Goal: Task Accomplishment & Management: Use online tool/utility

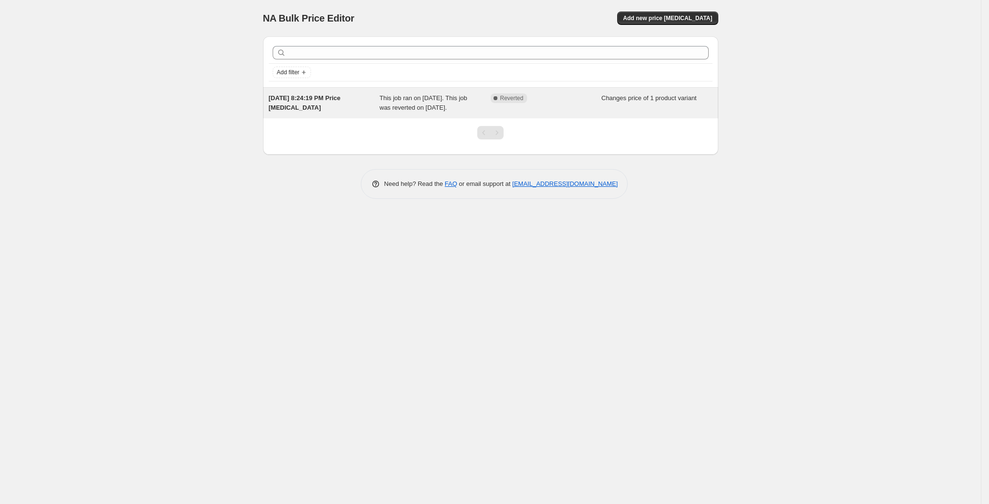
drag, startPoint x: 392, startPoint y: 111, endPoint x: 337, endPoint y: 114, distance: 54.2
click at [337, 113] on div "[DATE] 8:24:19 PM Price [MEDICAL_DATA]" at bounding box center [324, 102] width 111 height 19
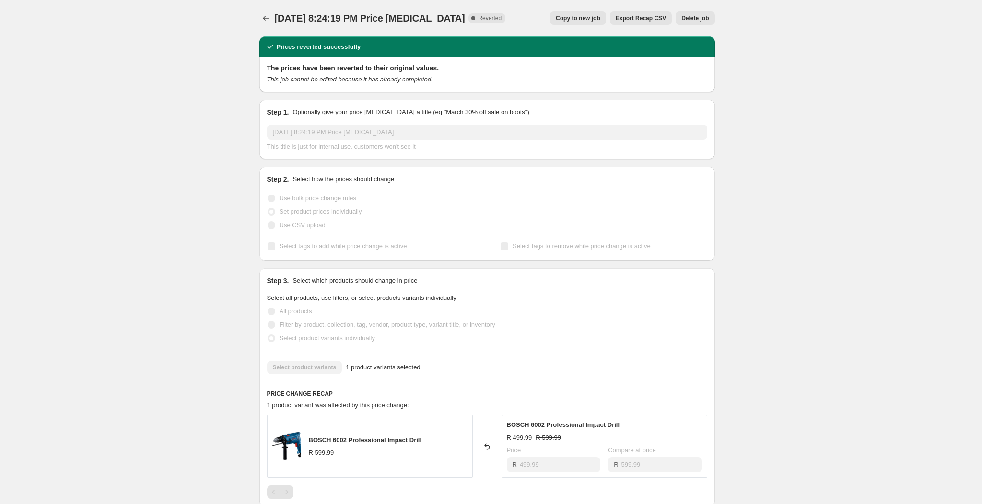
click at [708, 15] on span "Delete job" at bounding box center [694, 18] width 27 height 8
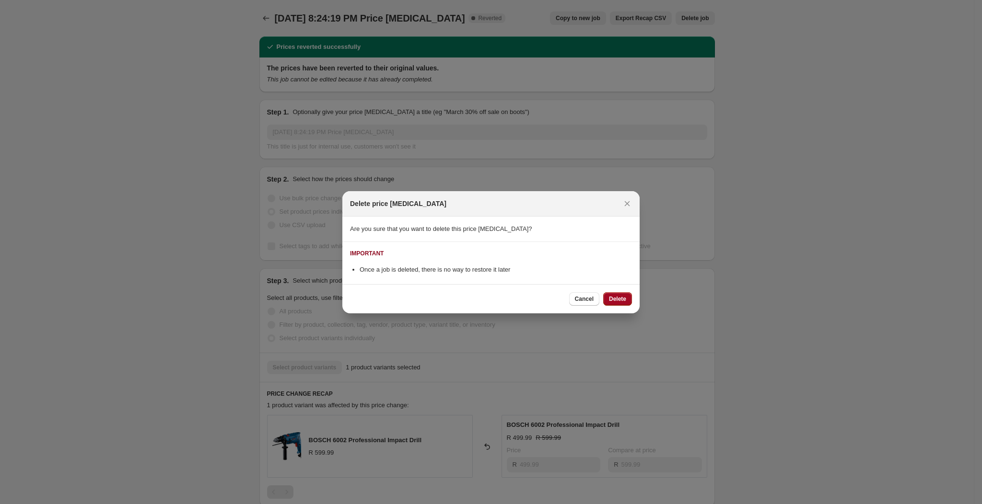
click at [623, 305] on button "Delete" at bounding box center [617, 298] width 29 height 13
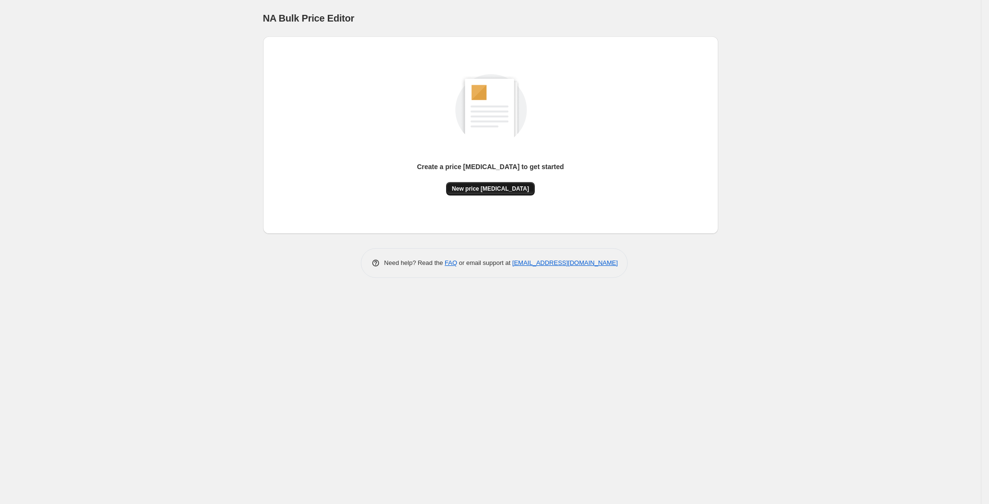
click at [517, 190] on span "New price [MEDICAL_DATA]" at bounding box center [490, 189] width 77 height 8
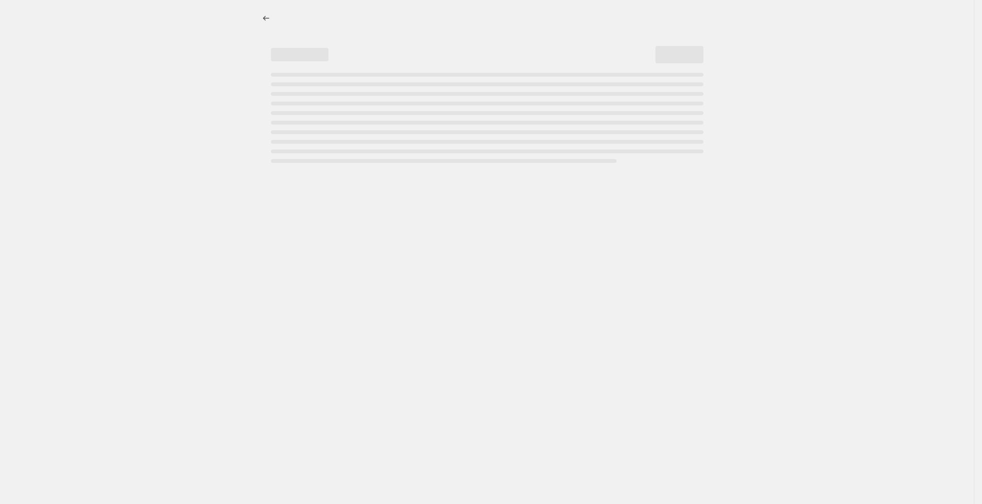
select select "percentage"
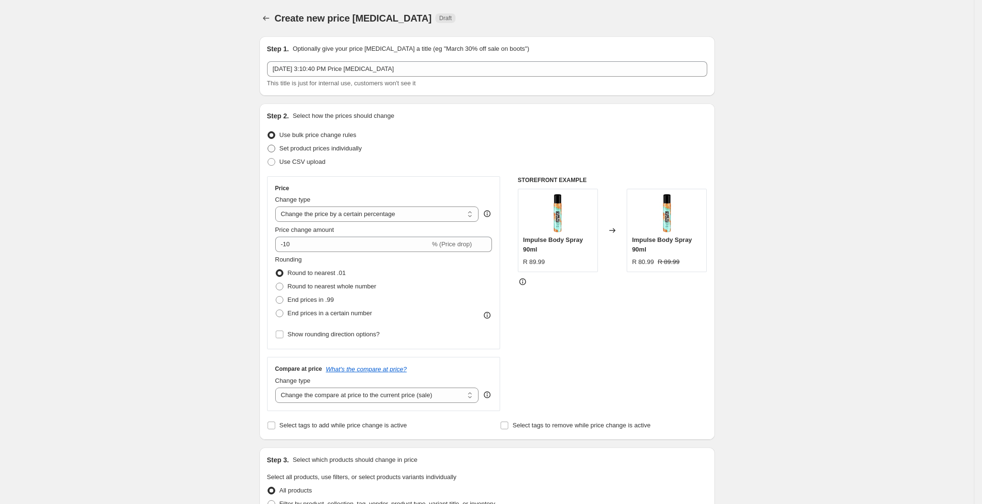
click at [337, 149] on span "Set product prices individually" at bounding box center [320, 148] width 82 height 7
click at [268, 145] on input "Set product prices individually" at bounding box center [267, 145] width 0 height 0
radio input "true"
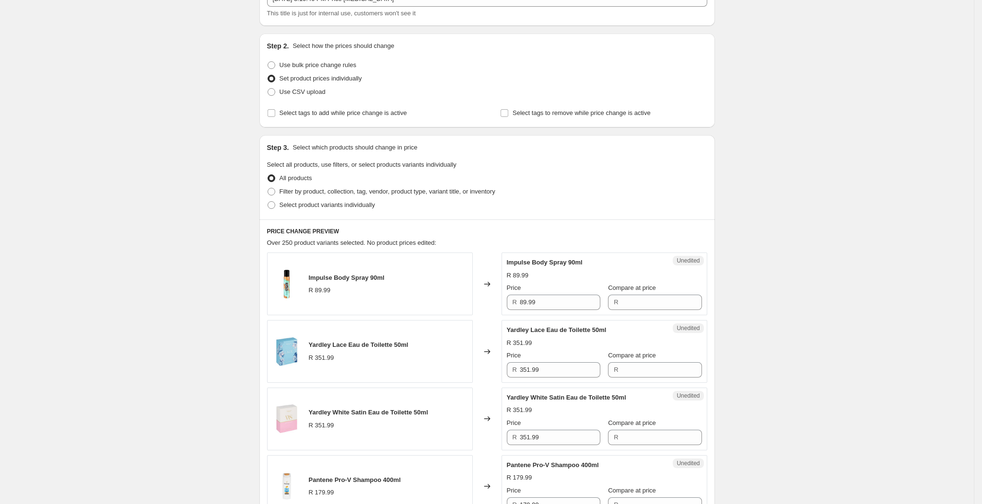
scroll to position [72, 0]
click at [352, 206] on span "Select product variants individually" at bounding box center [326, 202] width 95 height 7
click at [268, 200] on input "Select product variants individually" at bounding box center [267, 199] width 0 height 0
radio input "true"
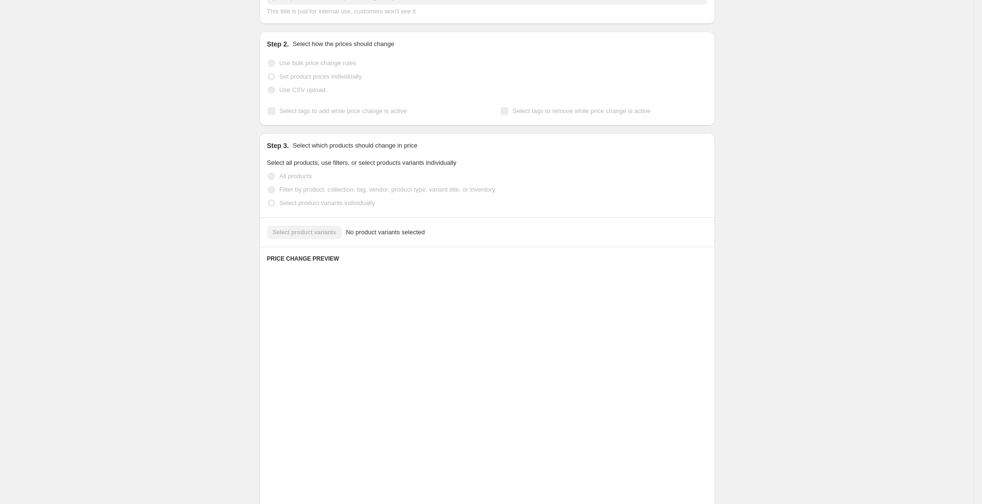
scroll to position [0, 0]
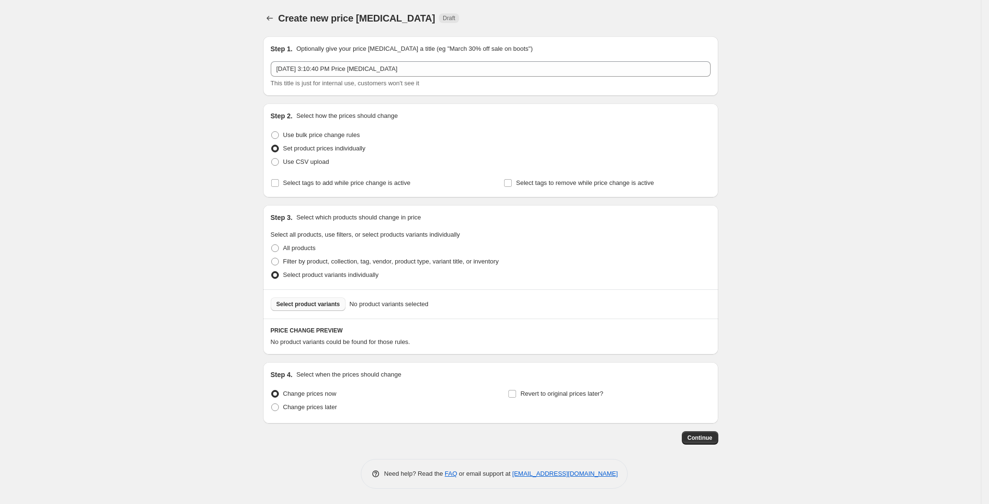
click at [324, 304] on span "Select product variants" at bounding box center [309, 305] width 64 height 8
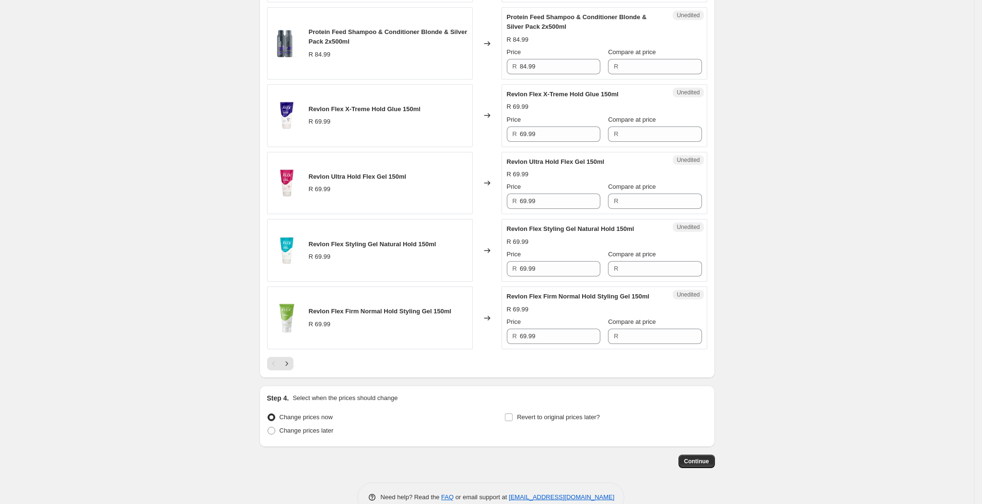
scroll to position [1488, 0]
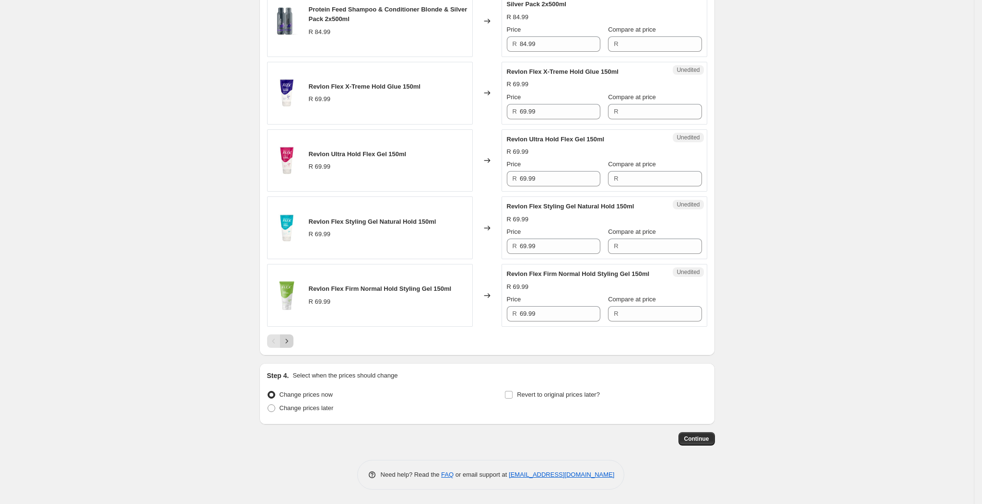
click at [293, 342] on button "Next" at bounding box center [286, 341] width 13 height 13
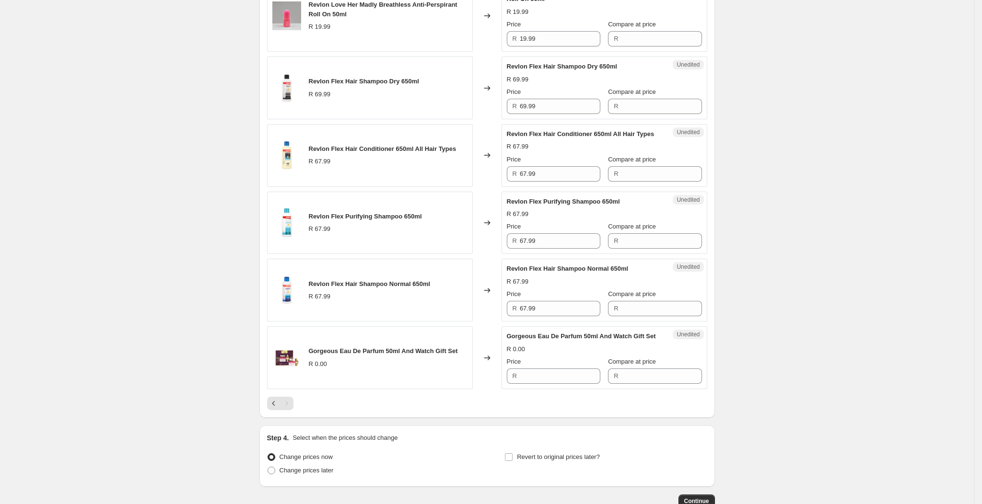
scroll to position [1527, 0]
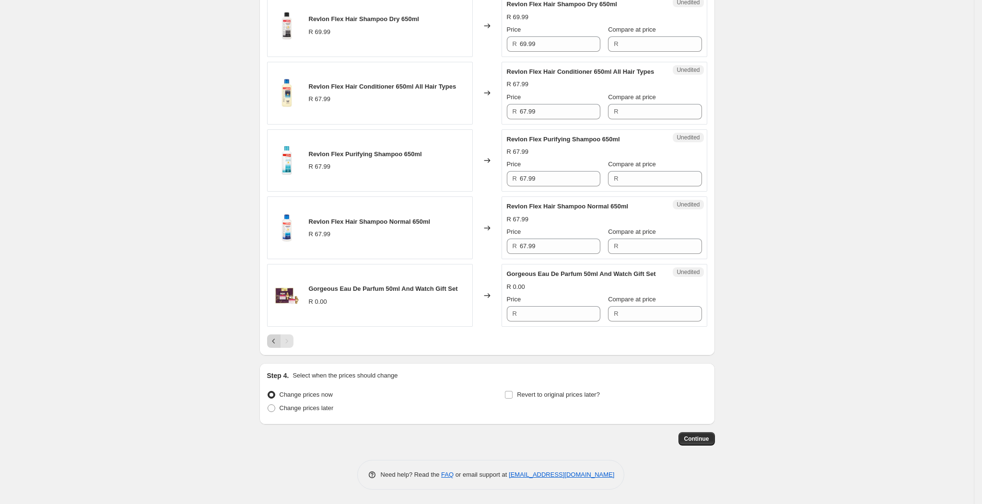
click at [271, 343] on button "Previous" at bounding box center [273, 341] width 13 height 13
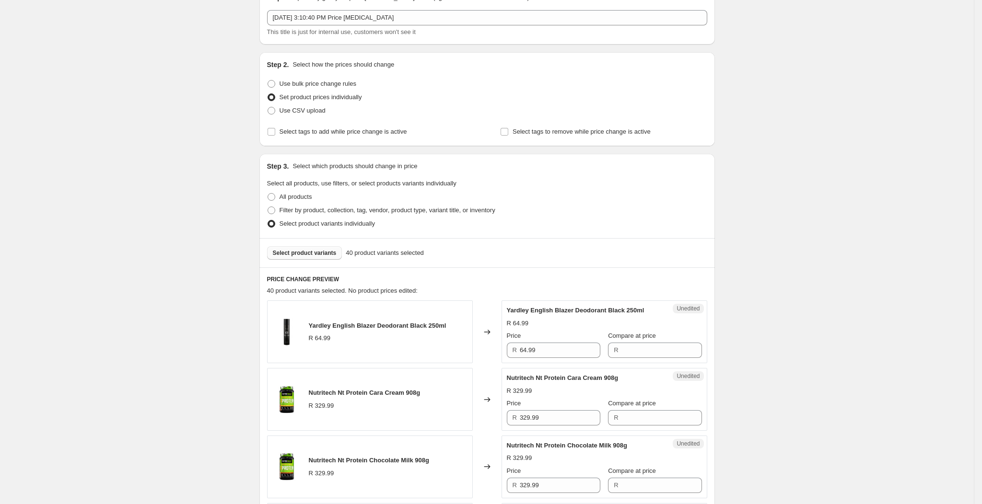
scroll to position [50, 0]
click at [315, 250] on span "Select product variants" at bounding box center [305, 254] width 64 height 8
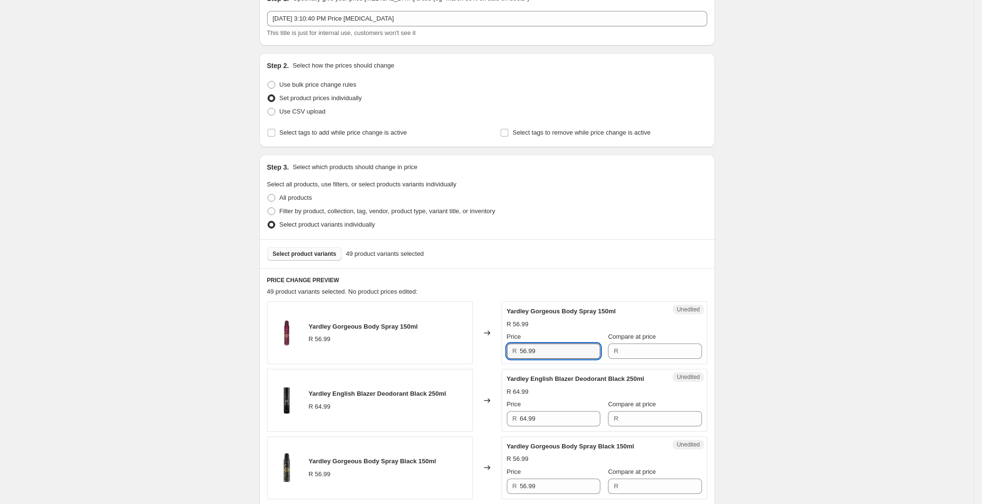
drag, startPoint x: 557, startPoint y: 353, endPoint x: 520, endPoint y: 352, distance: 36.9
click at [520, 352] on div "R 56.99" at bounding box center [553, 351] width 93 height 15
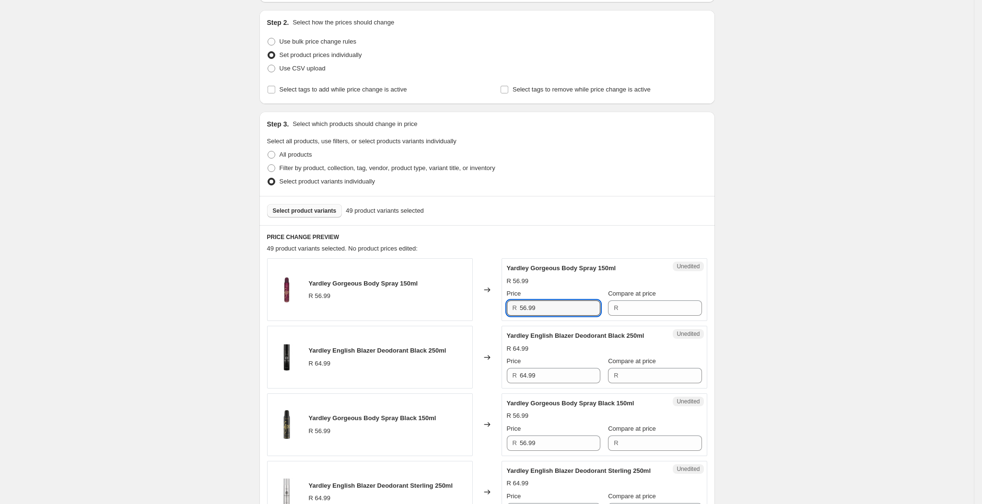
scroll to position [266, 0]
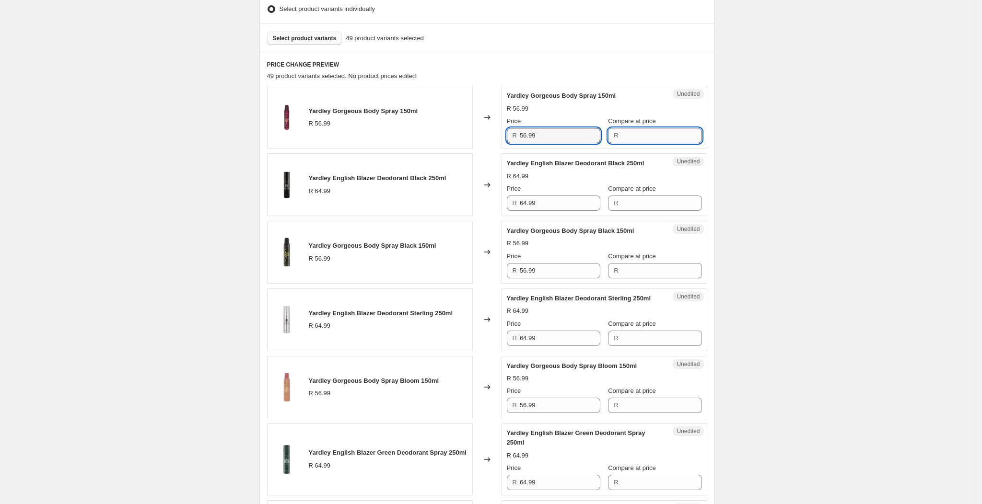
click at [633, 136] on input "Compare at price" at bounding box center [661, 135] width 81 height 15
type input "69.99"
drag, startPoint x: 556, startPoint y: 142, endPoint x: 513, endPoint y: 144, distance: 42.2
click at [513, 144] on div "Success Edited Yardley Gorgeous Body Spray 150ml R 56.99 R 69.99 Price R 56.99 …" at bounding box center [604, 117] width 206 height 63
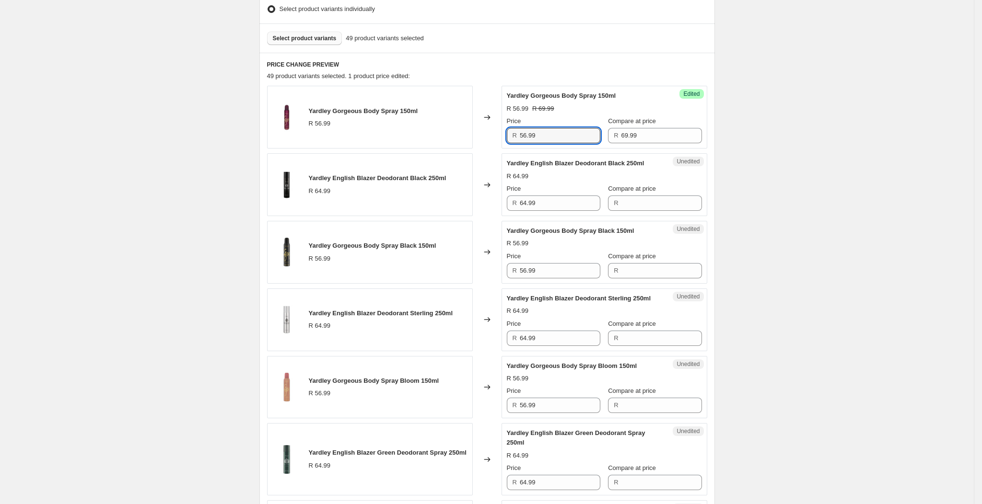
type input "4"
type input "54.99"
click at [652, 205] on input "Compare at price" at bounding box center [661, 203] width 81 height 15
type input "84.99"
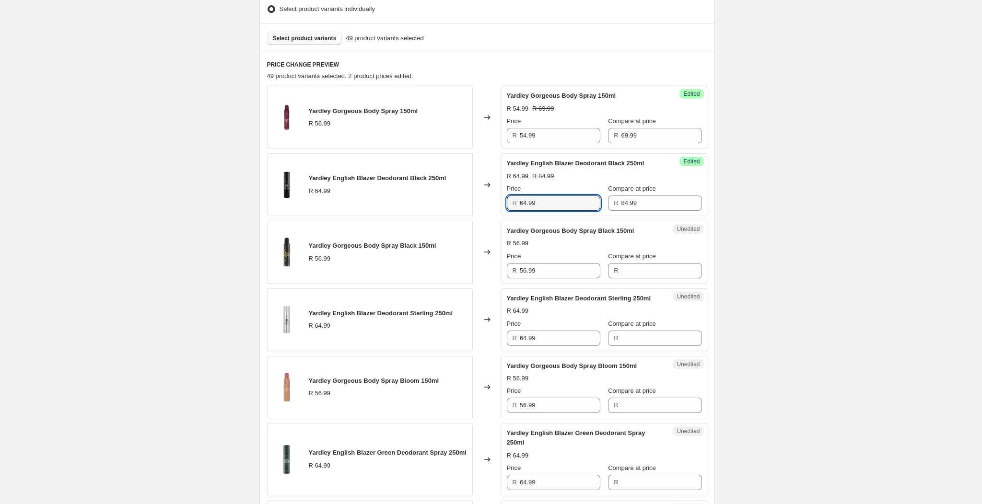
drag, startPoint x: 564, startPoint y: 208, endPoint x: 493, endPoint y: 204, distance: 71.0
click at [493, 204] on div "Yardley English Blazer Deodorant Black 250ml R 64.99 Changed to Success Edited …" at bounding box center [487, 184] width 440 height 63
click at [556, 204] on input "64.99" at bounding box center [560, 203] width 81 height 15
drag, startPoint x: 566, startPoint y: 271, endPoint x: 504, endPoint y: 285, distance: 63.7
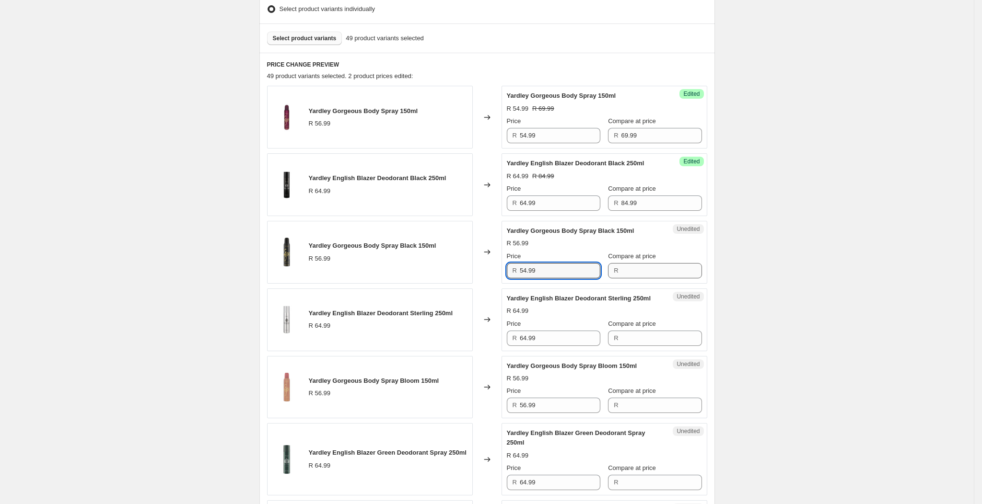
type input "54.99"
click at [641, 266] on input "Compare at price" at bounding box center [661, 270] width 81 height 15
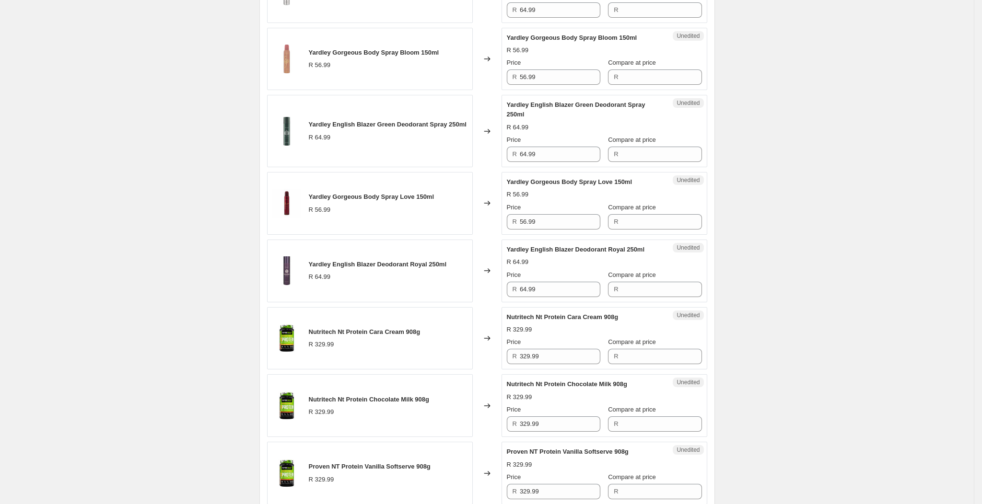
scroll to position [482, 0]
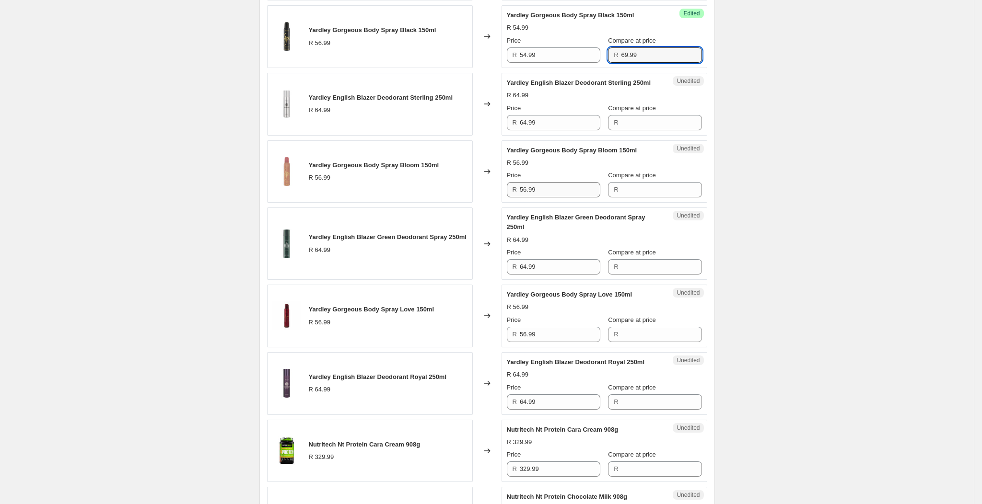
type input "69.99"
drag, startPoint x: 562, startPoint y: 204, endPoint x: 523, endPoint y: 199, distance: 39.5
click at [523, 197] on input "56.99" at bounding box center [560, 189] width 81 height 15
type input "54.99"
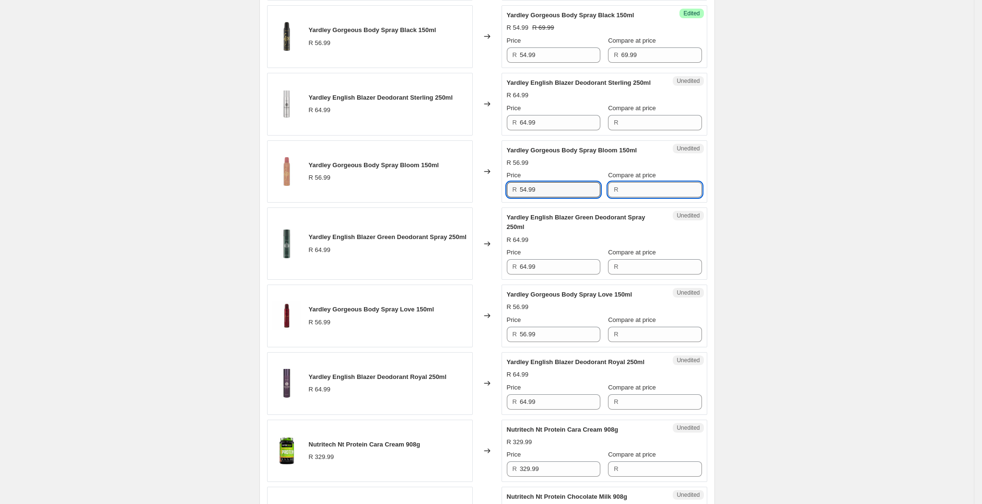
click at [650, 197] on input "Compare at price" at bounding box center [661, 189] width 81 height 15
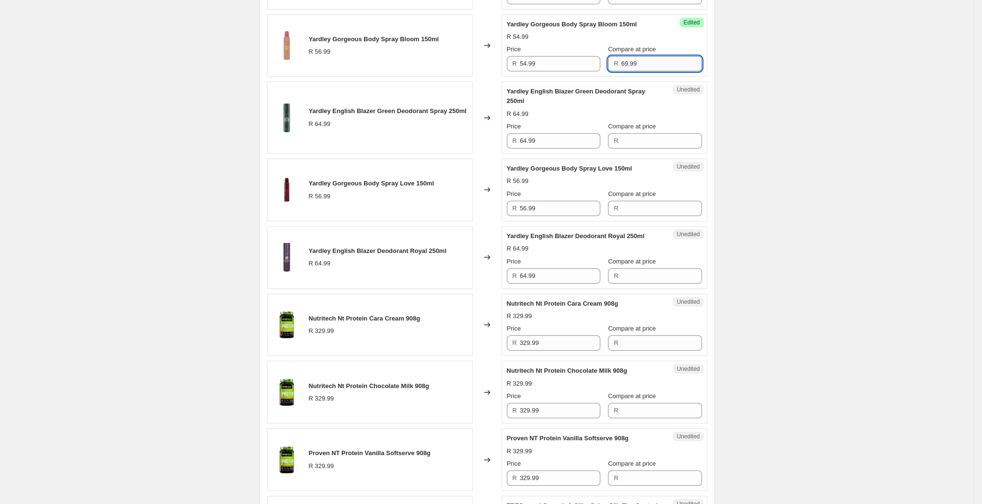
scroll to position [626, 0]
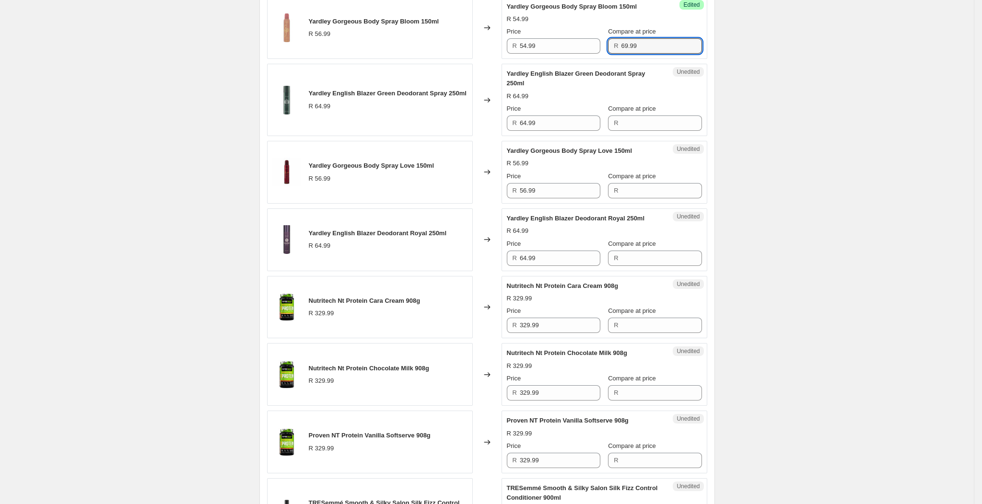
type input "69.99"
click at [517, 136] on div "Unedited Yardley English Blazer Green Deodorant Spray 250ml R 64.99 Price R 64.…" at bounding box center [604, 100] width 206 height 72
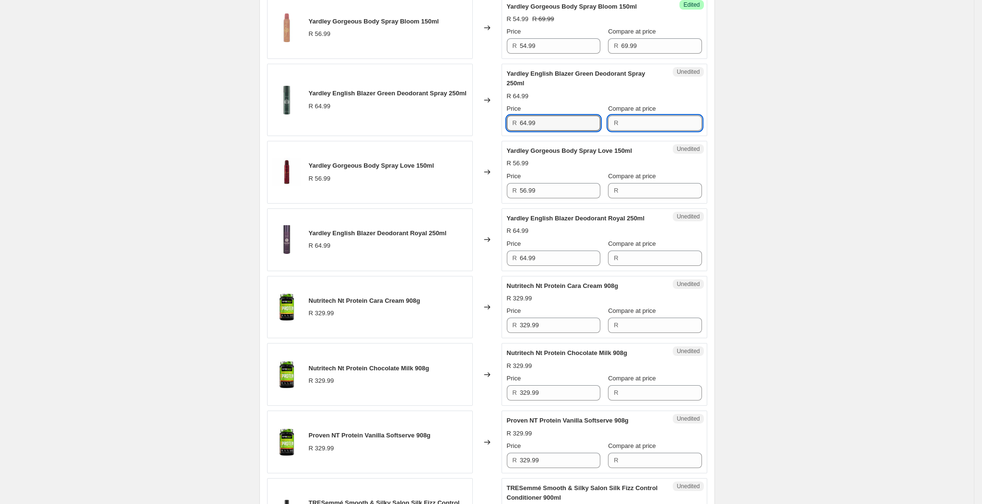
click at [627, 131] on input "Compare at price" at bounding box center [661, 123] width 81 height 15
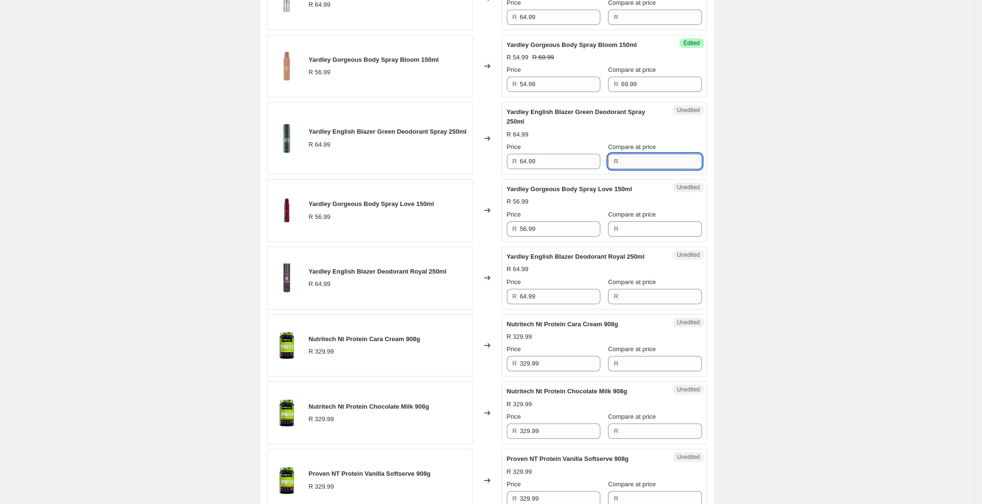
scroll to position [410, 0]
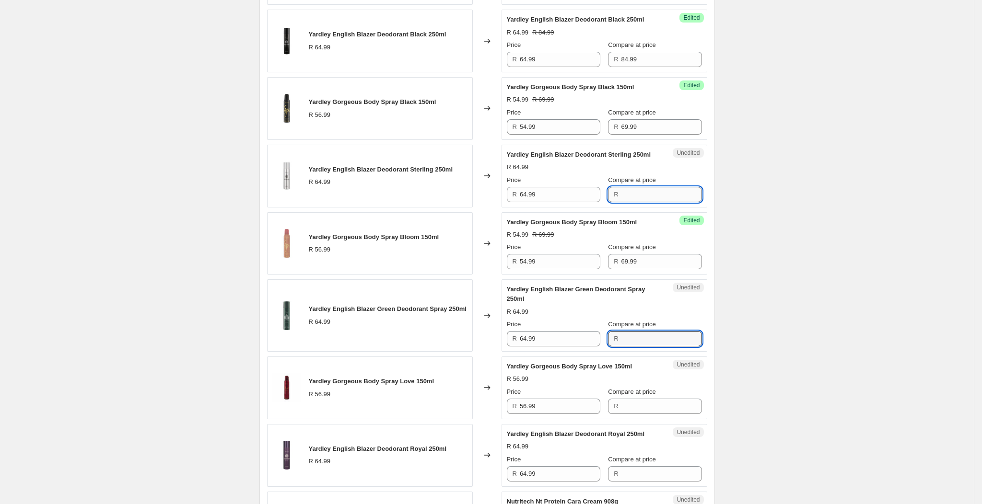
click at [632, 202] on input "Compare at price" at bounding box center [661, 194] width 81 height 15
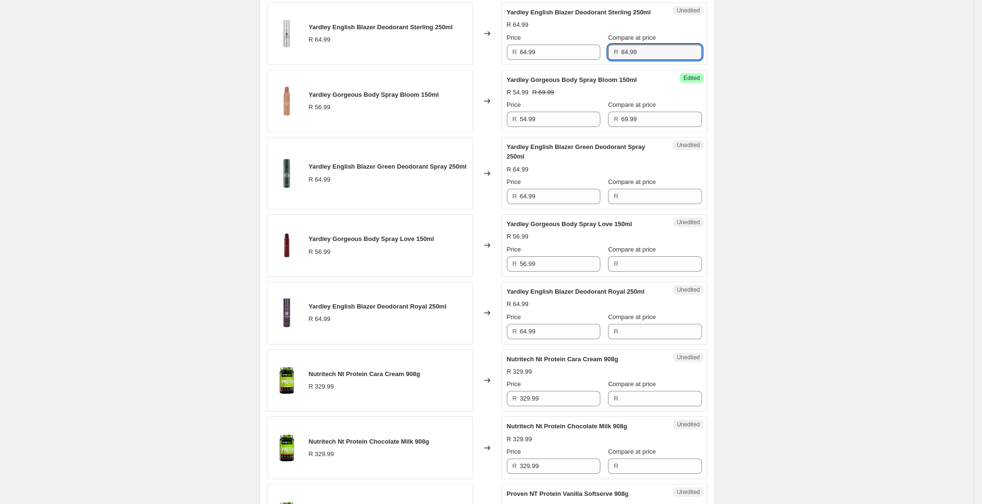
scroll to position [554, 0]
type input "84.99"
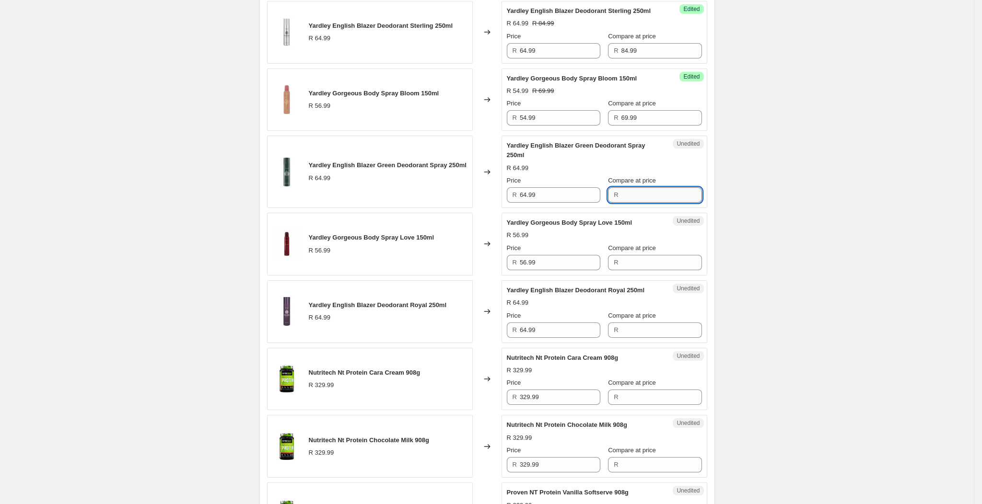
click at [645, 203] on input "Compare at price" at bounding box center [661, 194] width 81 height 15
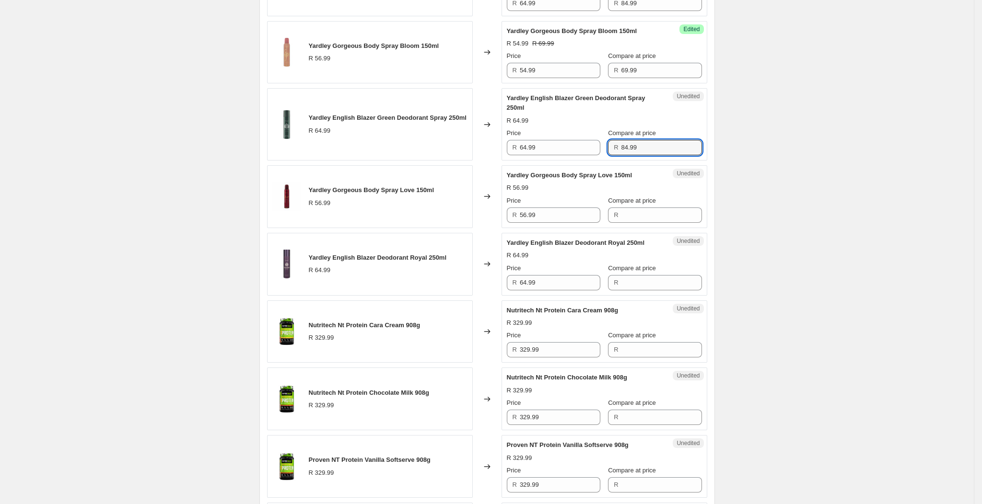
scroll to position [697, 0]
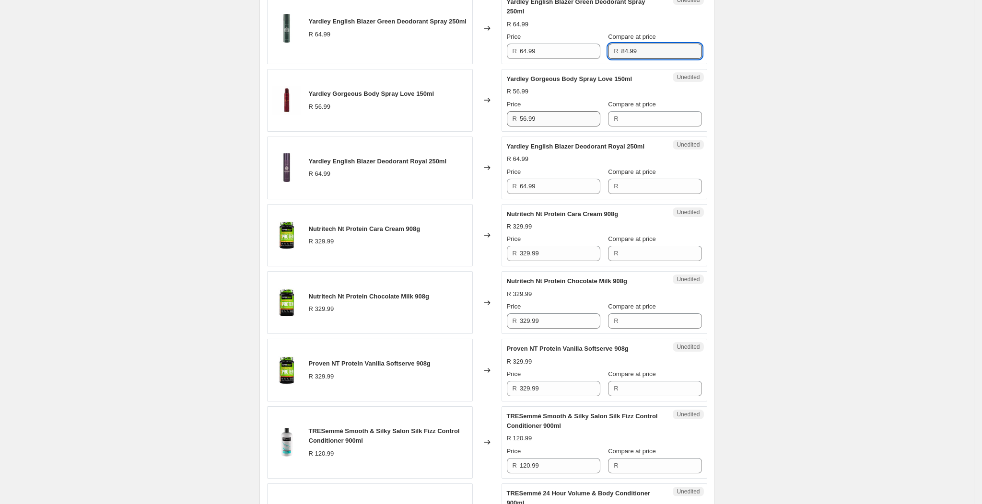
type input "84.99"
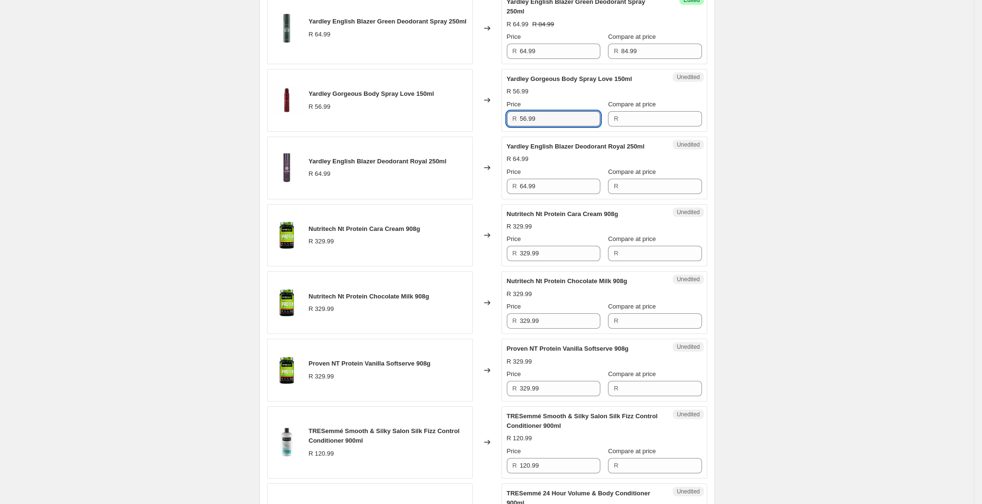
drag, startPoint x: 549, startPoint y: 128, endPoint x: 520, endPoint y: 130, distance: 29.3
click at [520, 127] on div "R 56.99" at bounding box center [553, 118] width 93 height 15
type input "54.99"
click at [665, 127] on input "Compare at price" at bounding box center [661, 118] width 81 height 15
type input "69.99"
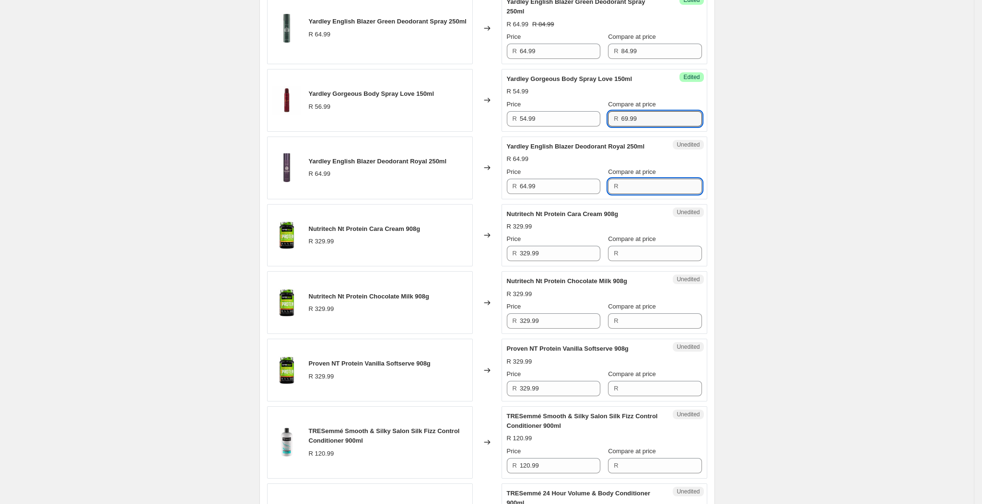
click at [652, 194] on input "Compare at price" at bounding box center [661, 186] width 81 height 15
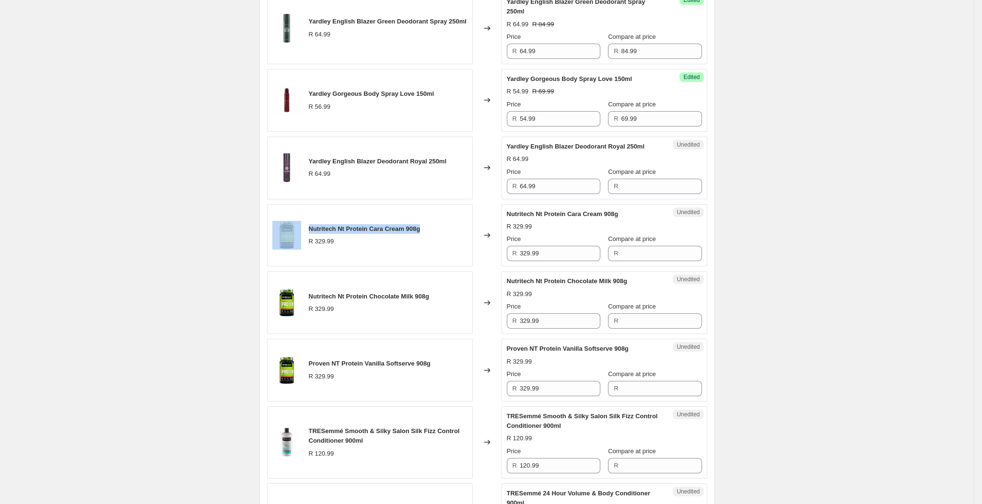
drag, startPoint x: 422, startPoint y: 238, endPoint x: 304, endPoint y: 235, distance: 117.9
click at [304, 235] on div "Nutritech Nt Protein Cara Cream 908g R 329.99" at bounding box center [370, 235] width 206 height 63
copy div "Nutritech Nt Protein Cara Cream 908g"
click at [621, 192] on input "Compare at price" at bounding box center [661, 186] width 81 height 15
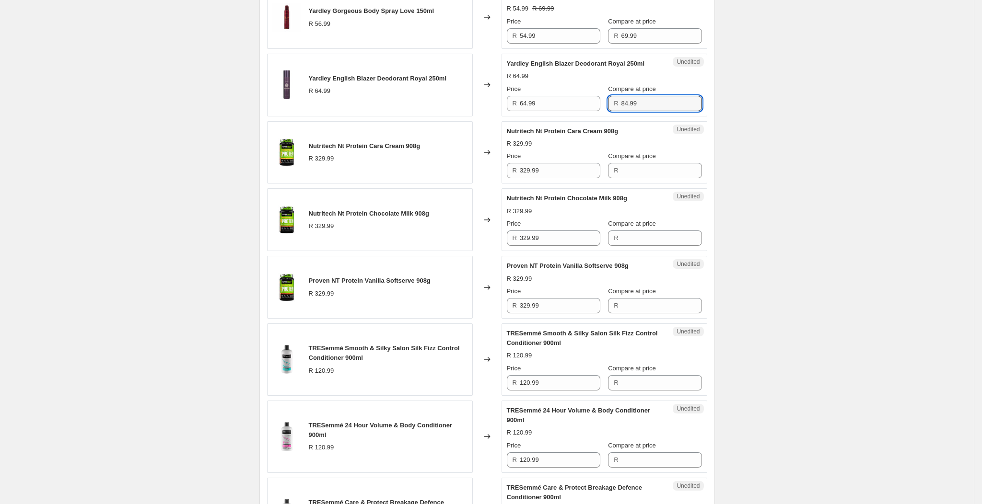
scroll to position [841, 0]
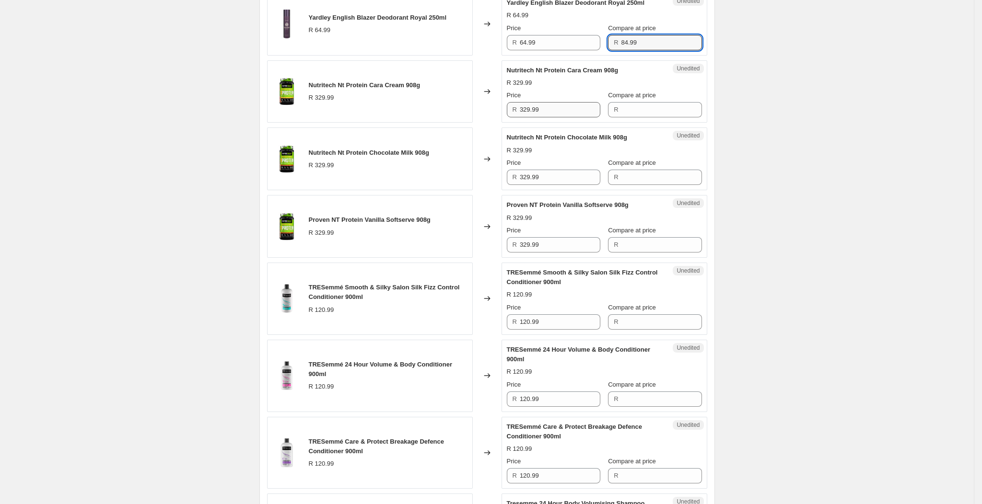
type input "84.99"
drag, startPoint x: 572, startPoint y: 122, endPoint x: 519, endPoint y: 127, distance: 52.9
click at [519, 117] on div "R 329.99" at bounding box center [553, 109] width 93 height 15
type input "299.99"
click at [626, 116] on input "Compare at price" at bounding box center [661, 109] width 81 height 15
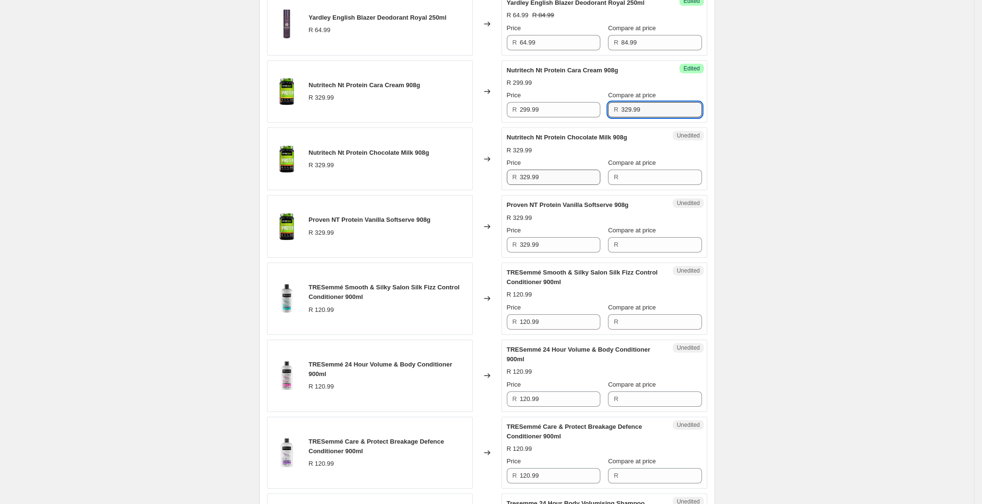
type input "329.99"
drag, startPoint x: 544, startPoint y: 186, endPoint x: 514, endPoint y: 190, distance: 30.0
click at [514, 185] on div "R 329.99" at bounding box center [553, 177] width 93 height 15
type input "299.99"
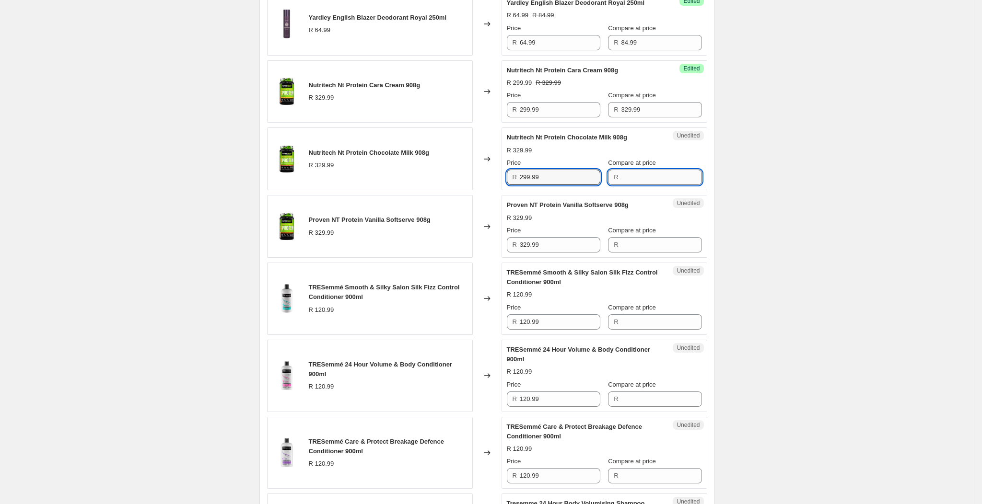
click at [625, 185] on input "Compare at price" at bounding box center [661, 177] width 81 height 15
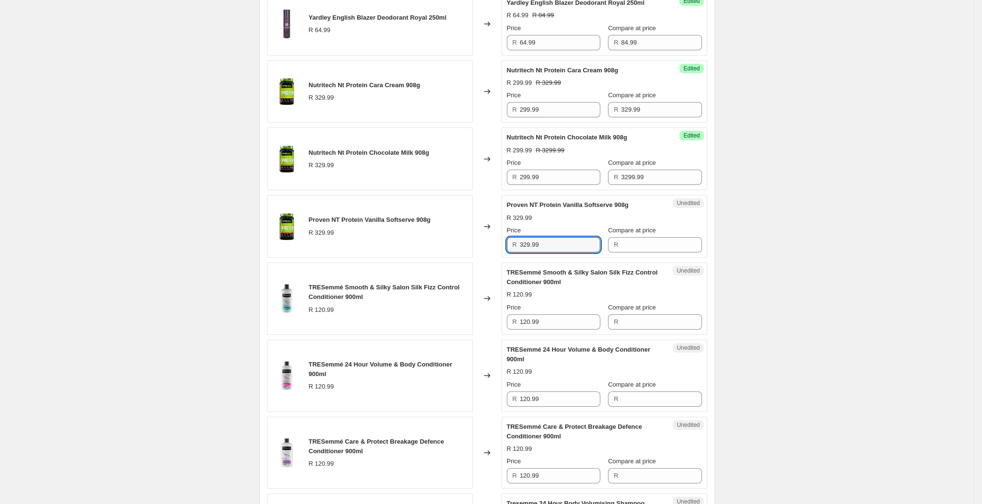
drag, startPoint x: 576, startPoint y: 256, endPoint x: 496, endPoint y: 276, distance: 82.3
click at [496, 276] on div "Yardley Gorgeous Body Spray 150ml R 56.99 Changed to Success Edited Yardley Gor…" at bounding box center [487, 226] width 440 height 1431
click at [627, 185] on input "3299.99" at bounding box center [661, 177] width 81 height 15
type input "329.99"
drag, startPoint x: 551, startPoint y: 257, endPoint x: 516, endPoint y: 255, distance: 35.6
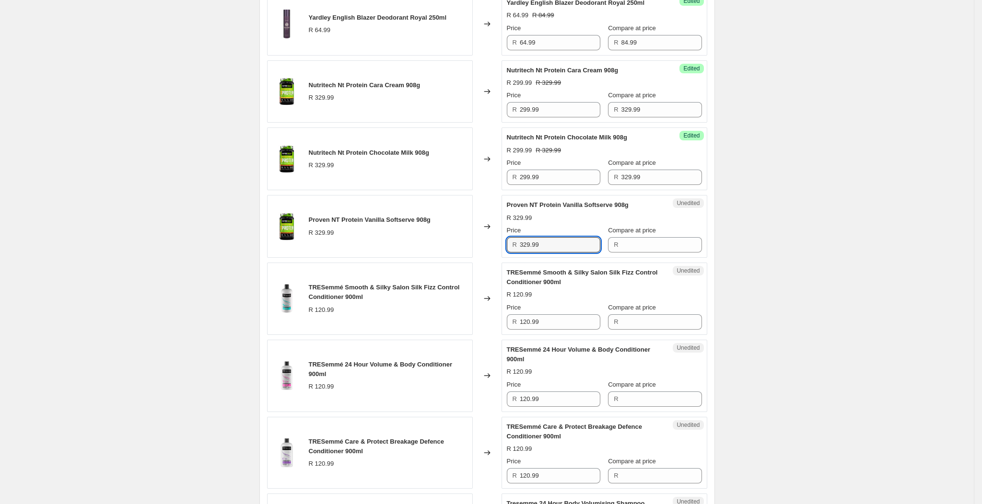
click at [516, 253] on div "R 329.99" at bounding box center [553, 244] width 93 height 15
type input "299.99"
click at [627, 253] on input "Compare at price" at bounding box center [661, 244] width 81 height 15
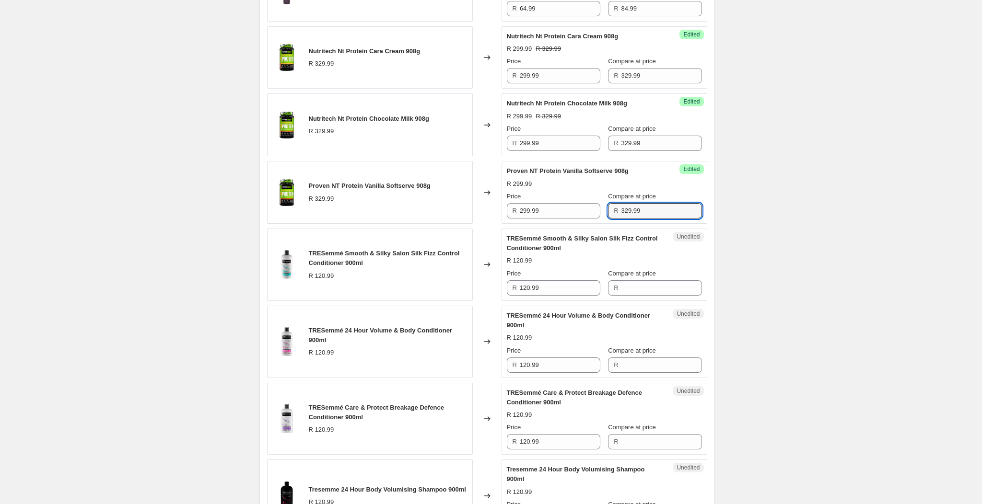
scroll to position [985, 0]
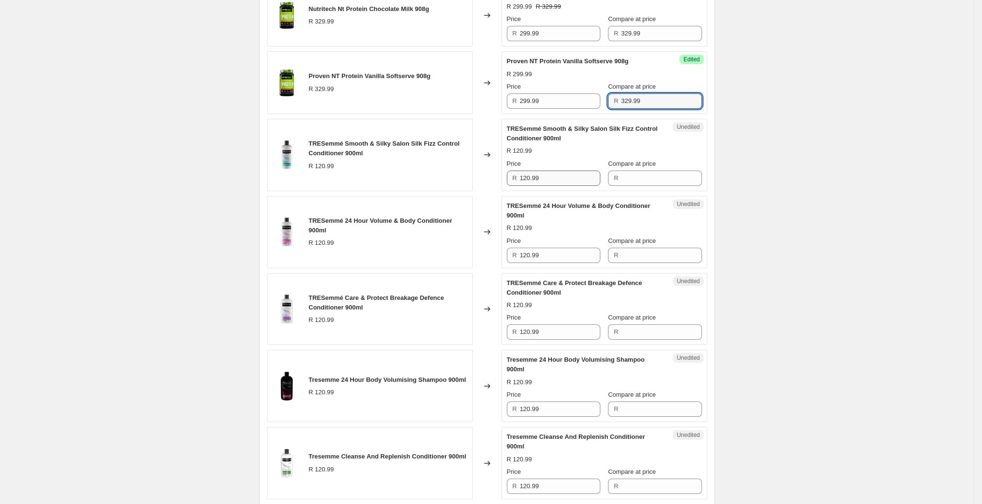
type input "329.99"
click at [527, 186] on input "120.99" at bounding box center [560, 178] width 81 height 15
click at [545, 186] on input "120.99" at bounding box center [560, 178] width 81 height 15
drag, startPoint x: 545, startPoint y: 191, endPoint x: 508, endPoint y: 197, distance: 37.3
click at [508, 191] on div "Unedited TRESemmé Smooth & Silky Salon Silk Fizz Control Conditioner 900ml R 12…" at bounding box center [604, 155] width 206 height 72
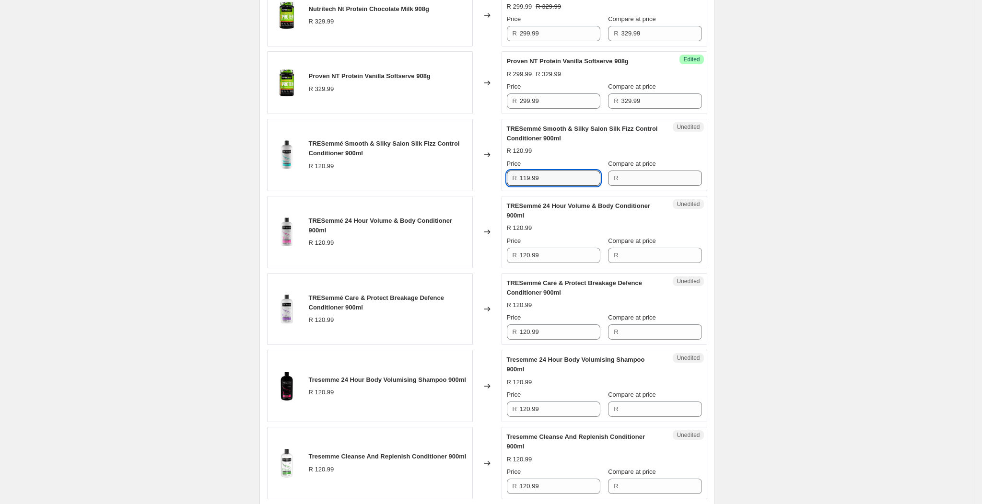
type input "119.99"
click at [626, 186] on input "Compare at price" at bounding box center [661, 178] width 81 height 15
type input "139.99"
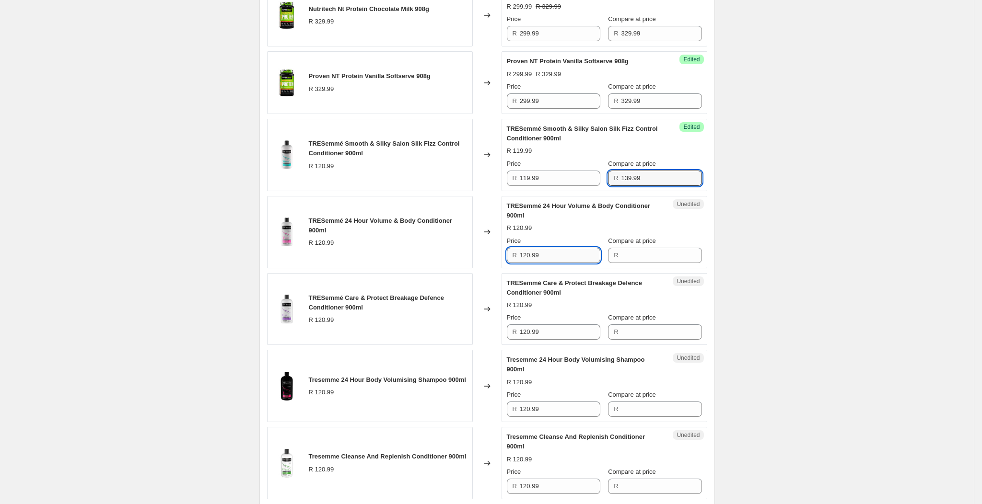
click at [554, 263] on input "120.99" at bounding box center [560, 255] width 81 height 15
type input "119.99"
click at [645, 261] on input "Compare at price" at bounding box center [661, 255] width 81 height 15
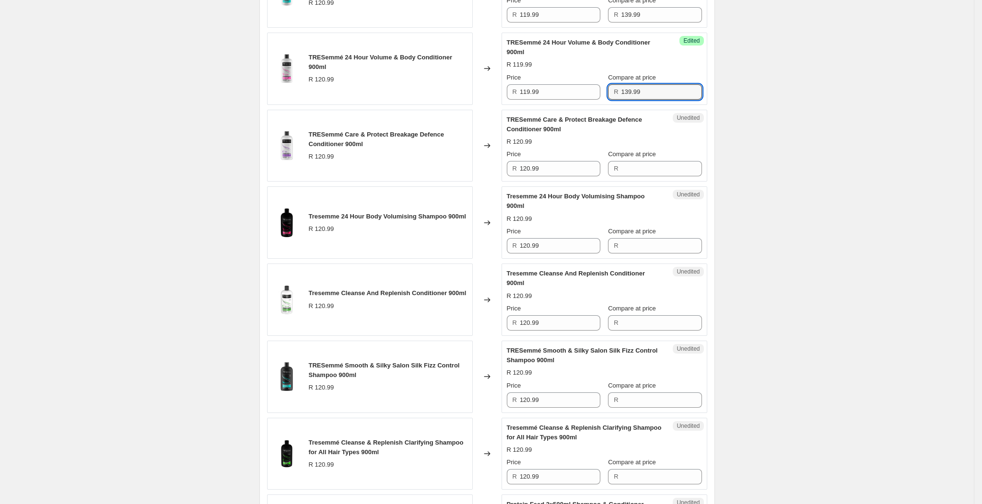
scroll to position [1201, 0]
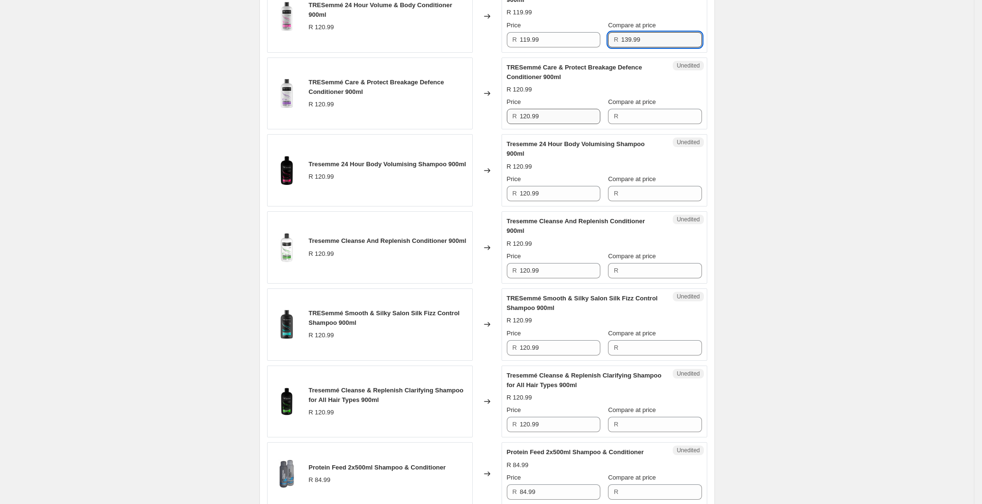
type input "139.99"
drag, startPoint x: 561, startPoint y: 126, endPoint x: 517, endPoint y: 128, distance: 44.6
click at [517, 124] on div "R 120.99" at bounding box center [553, 116] width 93 height 15
type input "119.99"
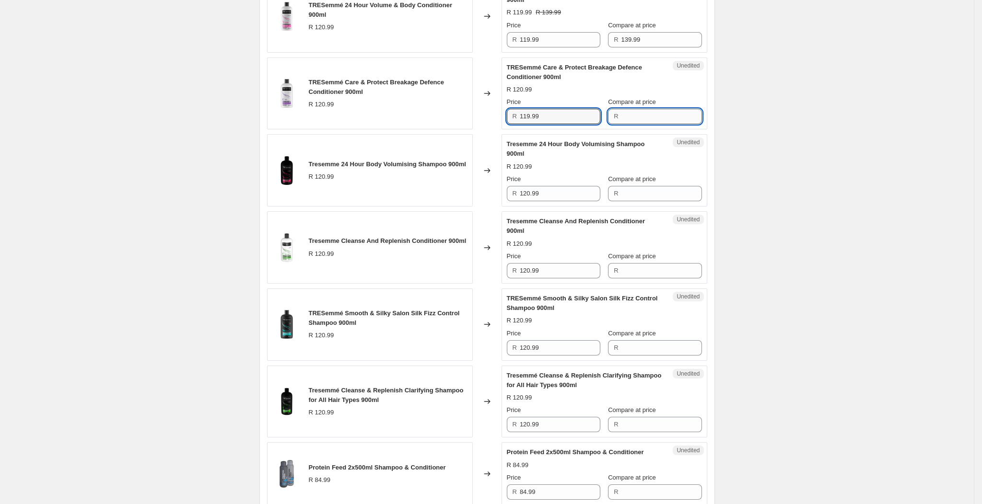
click at [635, 122] on input "Compare at price" at bounding box center [661, 116] width 81 height 15
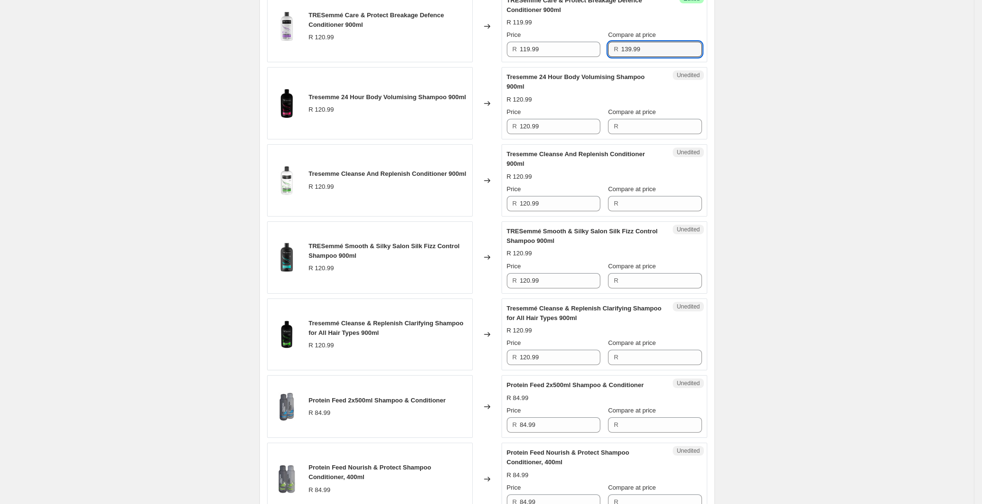
scroll to position [1273, 0]
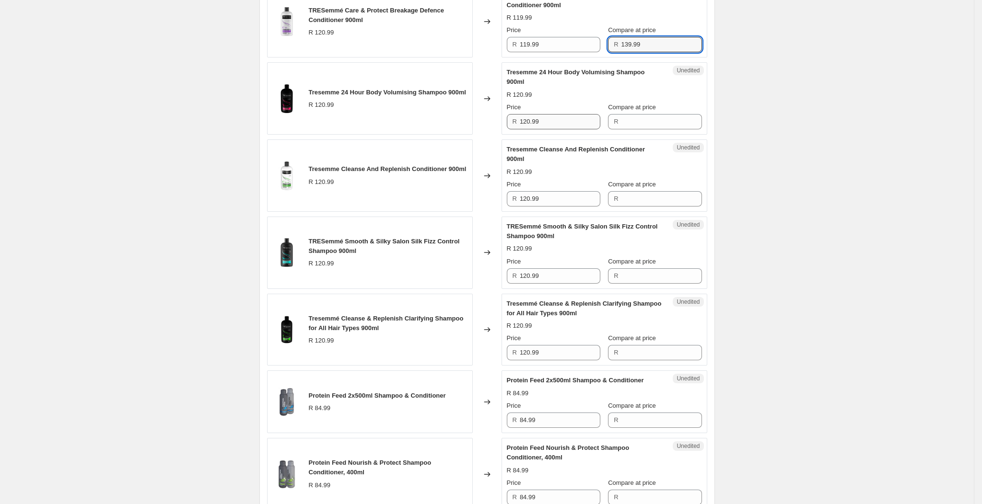
type input "139.99"
drag, startPoint x: 563, startPoint y: 134, endPoint x: 522, endPoint y: 139, distance: 42.0
click at [522, 129] on div "R 120.99" at bounding box center [553, 121] width 93 height 15
type input "119.99"
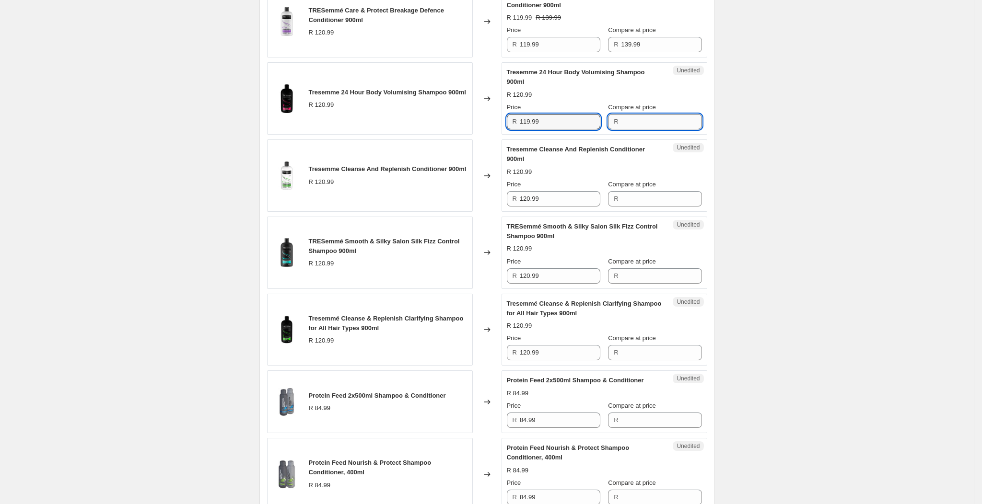
click at [621, 129] on input "Compare at price" at bounding box center [661, 121] width 81 height 15
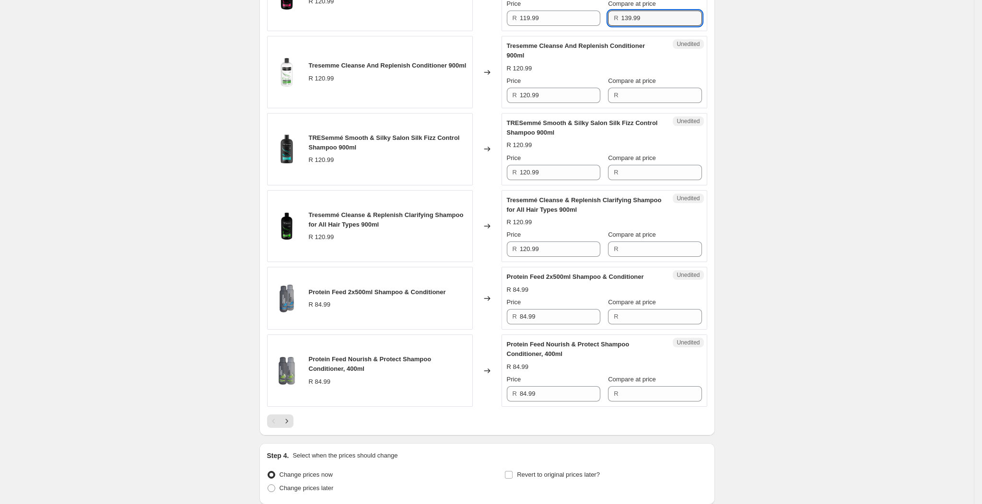
scroll to position [1417, 0]
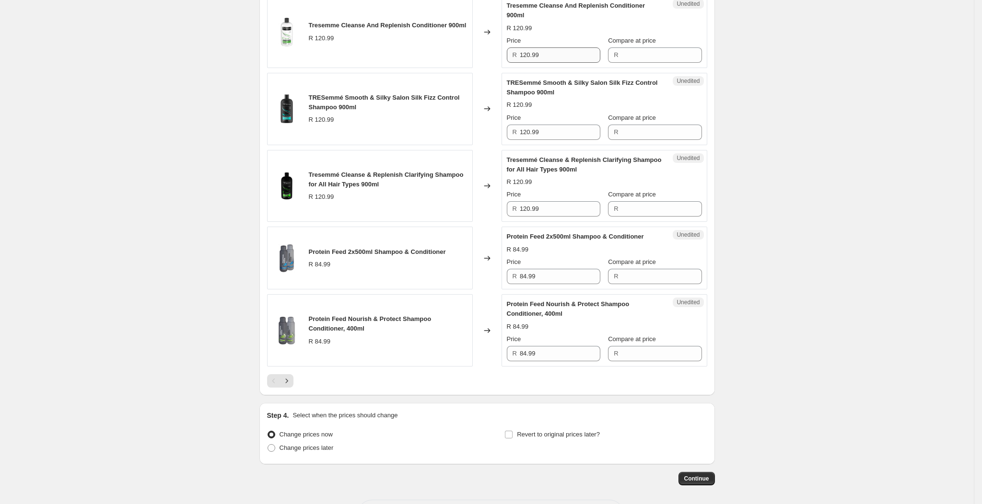
type input "139.99"
drag, startPoint x: 551, startPoint y: 68, endPoint x: 506, endPoint y: 67, distance: 45.1
click at [506, 67] on div "Unedited Tresemme Cleanse And Replenish Conditioner 900ml R 120.99 Price R 120.…" at bounding box center [604, 32] width 206 height 72
type input "119.99"
click at [650, 63] on input "Compare at price" at bounding box center [661, 54] width 81 height 15
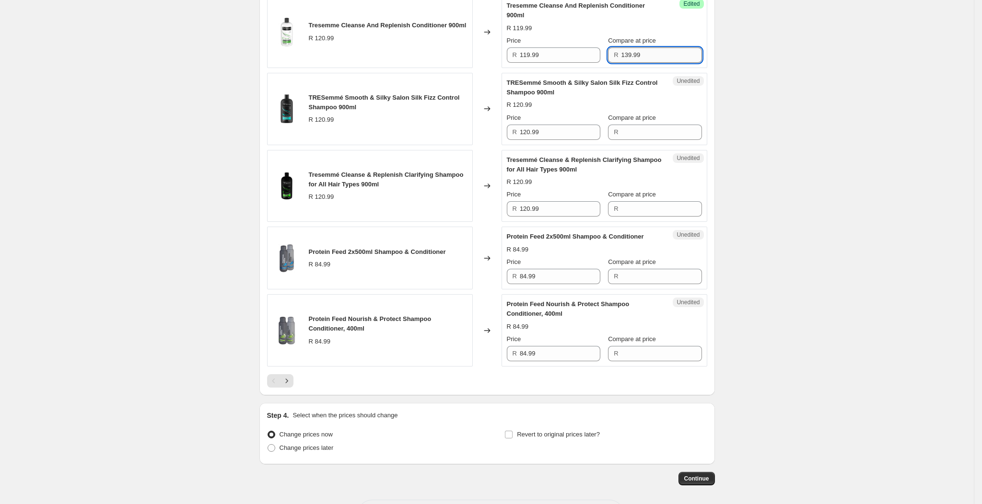
type input "139.99"
drag, startPoint x: 554, startPoint y: 141, endPoint x: 511, endPoint y: 147, distance: 43.0
click at [511, 140] on div "R 120.99" at bounding box center [553, 132] width 93 height 15
type input "119.99"
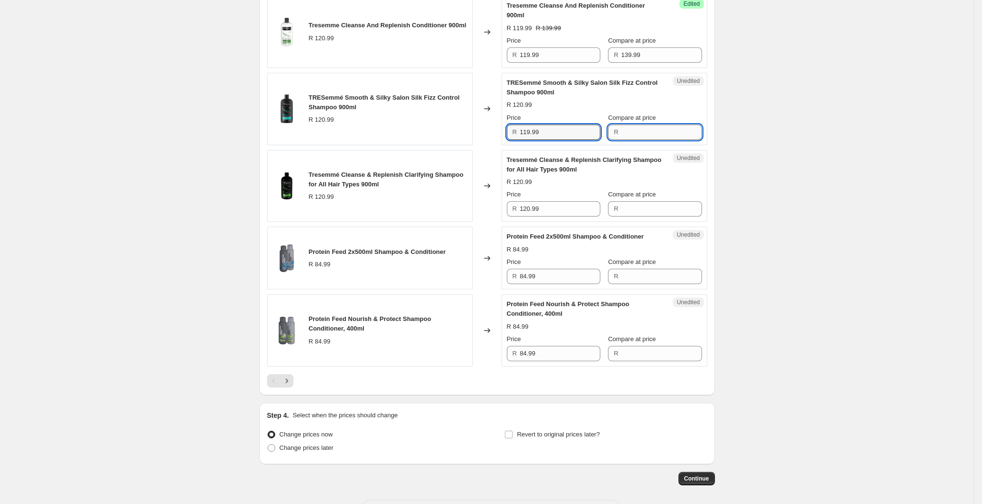
click at [674, 139] on input "Compare at price" at bounding box center [661, 132] width 81 height 15
type input "139.99"
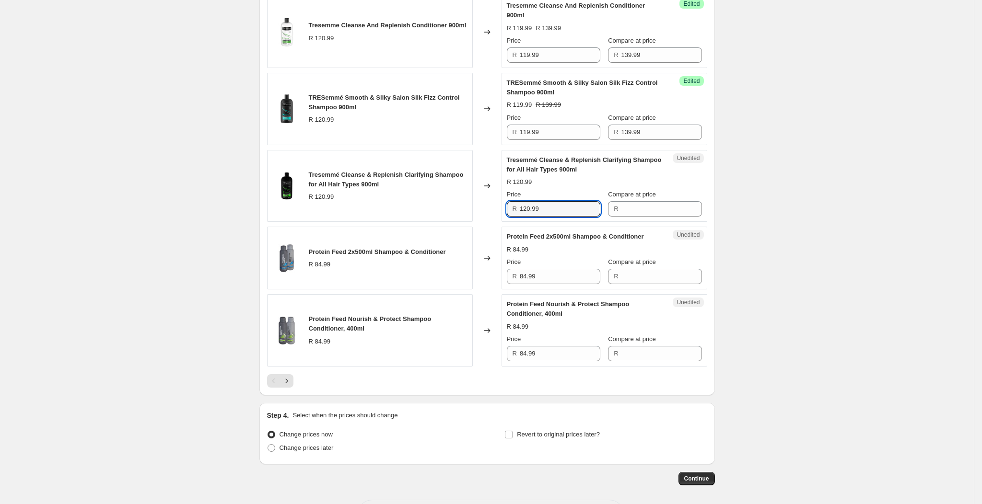
drag, startPoint x: 581, startPoint y: 225, endPoint x: 487, endPoint y: 224, distance: 94.4
click at [487, 222] on div "Tresemmé Cleanse & Replenish Clarifying Shampoo for All Hair Types 900ml R 120.…" at bounding box center [487, 186] width 440 height 72
type input "119.99"
click at [645, 217] on input "Compare at price" at bounding box center [661, 208] width 81 height 15
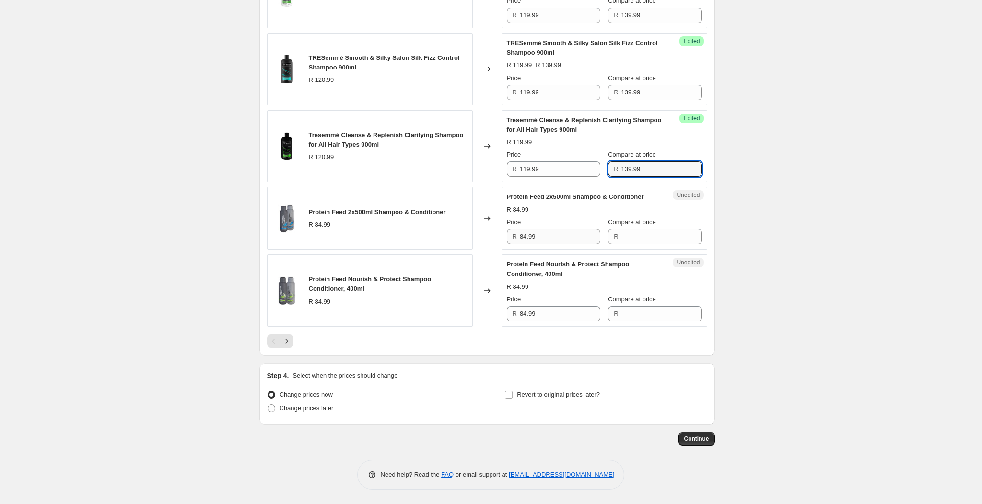
scroll to position [1469, 0]
type input "139.99"
click at [623, 241] on input "Compare at price" at bounding box center [661, 236] width 81 height 15
type input "99.99"
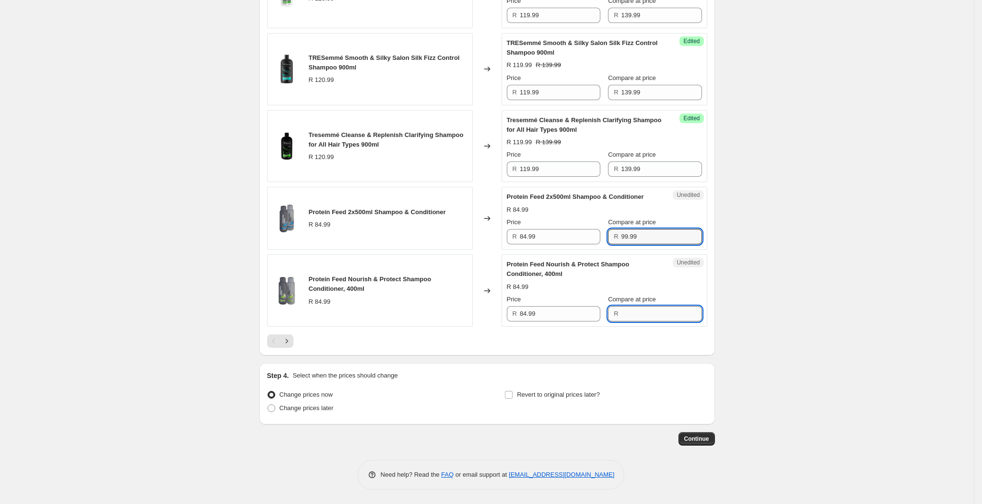
click at [629, 313] on input "Compare at price" at bounding box center [661, 313] width 81 height 15
type input "99.99"
click at [573, 340] on div at bounding box center [487, 341] width 440 height 13
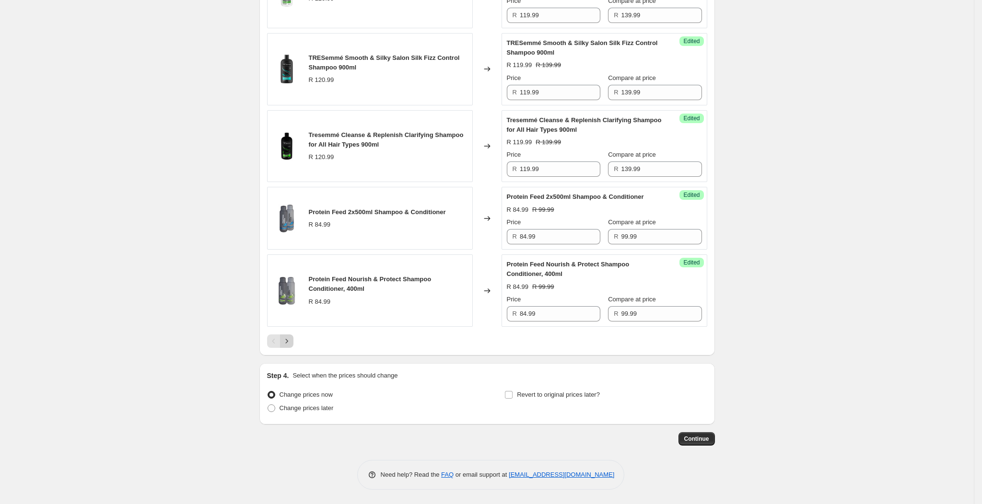
click at [289, 344] on icon "Next" at bounding box center [287, 342] width 10 height 10
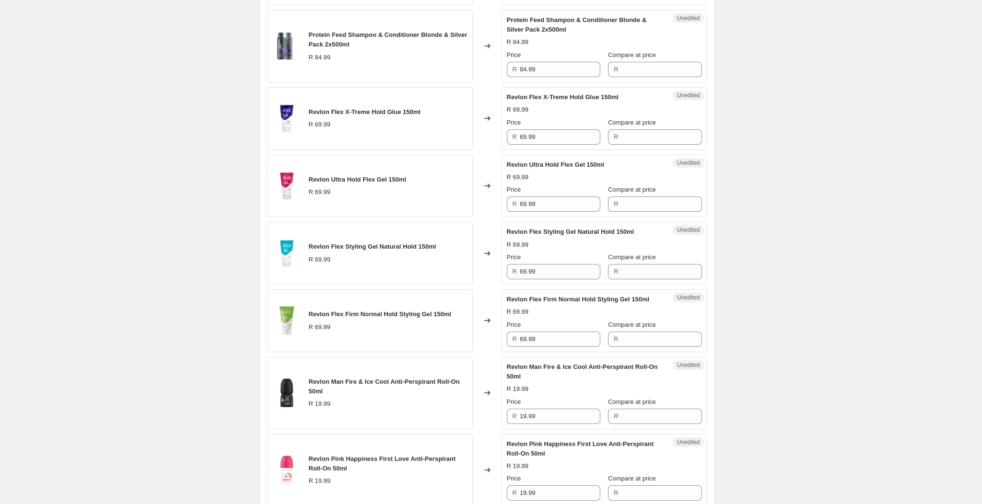
scroll to position [247, 0]
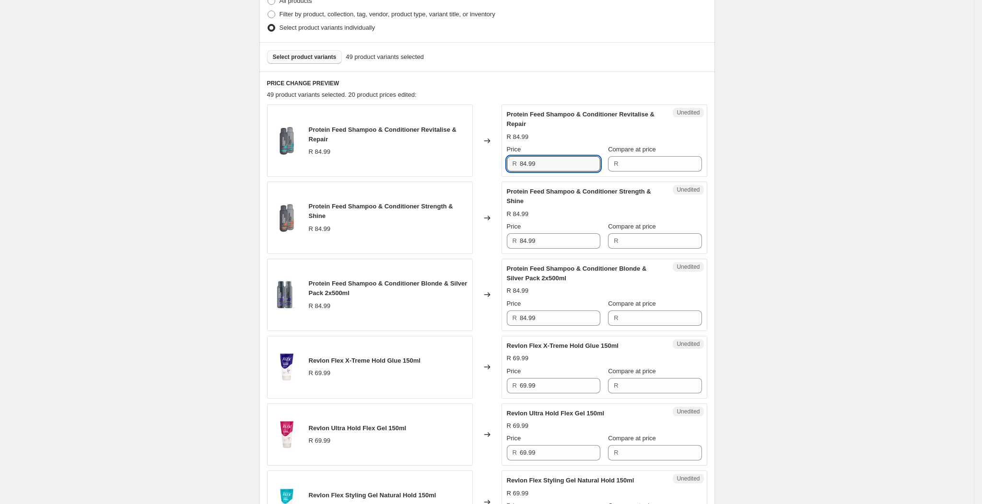
drag, startPoint x: 551, startPoint y: 164, endPoint x: 511, endPoint y: 170, distance: 39.7
click at [511, 170] on div "R 84.99" at bounding box center [553, 163] width 93 height 15
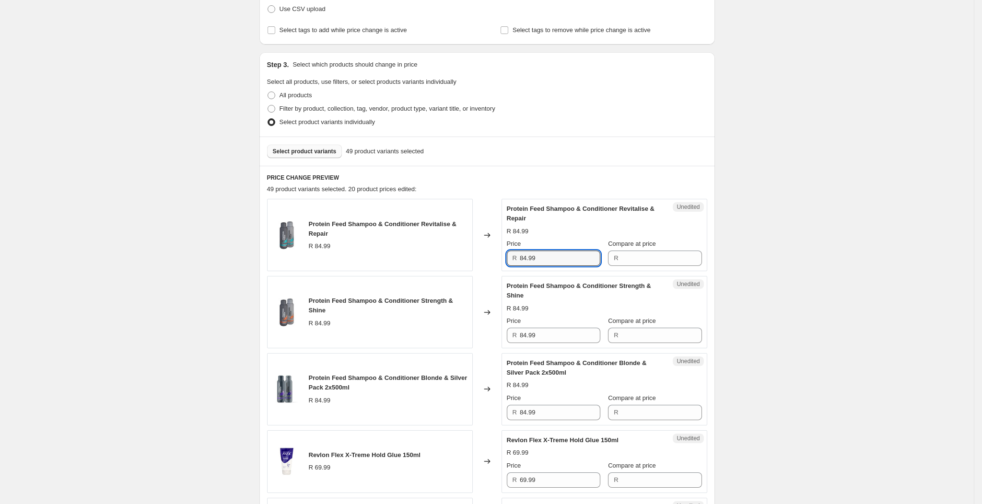
scroll to position [103, 0]
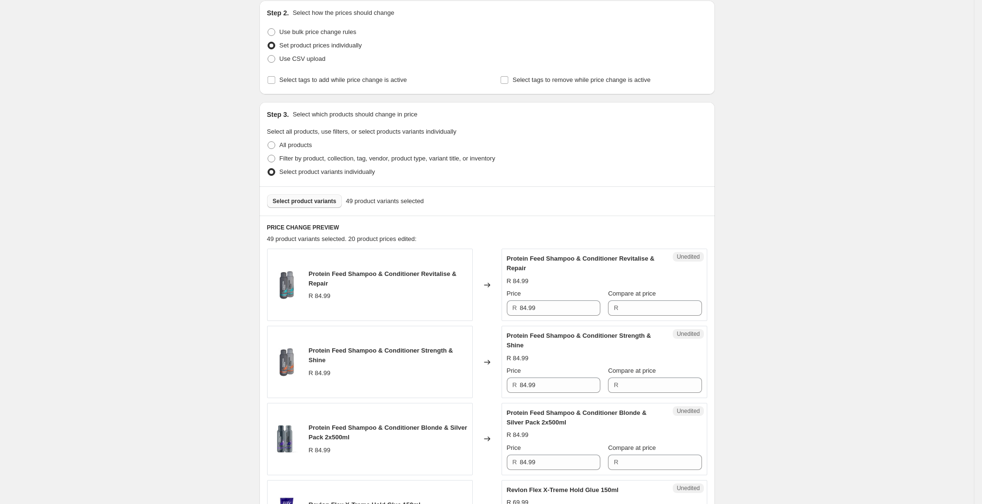
click at [614, 307] on div "R" at bounding box center [654, 308] width 93 height 15
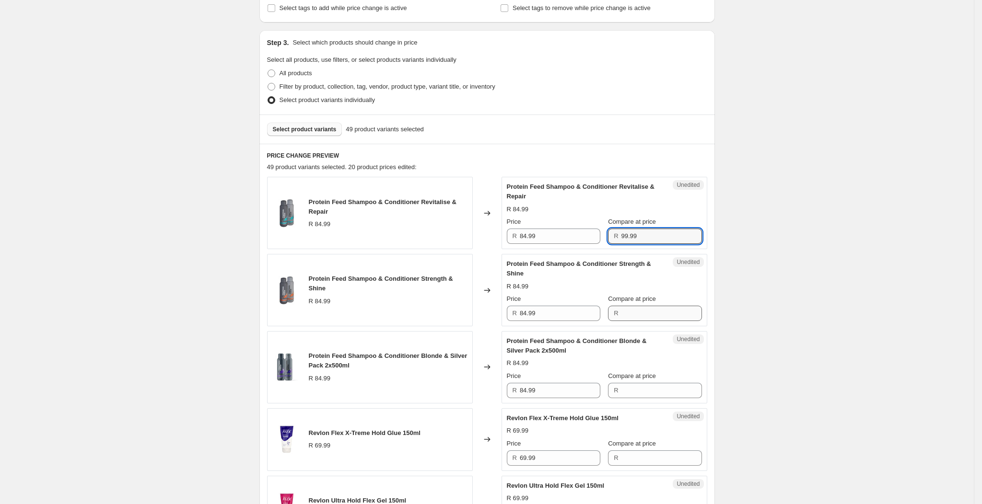
type input "99.99"
click at [621, 309] on input "Compare at price" at bounding box center [661, 313] width 81 height 15
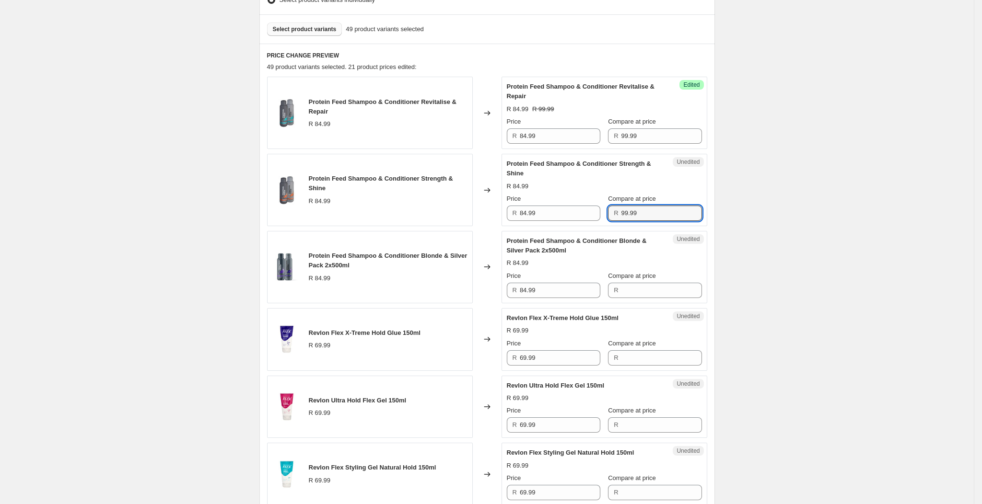
scroll to position [391, 0]
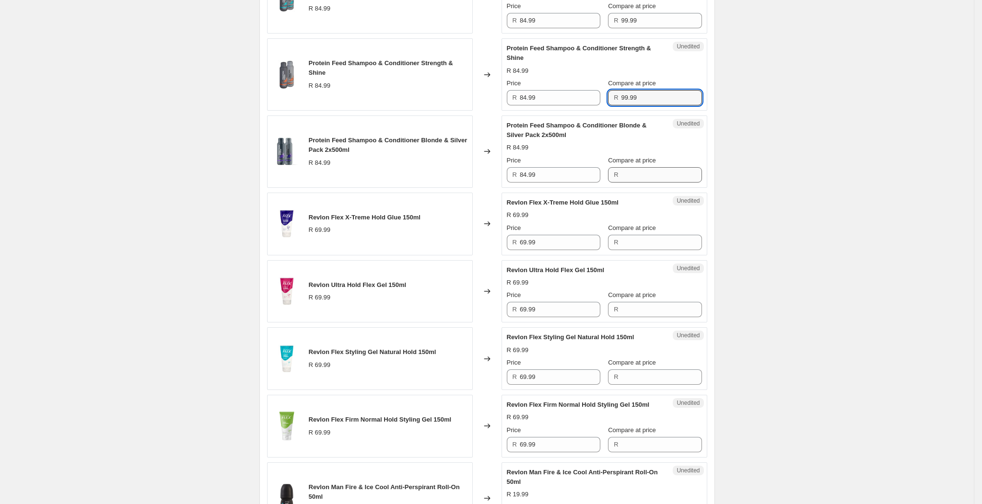
type input "99.99"
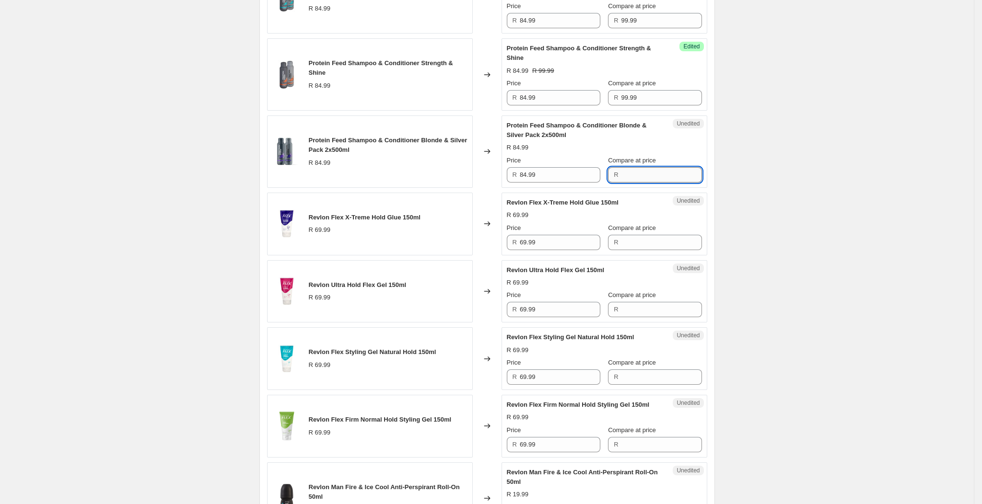
click at [632, 171] on input "Compare at price" at bounding box center [661, 174] width 81 height 15
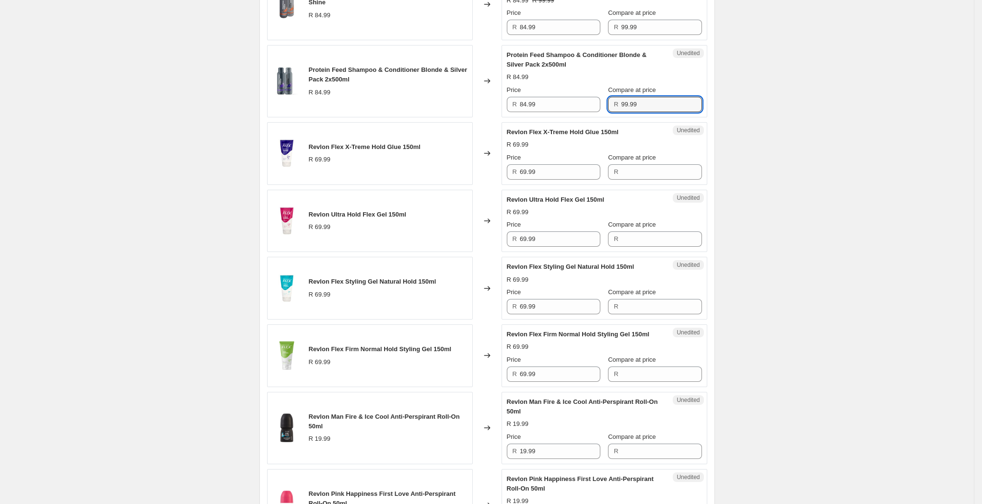
scroll to position [463, 0]
type input "99.99"
click at [622, 176] on input "Compare at price" at bounding box center [661, 170] width 81 height 15
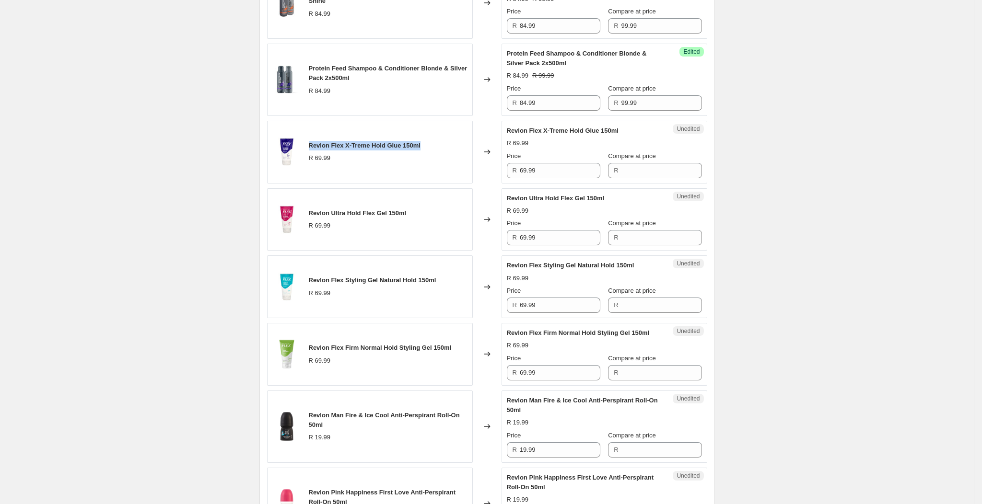
drag, startPoint x: 423, startPoint y: 146, endPoint x: 311, endPoint y: 149, distance: 112.2
click at [311, 150] on div "Revlon Flex X-Treme Hold Glue 150ml R 69.99" at bounding box center [370, 152] width 206 height 63
copy span "Revlon Flex X-Treme Hold Glue 150ml"
click at [613, 164] on div "R" at bounding box center [654, 170] width 93 height 15
type input "84.99"
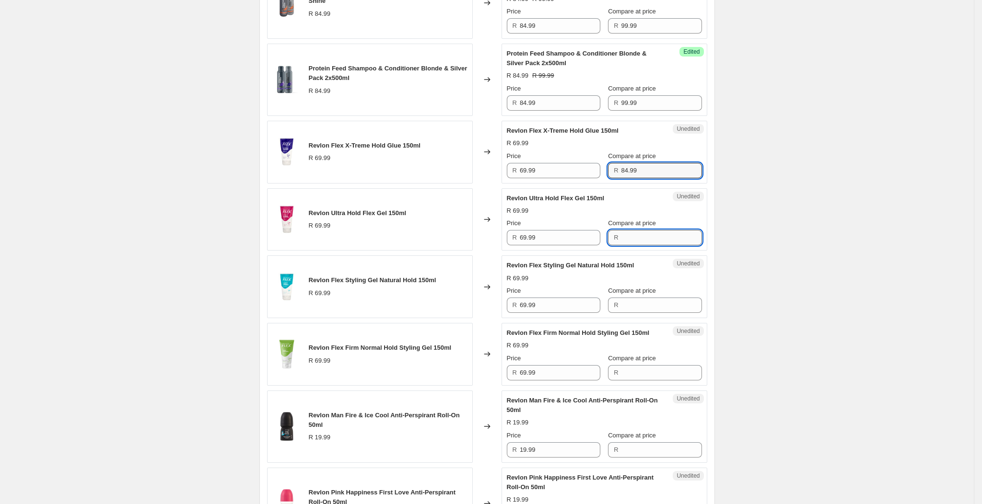
click at [655, 238] on input "Compare at price" at bounding box center [661, 237] width 81 height 15
type input "84.99"
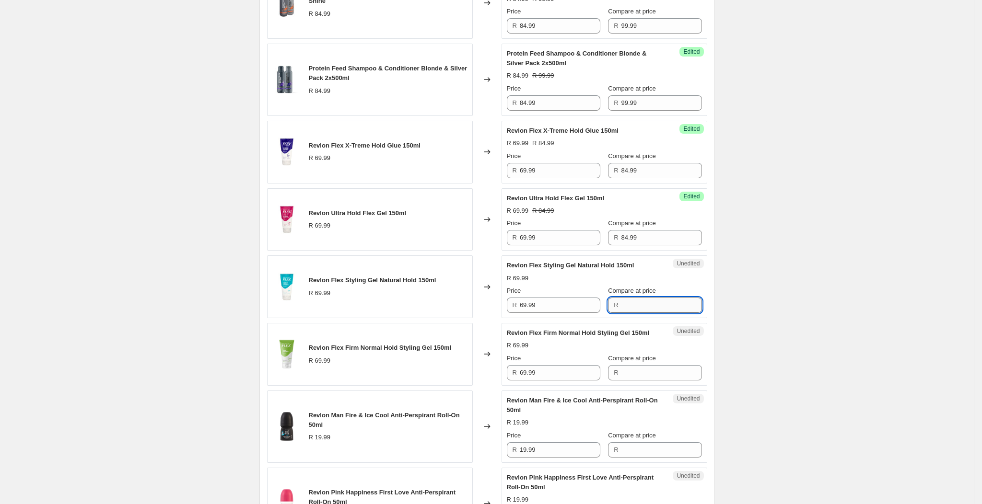
click at [645, 309] on input "Compare at price" at bounding box center [661, 305] width 81 height 15
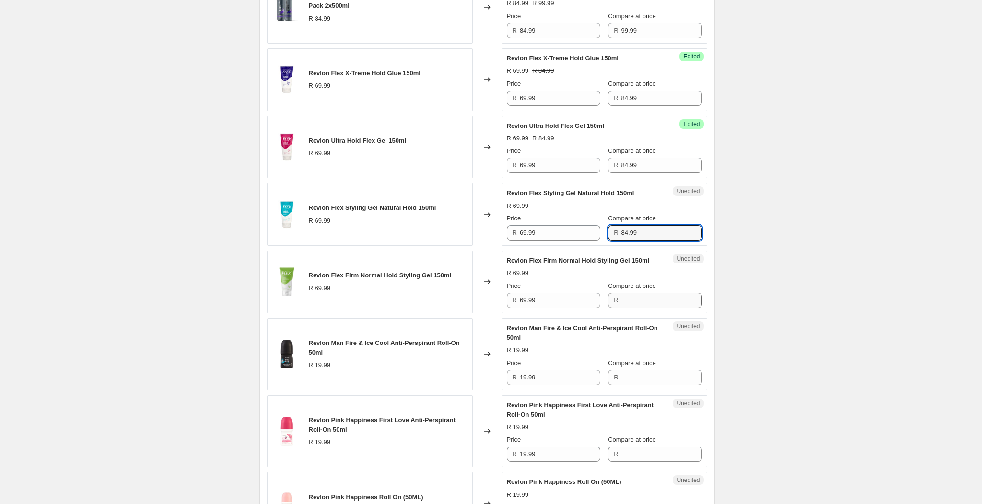
type input "84.99"
click at [634, 308] on input "Compare at price" at bounding box center [661, 300] width 81 height 15
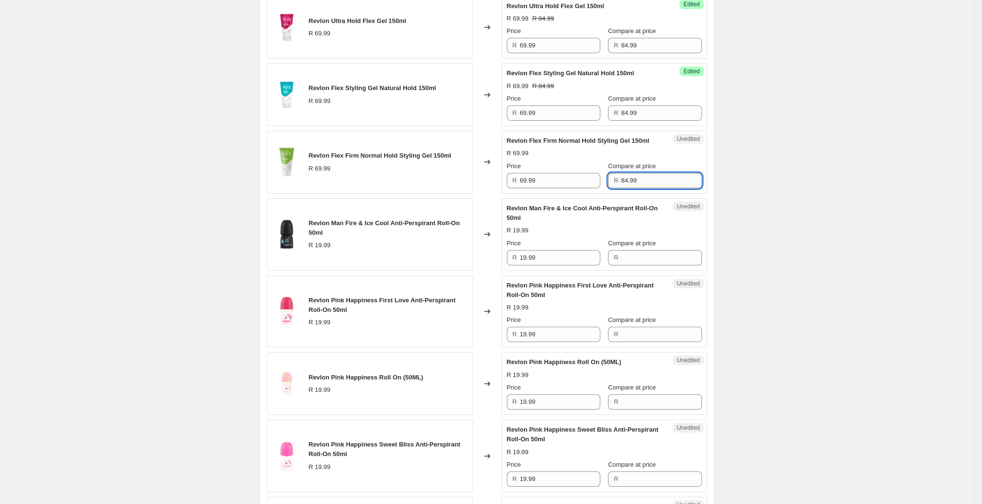
scroll to position [750, 0]
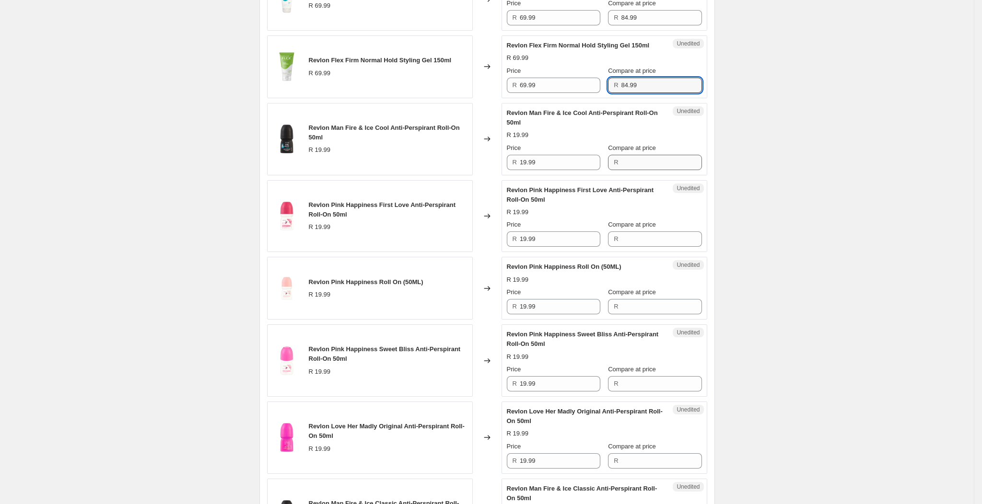
type input "84.99"
click at [638, 170] on input "Compare at price" at bounding box center [661, 162] width 81 height 15
drag, startPoint x: 340, startPoint y: 139, endPoint x: 317, endPoint y: 142, distance: 23.1
click at [317, 141] on span "Revlon Man Fire & Ice Cool Anti-Perspirant Roll-On 50ml" at bounding box center [384, 132] width 151 height 17
drag, startPoint x: 344, startPoint y: 149, endPoint x: 312, endPoint y: 142, distance: 32.8
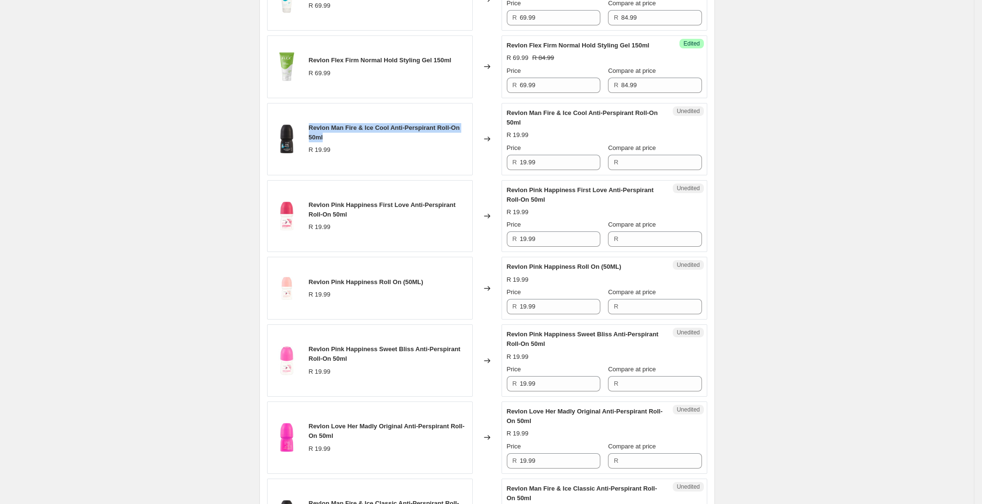
click at [312, 142] on div "Revlon Man Fire & Ice Cool Anti-Perspirant Roll-On 50ml" at bounding box center [388, 132] width 159 height 19
copy span "Revlon Man Fire & Ice Cool Anti-Perspirant Roll-On 50ml"
drag, startPoint x: 340, startPoint y: 224, endPoint x: 310, endPoint y: 213, distance: 31.7
click at [310, 213] on div "Revlon Pink Happiness First Love Anti-Perspirant Roll-On 50ml R 19.99" at bounding box center [370, 216] width 206 height 72
copy span "Revlon Pink Happiness First Love Anti-Perspirant Roll-On 50ml"
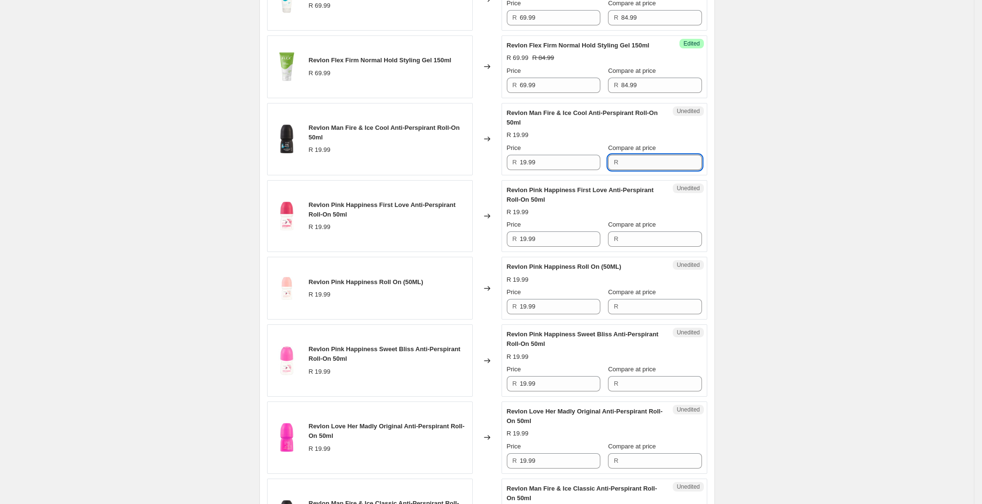
click at [621, 168] on input "Compare at price" at bounding box center [661, 162] width 81 height 15
type input "24.99"
click at [616, 243] on div "R" at bounding box center [654, 239] width 93 height 15
type input "24.99"
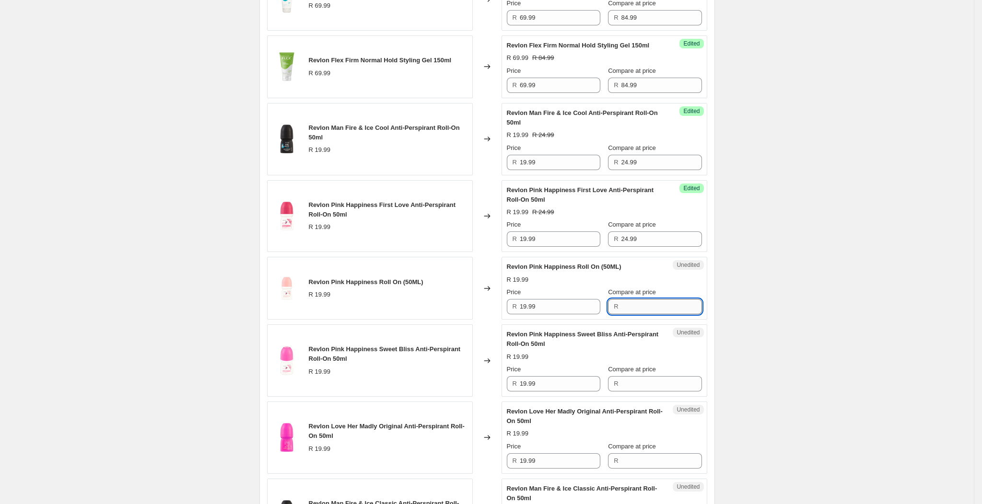
click at [648, 312] on input "Compare at price" at bounding box center [661, 306] width 81 height 15
type input "4"
type input "24.99"
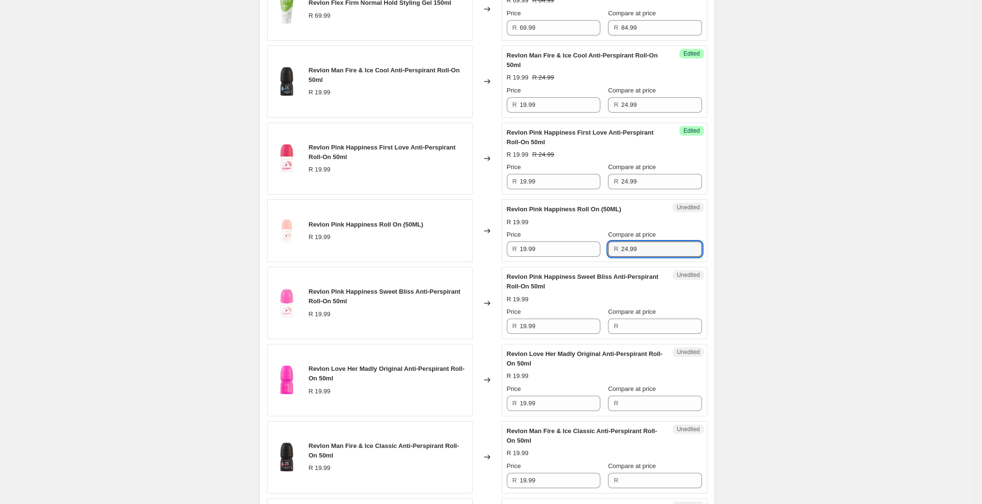
scroll to position [894, 0]
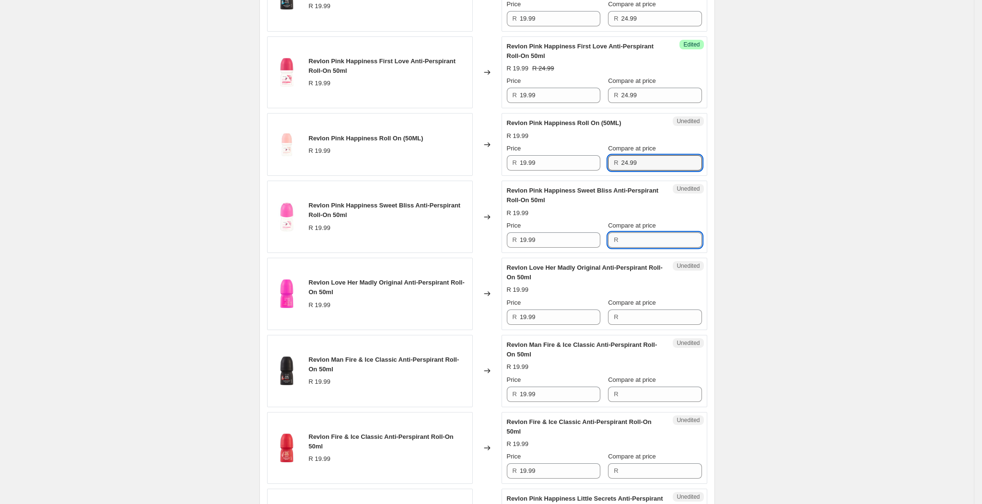
click at [661, 248] on input "Compare at price" at bounding box center [661, 239] width 81 height 15
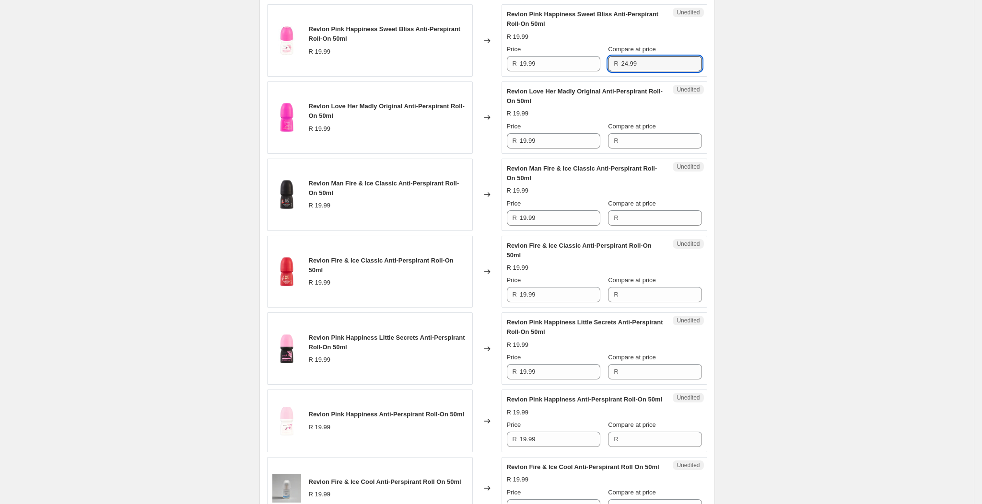
scroll to position [1110, 0]
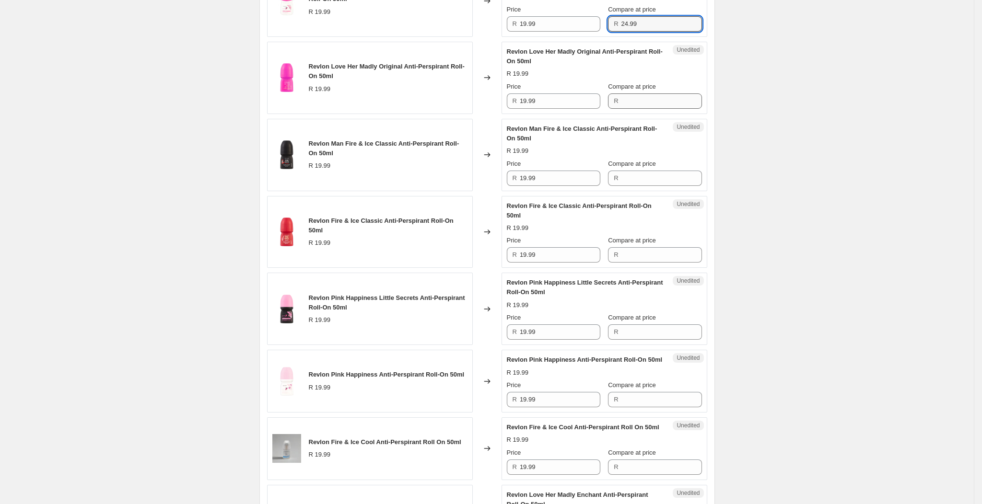
type input "24.99"
click at [662, 109] on input "Compare at price" at bounding box center [661, 100] width 81 height 15
type input "24.99"
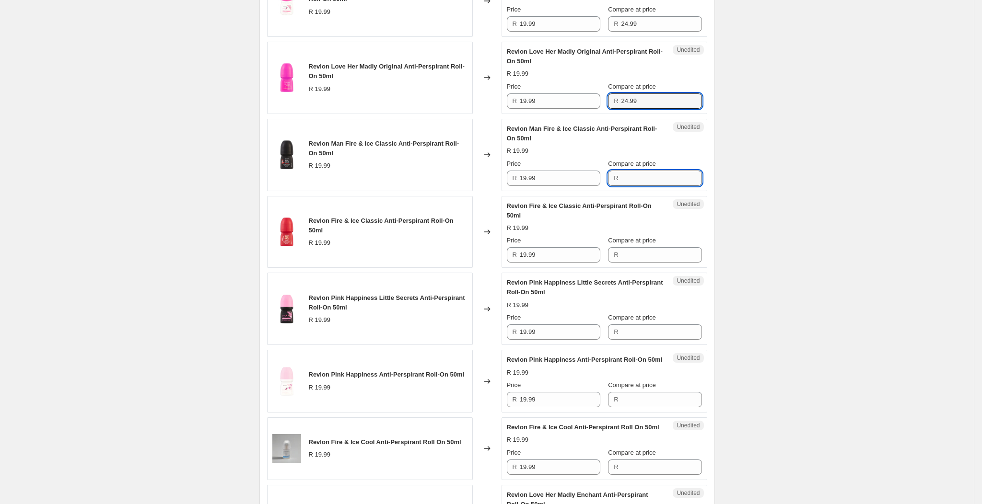
click at [631, 186] on input "Compare at price" at bounding box center [661, 178] width 81 height 15
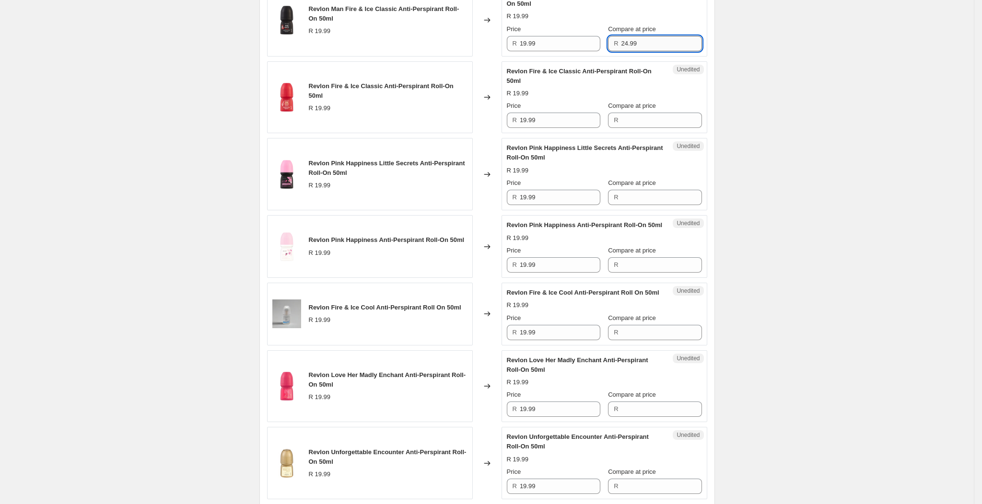
scroll to position [1254, 0]
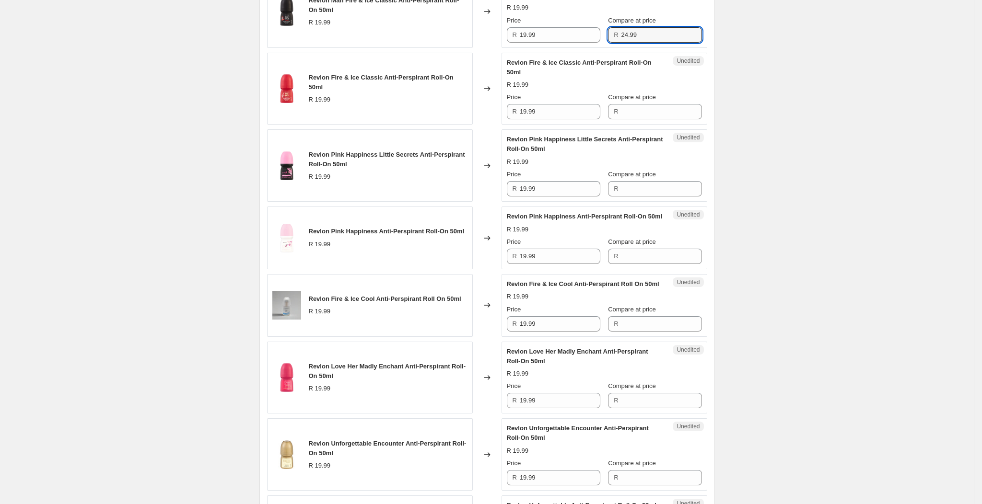
type input "24.99"
click at [635, 102] on label "Compare at price" at bounding box center [632, 98] width 48 height 10
click at [635, 114] on input "Compare at price" at bounding box center [661, 111] width 81 height 15
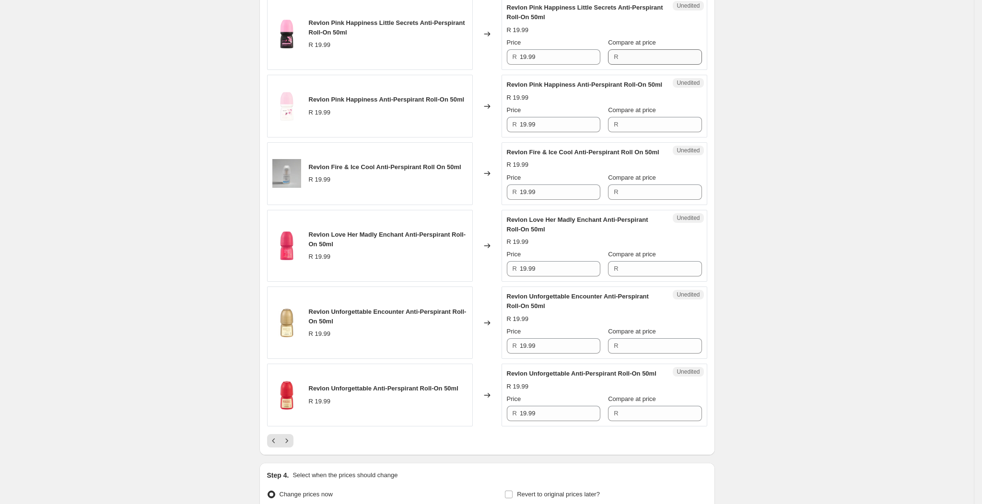
scroll to position [1397, 0]
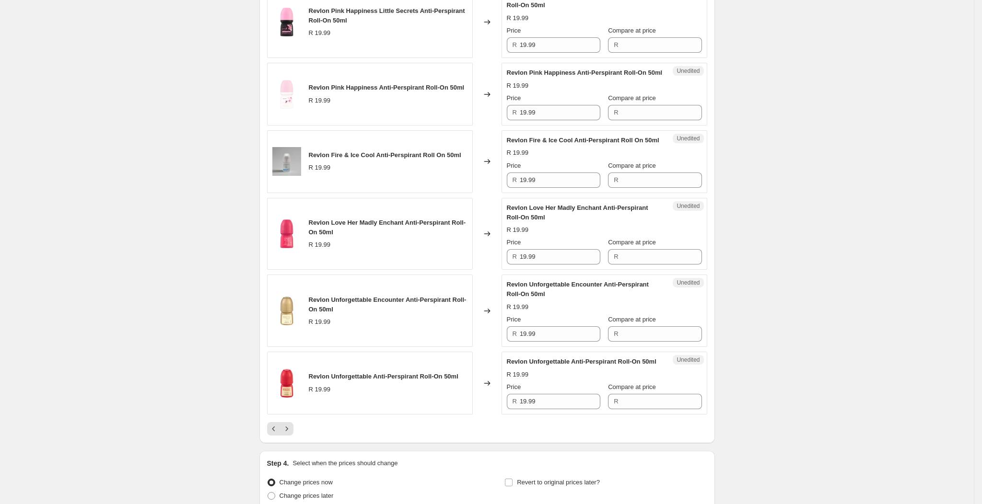
type input "24.99"
click at [648, 34] on span "Compare at price" at bounding box center [632, 30] width 48 height 7
click at [648, 41] on input "Compare at price" at bounding box center [661, 44] width 81 height 15
type input "24.99"
click at [635, 120] on input "Compare at price" at bounding box center [661, 112] width 81 height 15
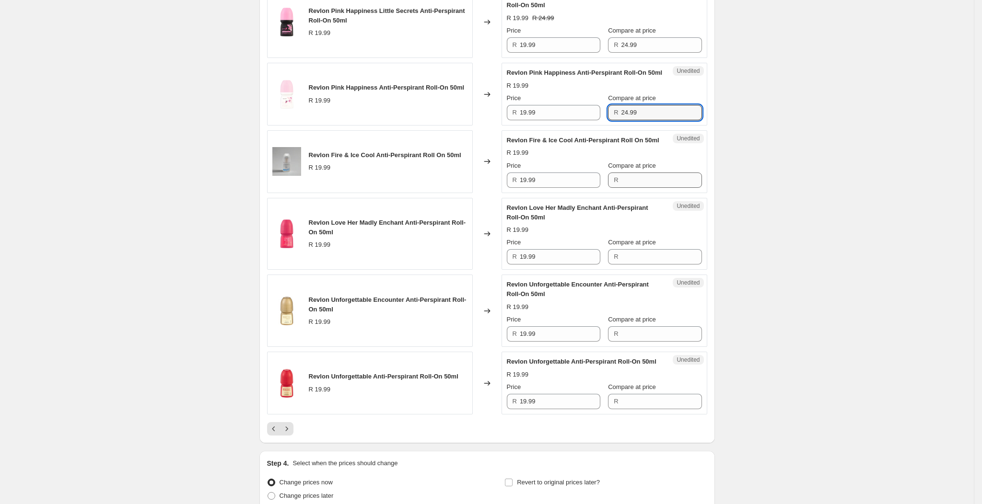
type input "24.99"
click at [650, 188] on input "Compare at price" at bounding box center [661, 180] width 81 height 15
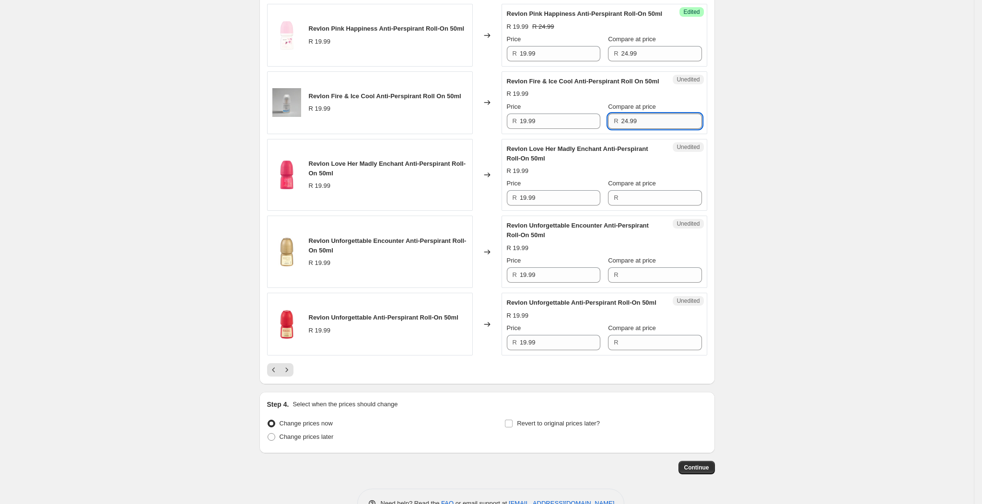
scroll to position [1469, 0]
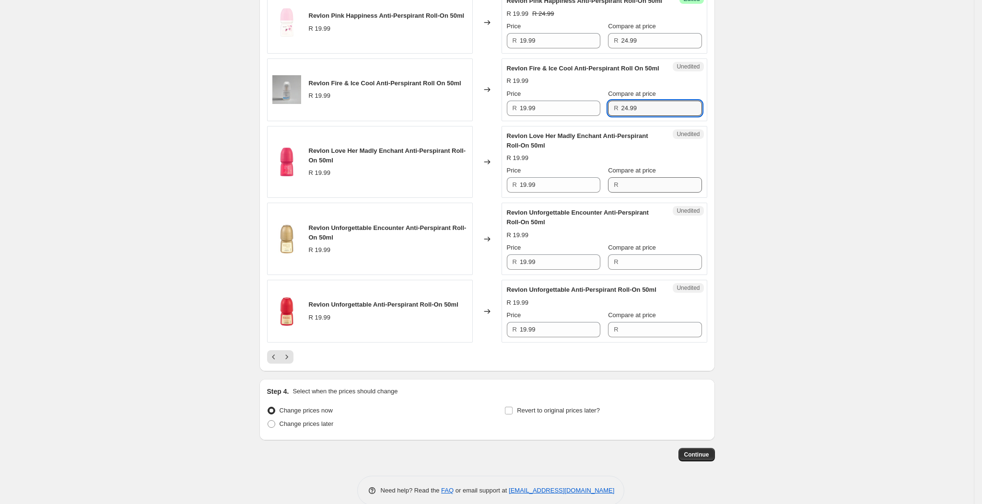
type input "24.99"
click at [630, 193] on input "Compare at price" at bounding box center [661, 184] width 81 height 15
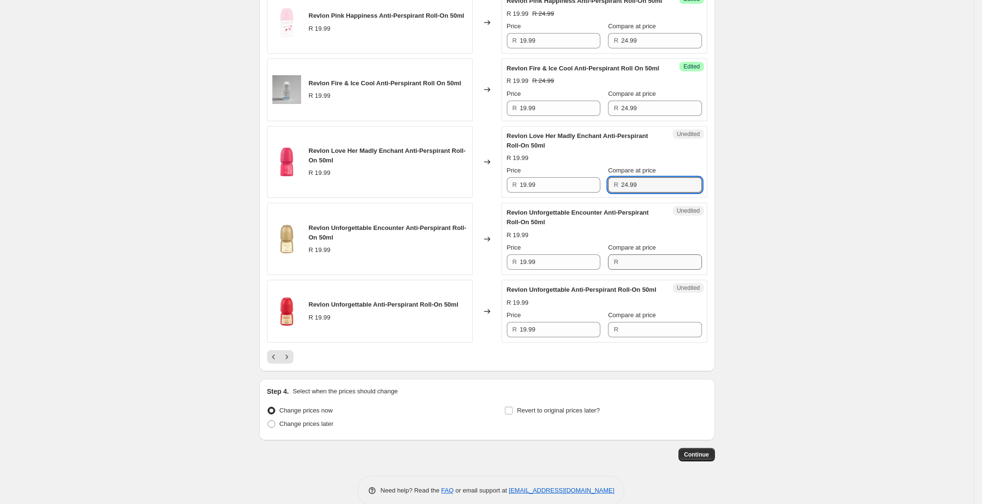
type input "24.99"
click at [646, 270] on input "Compare at price" at bounding box center [661, 262] width 81 height 15
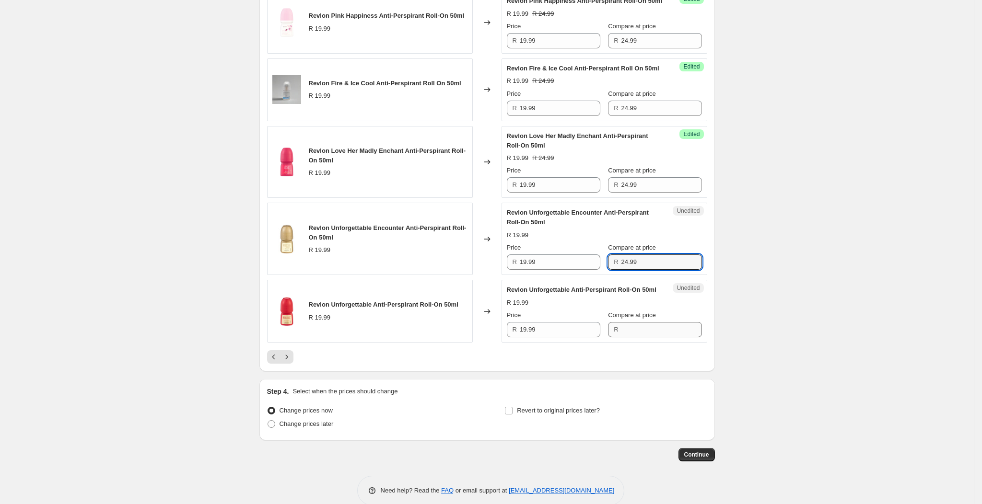
type input "24.99"
click at [622, 337] on input "Compare at price" at bounding box center [661, 329] width 81 height 15
type input "24.99"
click at [293, 364] on button "Next" at bounding box center [286, 356] width 13 height 13
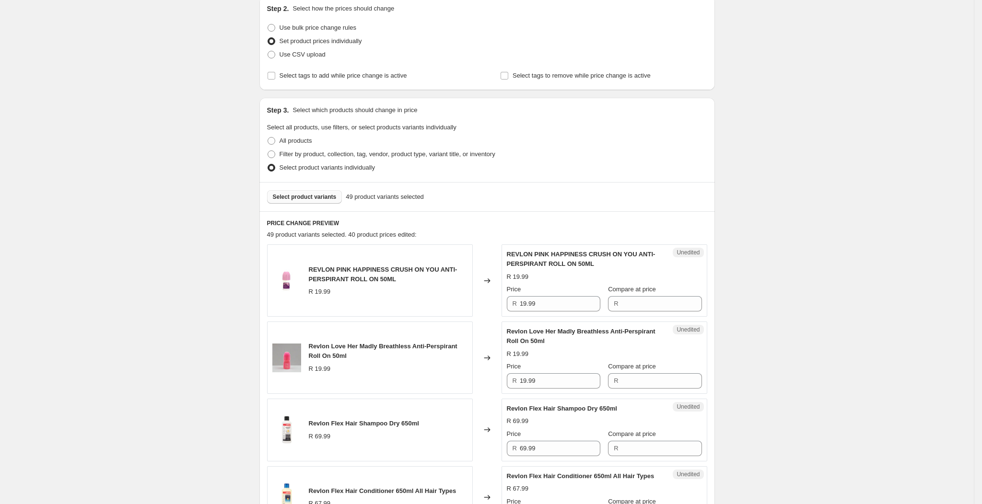
scroll to position [255, 0]
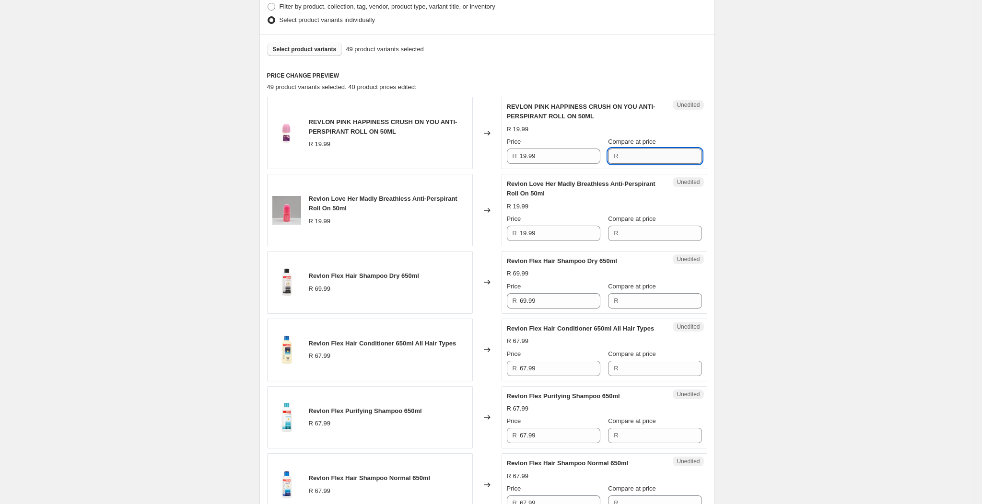
click at [662, 149] on input "Compare at price" at bounding box center [661, 156] width 81 height 15
type input "24.99"
click at [632, 232] on input "Compare at price" at bounding box center [661, 233] width 81 height 15
type input "24.99"
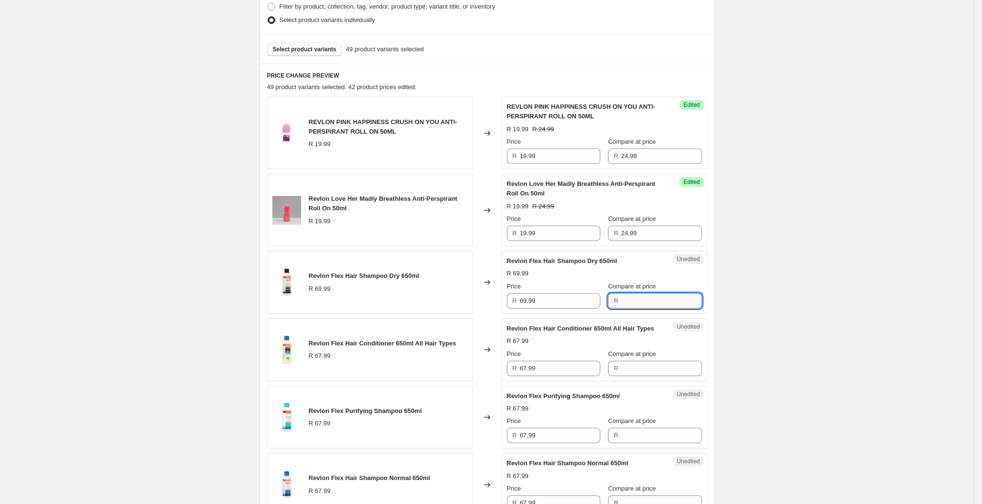
click at [637, 302] on input "Compare at price" at bounding box center [661, 300] width 81 height 15
drag, startPoint x: 551, startPoint y: 301, endPoint x: 522, endPoint y: 302, distance: 29.2
click at [522, 302] on input "69.99" at bounding box center [560, 300] width 81 height 15
click at [658, 302] on input "Compare at price" at bounding box center [661, 300] width 81 height 15
drag, startPoint x: 424, startPoint y: 273, endPoint x: 308, endPoint y: 279, distance: 115.7
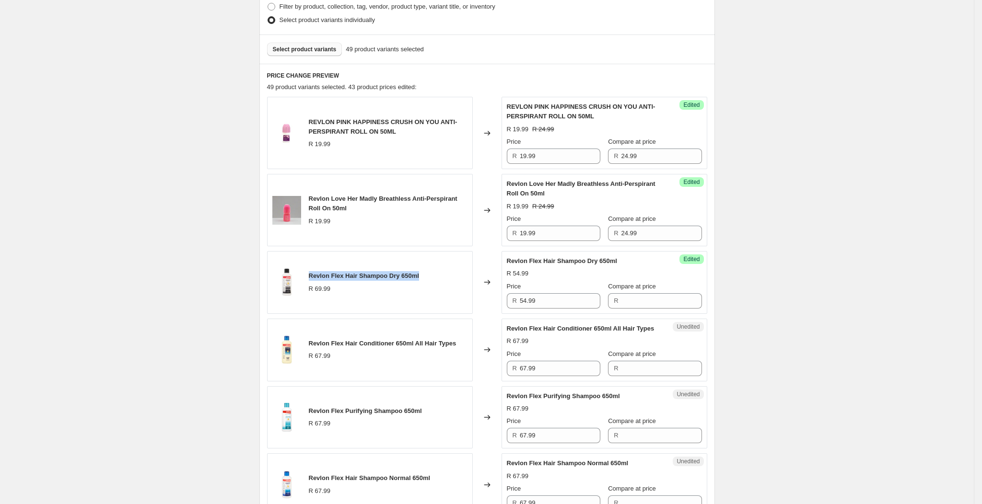
click at [308, 279] on div "Revlon Flex Hair Shampoo Dry 650ml R 69.99" at bounding box center [370, 282] width 206 height 63
copy span "Revlon Flex Hair Shampoo Dry 650ml"
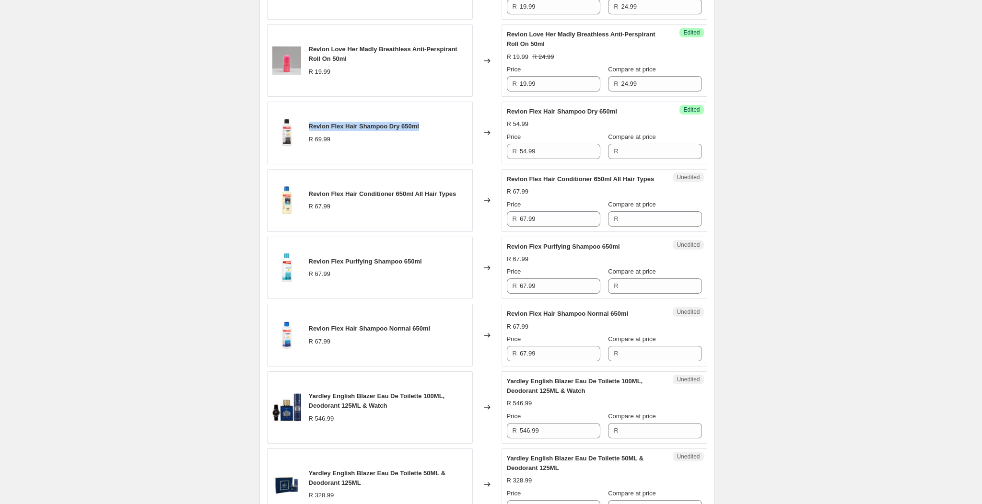
scroll to position [399, 0]
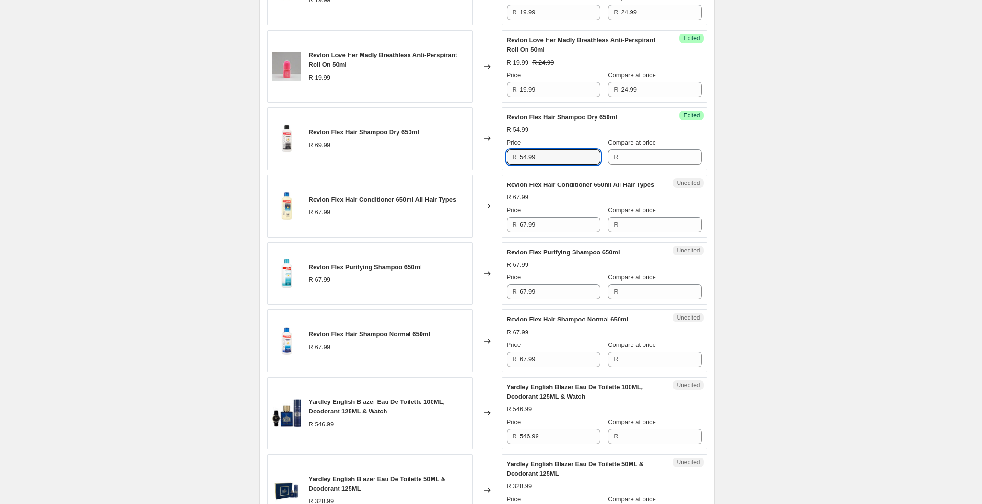
drag, startPoint x: 562, startPoint y: 159, endPoint x: 519, endPoint y: 169, distance: 43.8
click at [519, 169] on div "Success Edited Revlon Flex Hair Shampoo Dry 650ml R 54.99 Price R 54.99 Compare…" at bounding box center [604, 138] width 206 height 63
type input "67.99"
click at [650, 159] on input "Compare at price" at bounding box center [661, 157] width 81 height 15
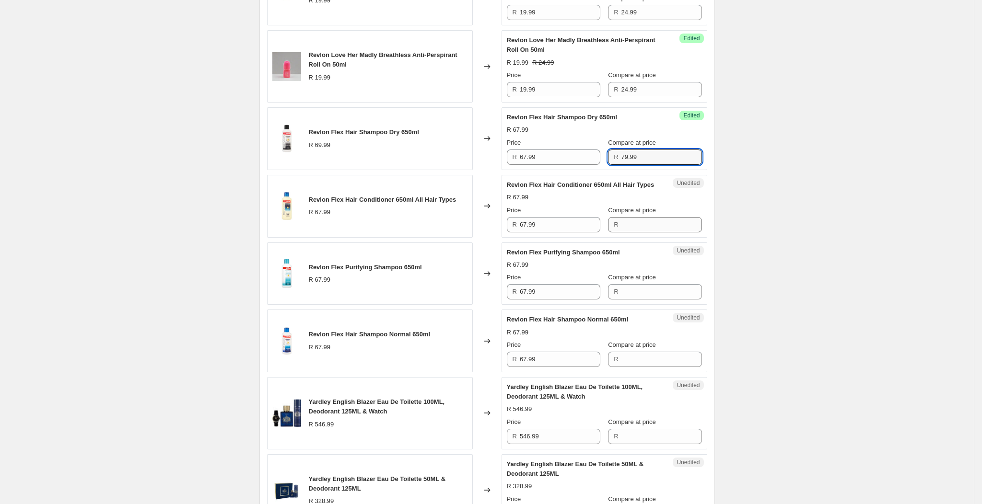
type input "79.99"
click at [621, 232] on input "Compare at price" at bounding box center [661, 224] width 81 height 15
type input "79.99"
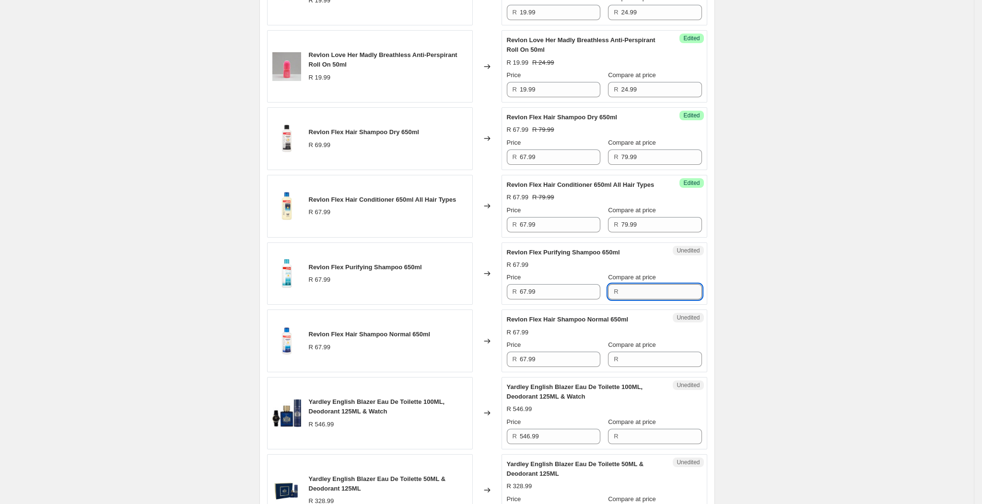
click at [636, 295] on input "Compare at price" at bounding box center [661, 291] width 81 height 15
type input "79.99"
click at [643, 364] on input "Compare at price" at bounding box center [661, 359] width 81 height 15
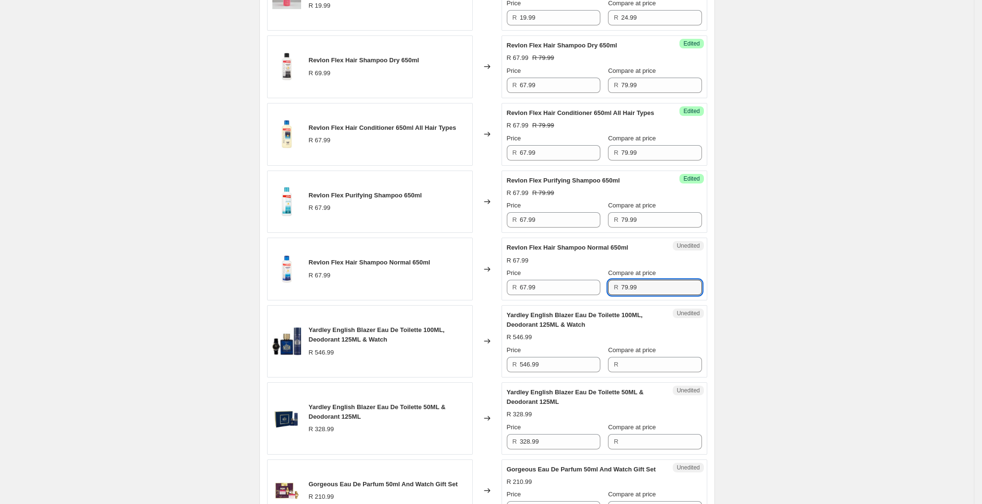
type input "79.99"
click at [657, 372] on input "Compare at price" at bounding box center [661, 364] width 81 height 15
type input "699.99"
drag, startPoint x: 567, startPoint y: 378, endPoint x: 516, endPoint y: 383, distance: 51.6
click at [516, 378] on div "Success Edited Yardley English Blazer Eau De Toilette 100ML, Deodorant 125ML & …" at bounding box center [604, 341] width 206 height 72
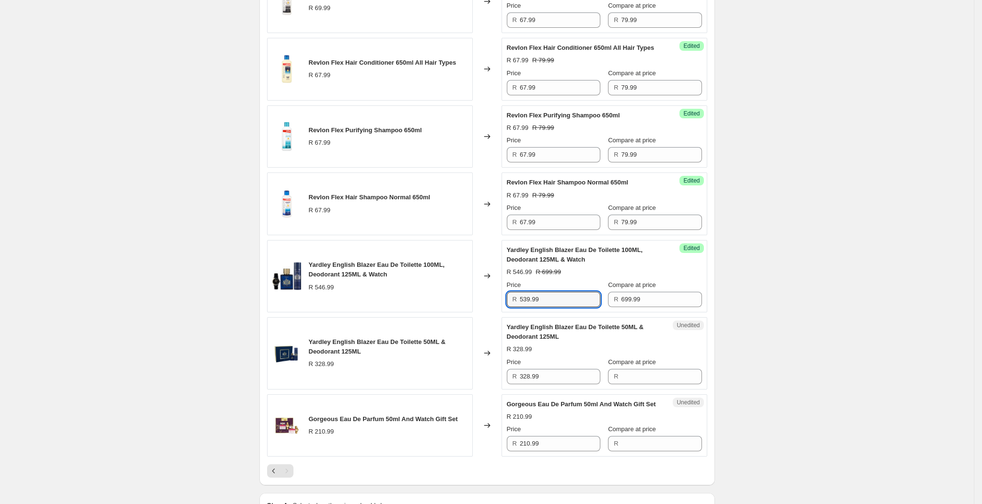
scroll to position [615, 0]
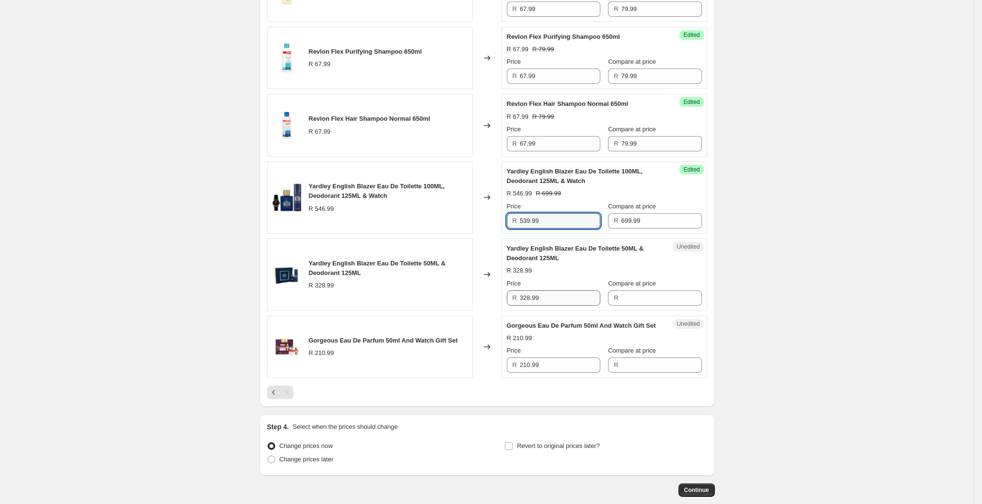
type input "539.99"
click at [547, 306] on input "328.99" at bounding box center [560, 297] width 81 height 15
type input "329.99"
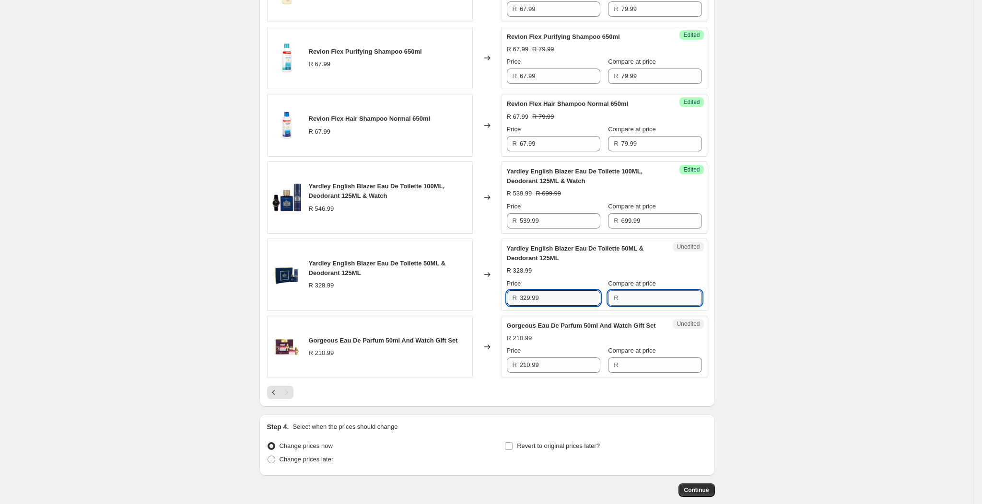
click at [639, 306] on input "Compare at price" at bounding box center [661, 297] width 81 height 15
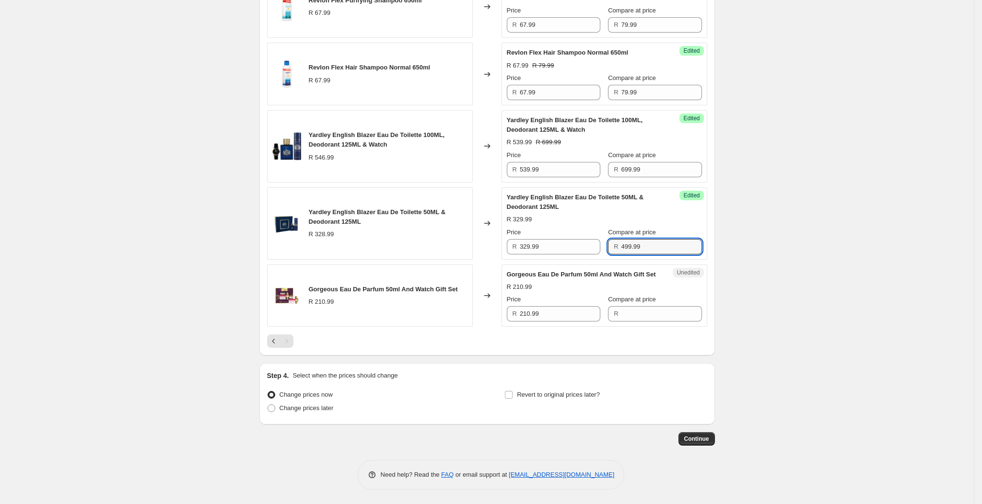
scroll to position [686, 0]
type input "499.99"
click at [643, 314] on input "Compare at price" at bounding box center [661, 313] width 81 height 15
click at [551, 313] on input "210.99" at bounding box center [560, 313] width 81 height 15
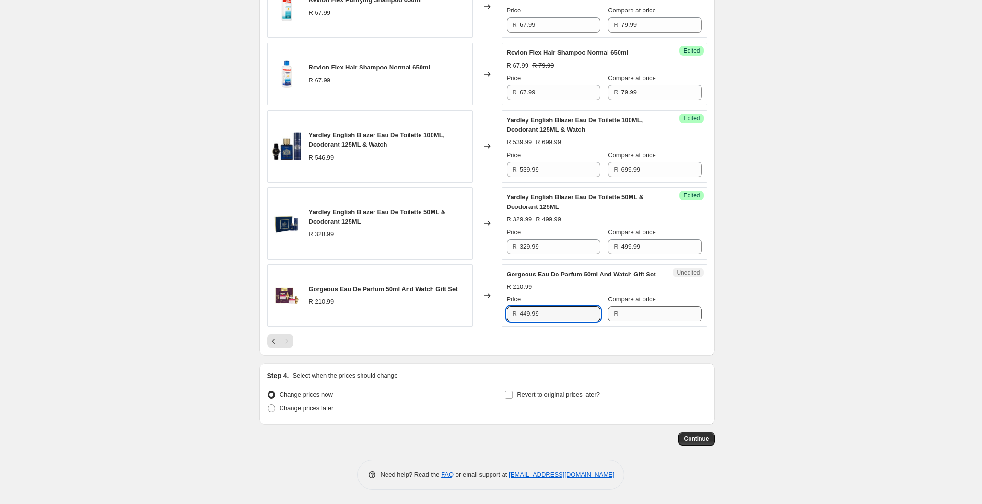
type input "449.99"
click at [638, 309] on input "Compare at price" at bounding box center [661, 313] width 81 height 15
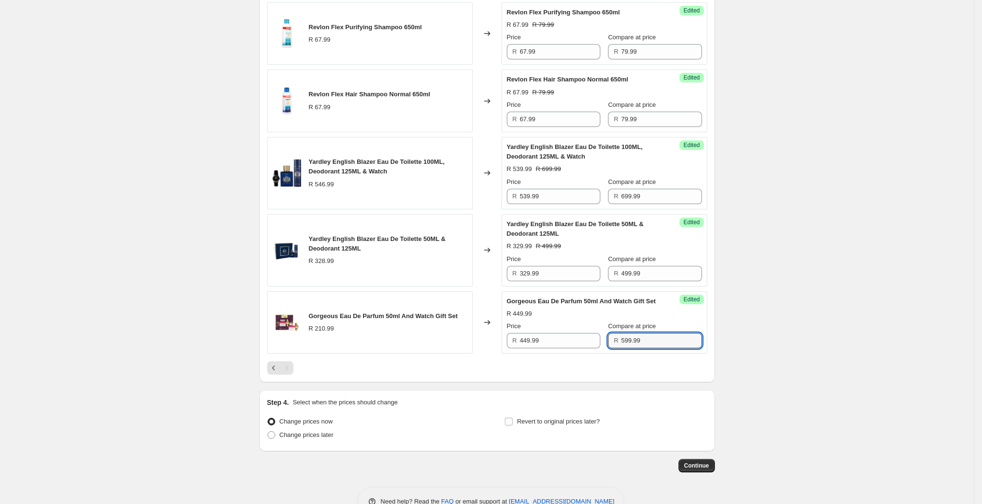
scroll to position [647, 0]
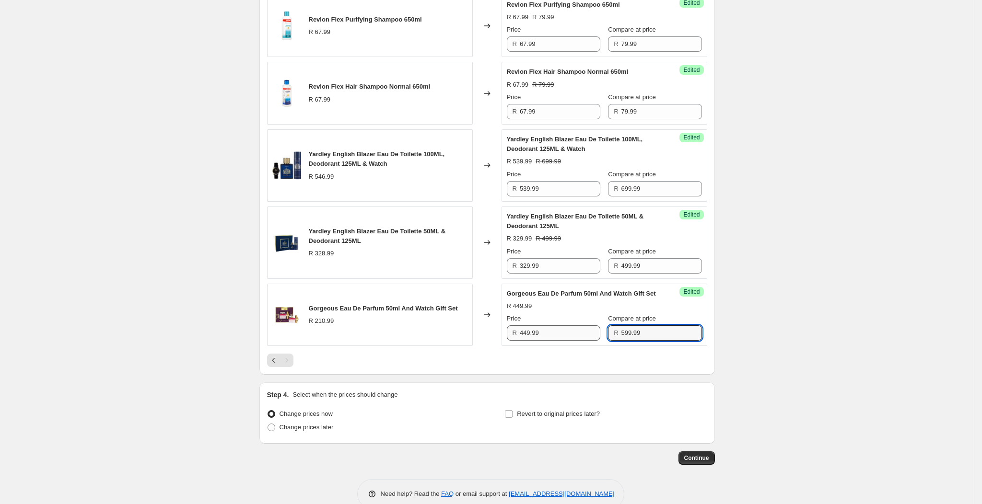
type input "599.99"
click at [586, 341] on input "449.99" at bounding box center [560, 332] width 81 height 15
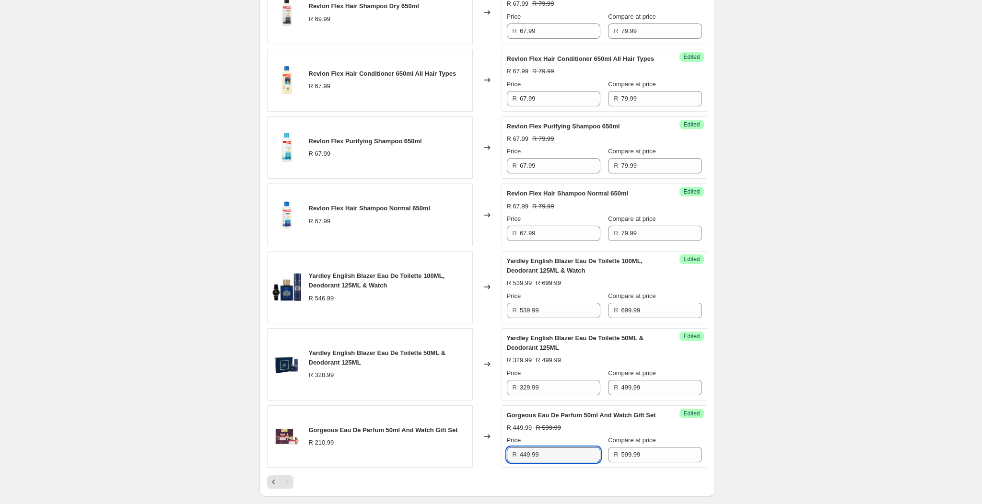
scroll to position [686, 0]
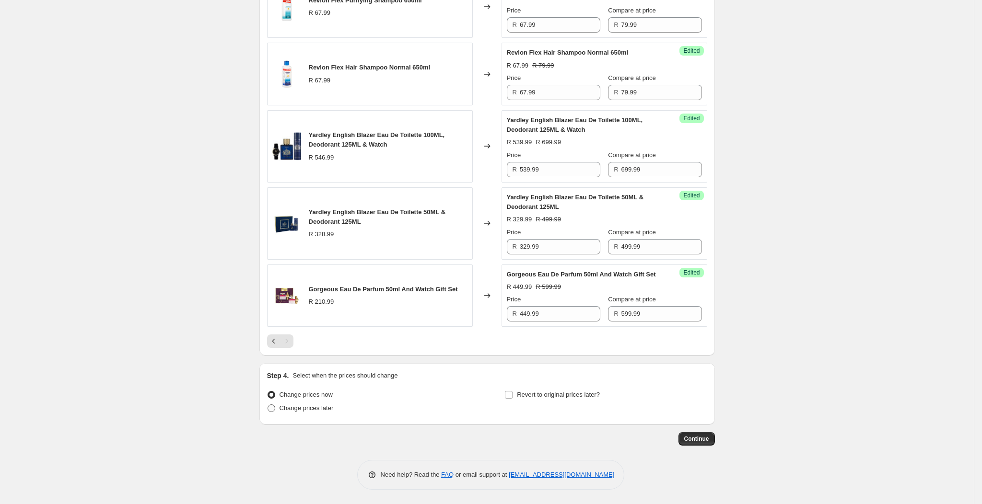
click at [304, 410] on span "Change prices later" at bounding box center [306, 408] width 54 height 7
click at [268, 405] on input "Change prices later" at bounding box center [267, 405] width 0 height 0
radio input "true"
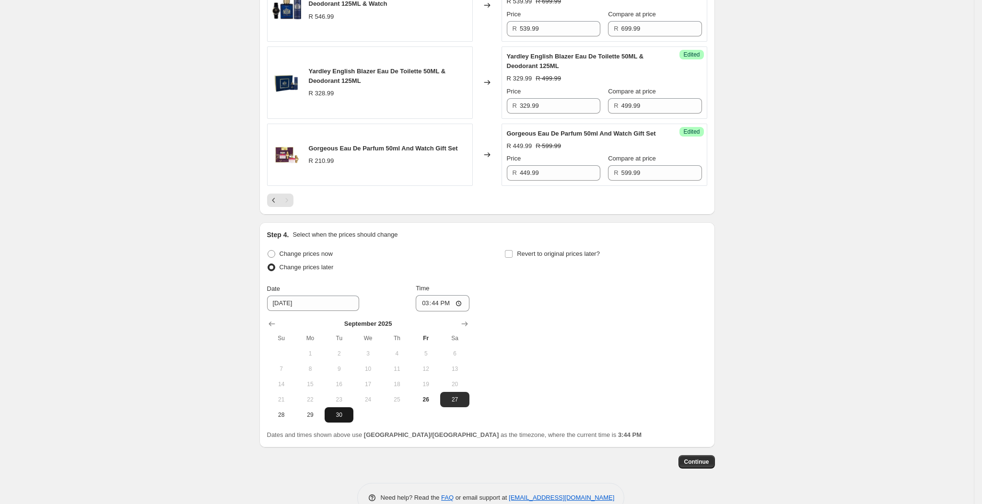
scroll to position [830, 0]
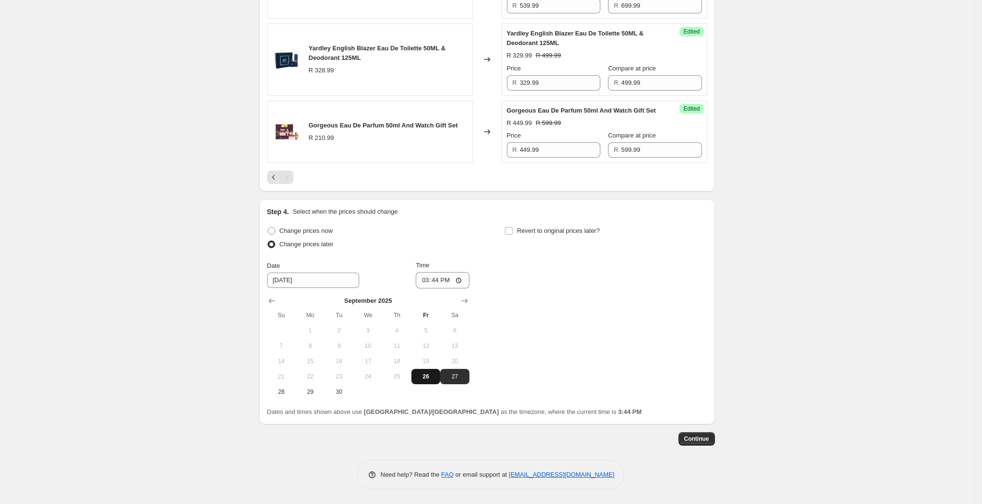
click at [433, 381] on span "26" at bounding box center [425, 377] width 21 height 8
type input "9/26/2025"
click at [453, 289] on input "15:44" at bounding box center [443, 280] width 54 height 16
click at [441, 289] on input "15:00" at bounding box center [443, 280] width 54 height 16
type input "16:00"
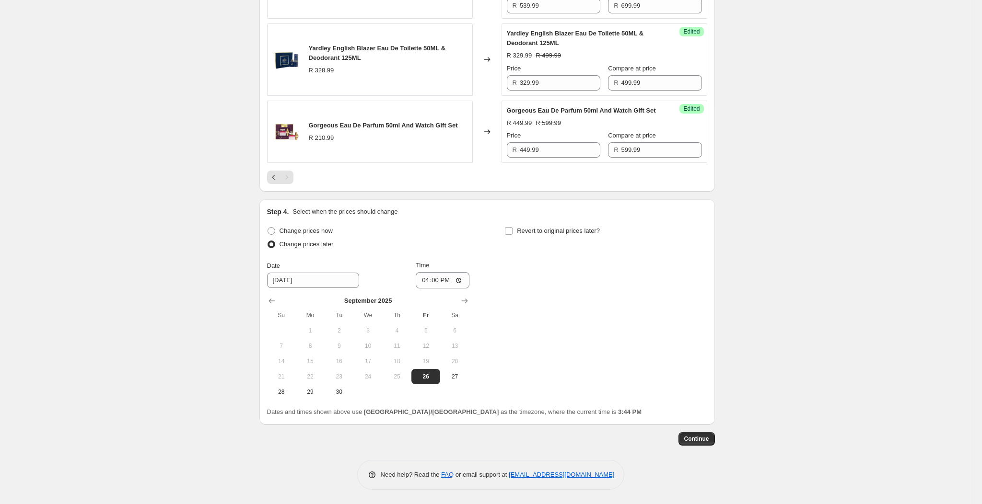
click at [525, 326] on div "Change prices now Change prices later Date 9/26/2025 Time 16:00 September 2025 …" at bounding box center [487, 311] width 440 height 175
click at [517, 238] on label "Revert to original prices later?" at bounding box center [551, 230] width 95 height 13
click at [512, 235] on input "Revert to original prices later?" at bounding box center [509, 231] width 8 height 8
checkbox input "true"
click at [606, 396] on span "29" at bounding box center [605, 392] width 21 height 8
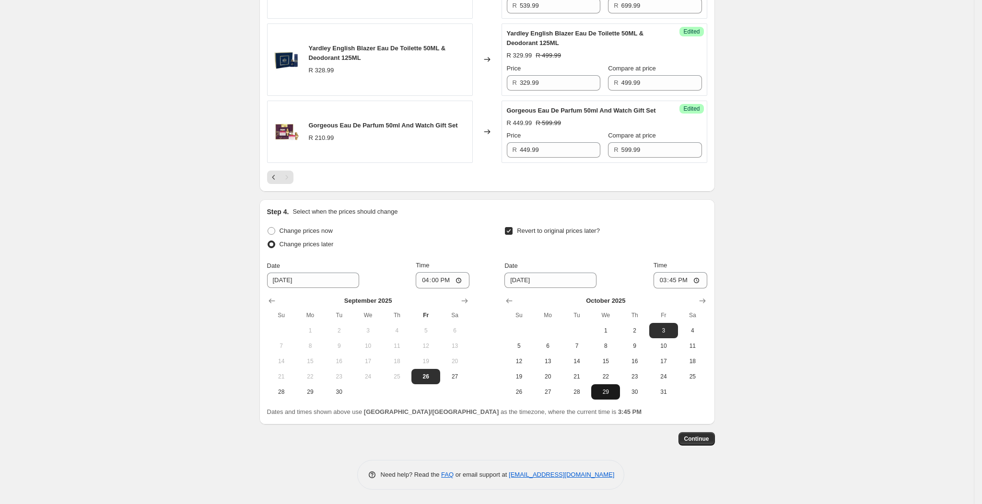
type input "[DATE]"
click at [694, 289] on input "15:45" at bounding box center [680, 280] width 54 height 16
click at [674, 289] on input "05:45" at bounding box center [680, 280] width 54 height 16
click at [682, 289] on input "05:45" at bounding box center [680, 280] width 54 height 16
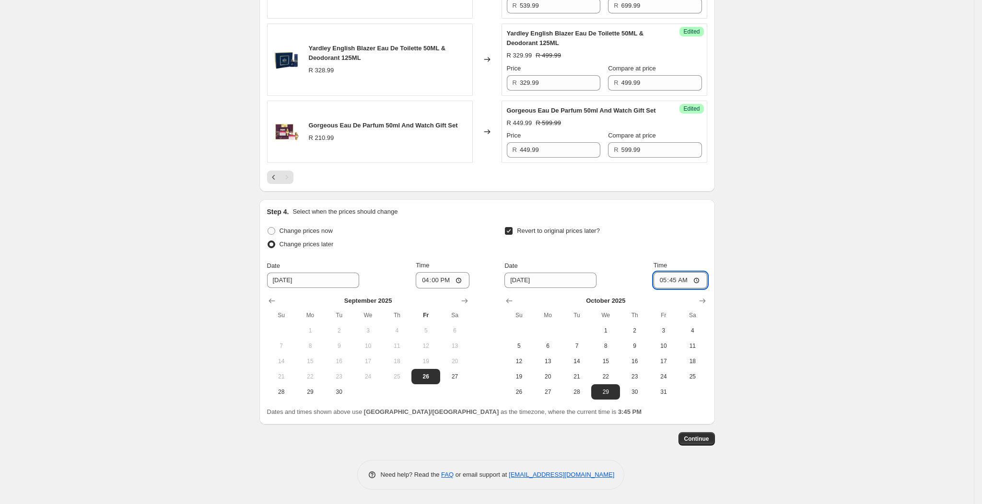
click at [682, 289] on input "05:45" at bounding box center [680, 280] width 54 height 16
click at [674, 289] on input "05:45" at bounding box center [680, 280] width 54 height 16
type input "17:00"
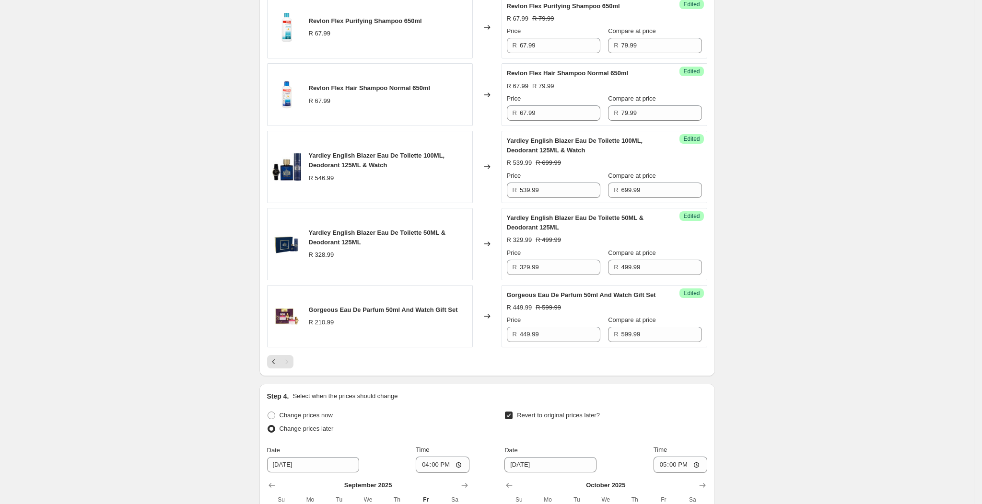
scroll to position [850, 0]
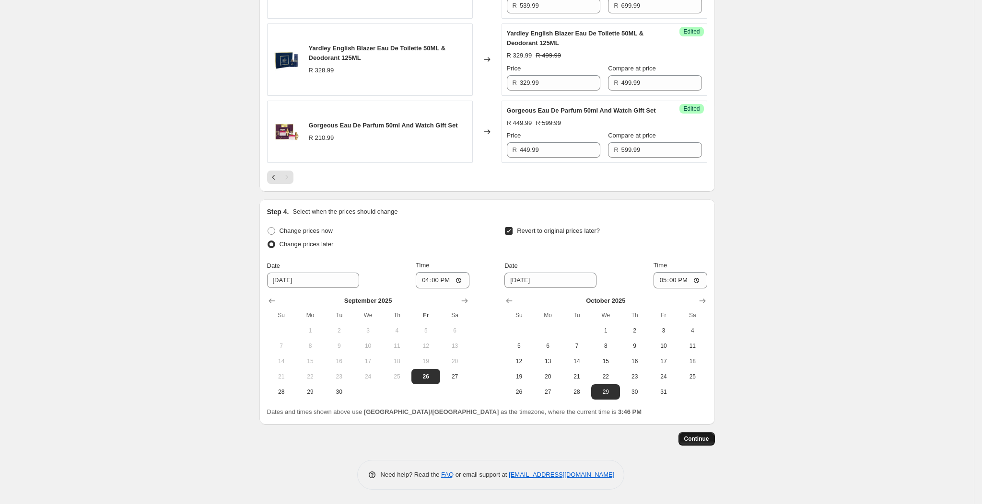
click at [692, 436] on span "Continue" at bounding box center [696, 439] width 25 height 8
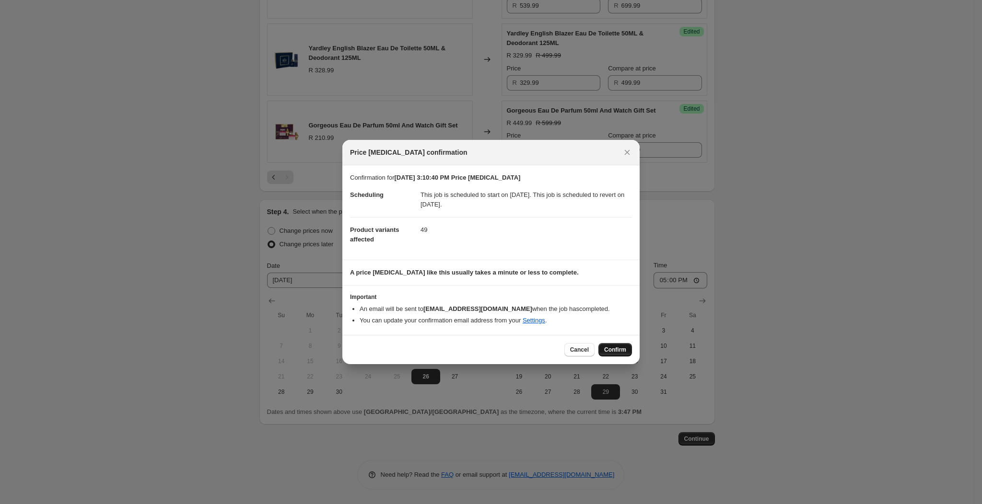
click at [616, 345] on button "Confirm" at bounding box center [615, 349] width 34 height 13
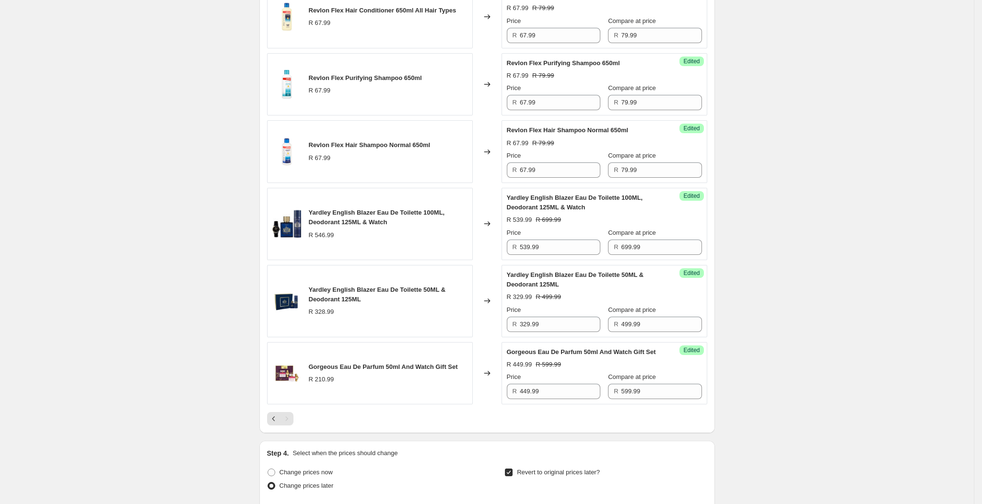
scroll to position [909, 0]
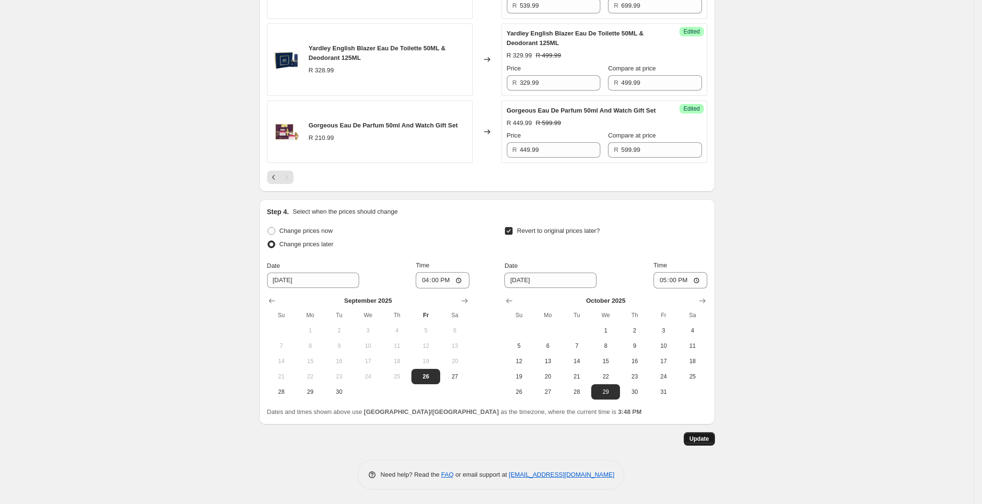
click at [695, 442] on button "Update" at bounding box center [699, 438] width 31 height 13
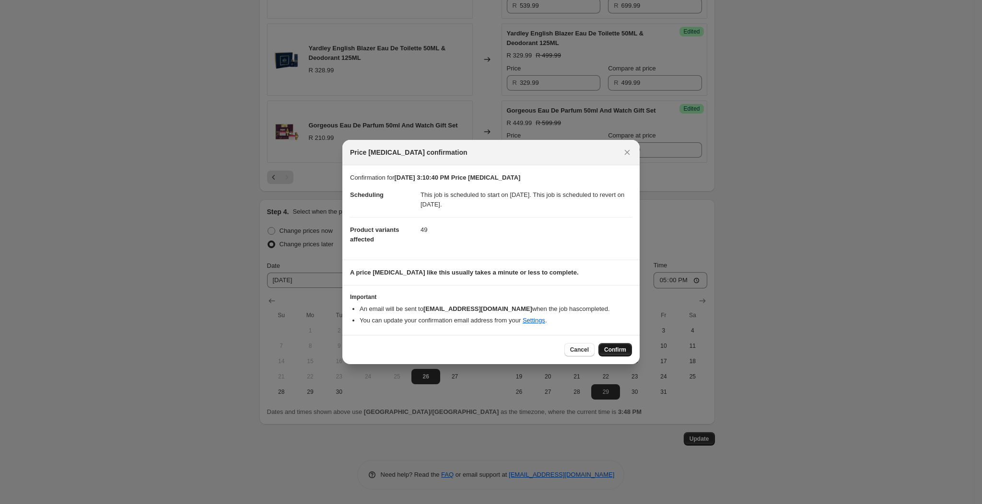
click at [623, 356] on button "Confirm" at bounding box center [615, 349] width 34 height 13
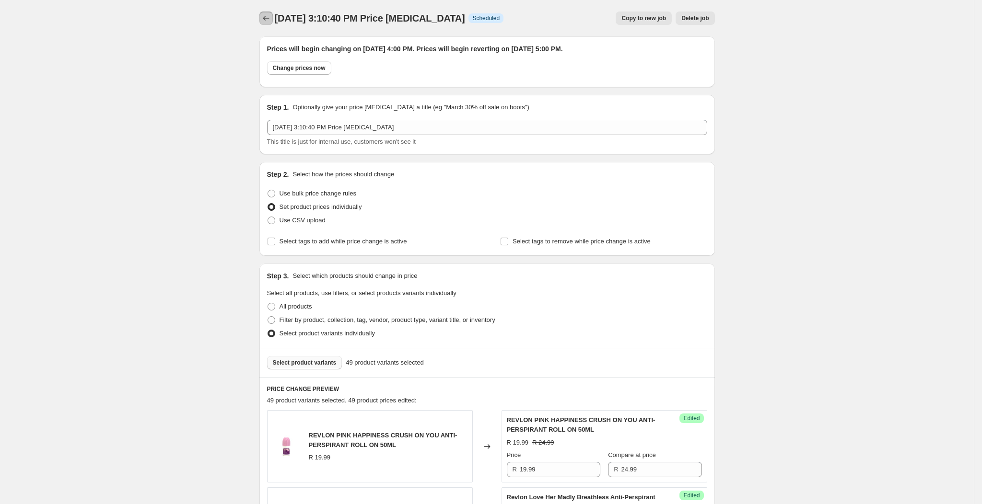
click at [268, 16] on icon "Price change jobs" at bounding box center [266, 18] width 10 height 10
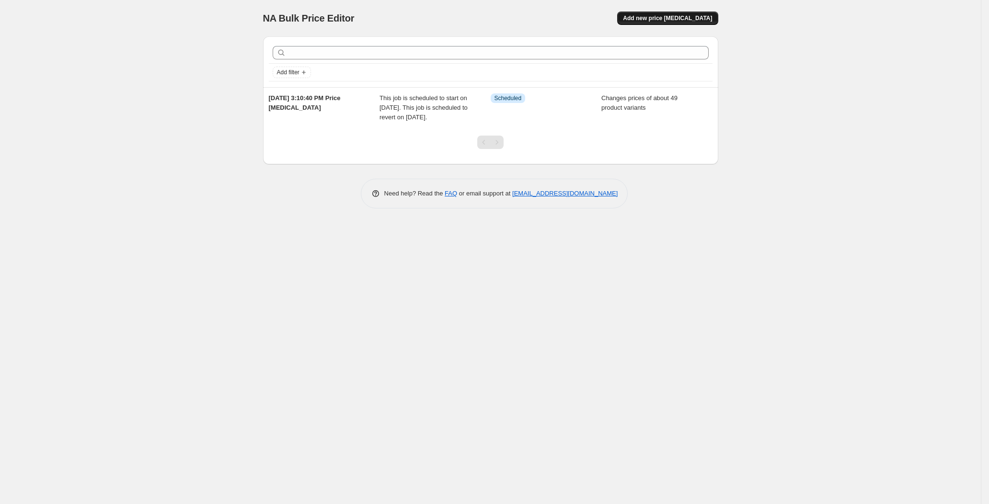
click at [661, 22] on button "Add new price [MEDICAL_DATA]" at bounding box center [667, 18] width 101 height 13
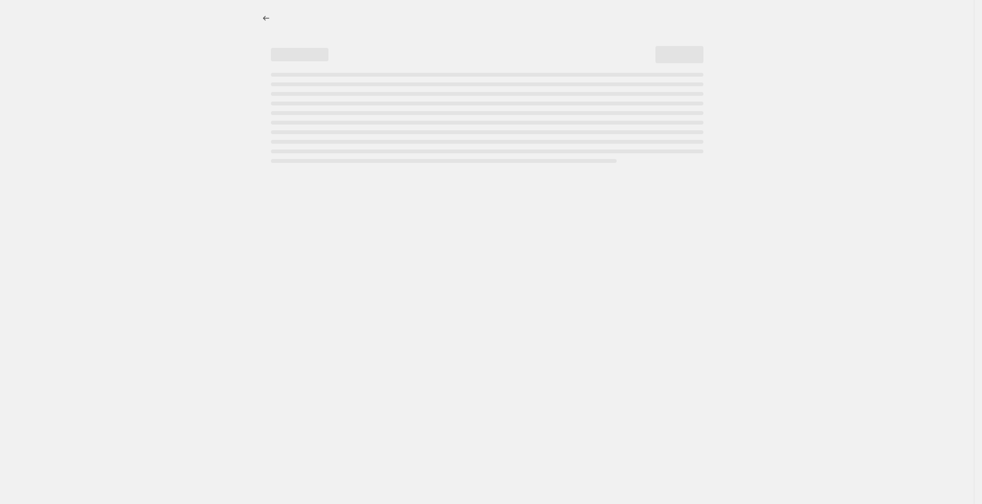
select select "percentage"
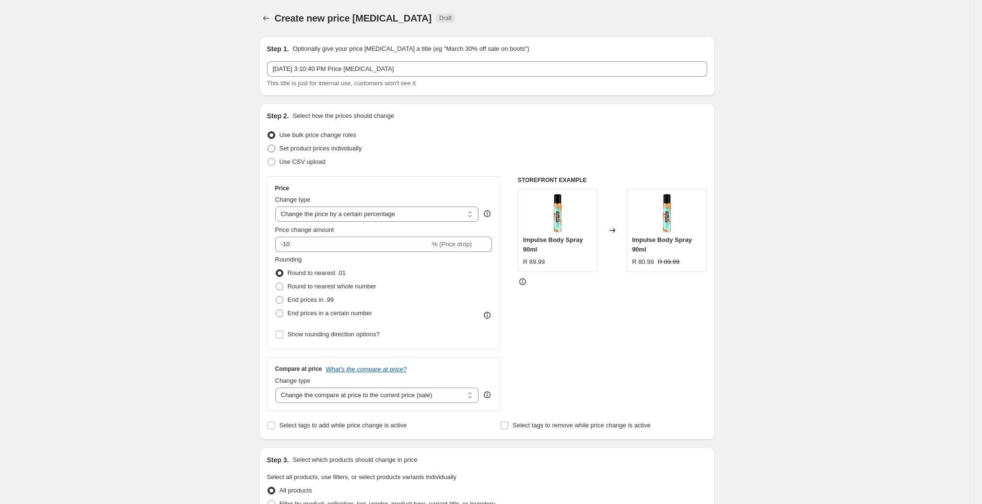
click at [322, 149] on span "Set product prices individually" at bounding box center [320, 148] width 82 height 7
click at [268, 145] on input "Set product prices individually" at bounding box center [267, 145] width 0 height 0
radio input "true"
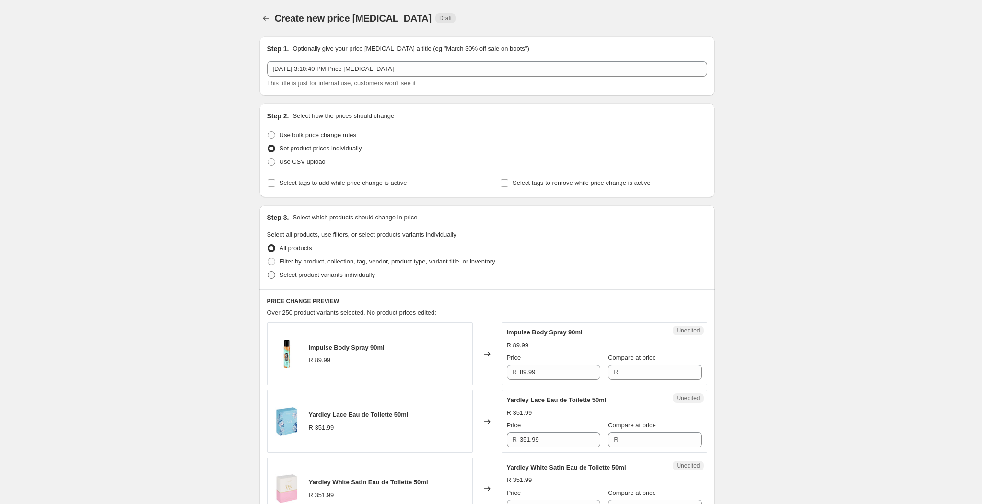
click at [323, 272] on span "Select product variants individually" at bounding box center [326, 274] width 95 height 7
click at [268, 272] on input "Select product variants individually" at bounding box center [267, 271] width 0 height 0
radio input "true"
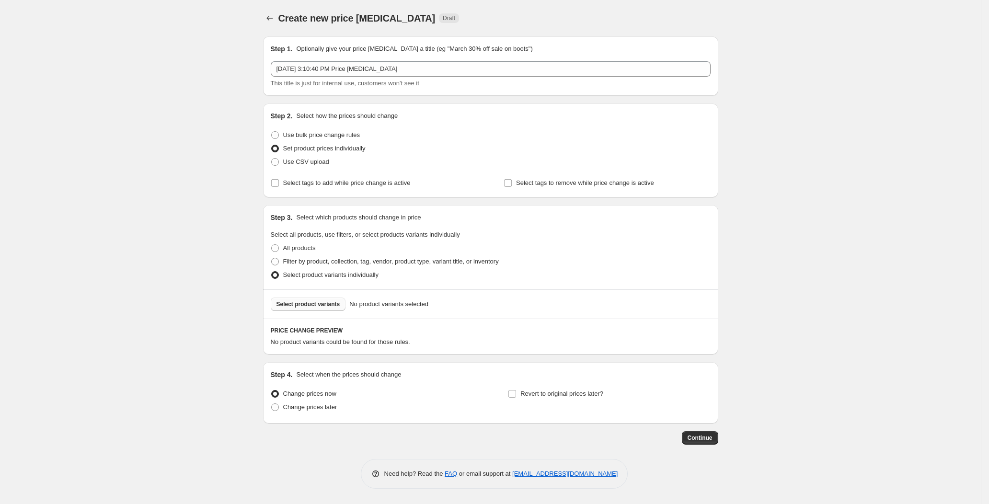
click at [327, 301] on span "Select product variants" at bounding box center [309, 305] width 64 height 8
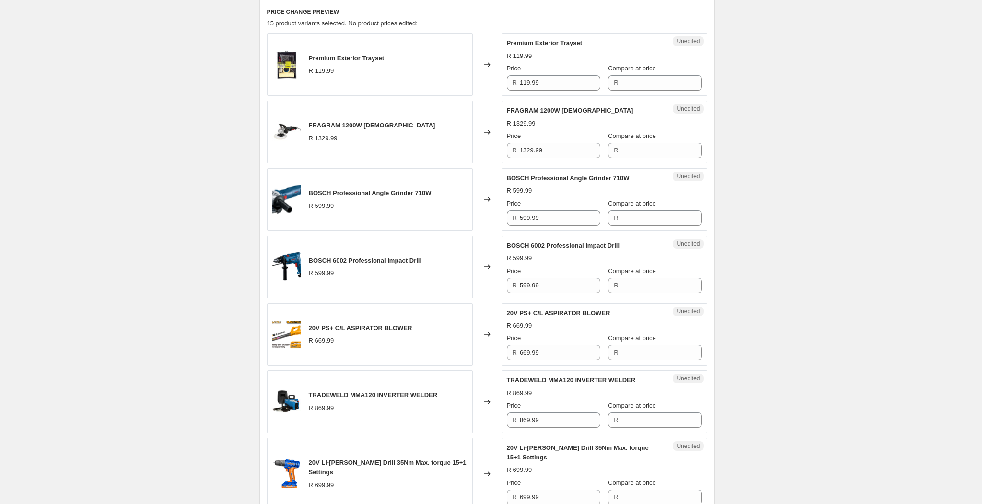
scroll to position [144, 0]
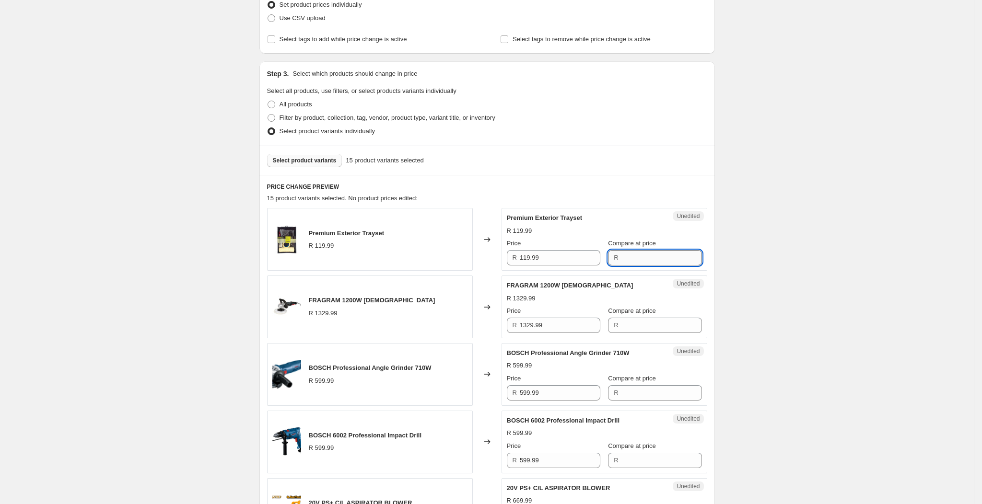
click at [621, 261] on input "Compare at price" at bounding box center [661, 257] width 81 height 15
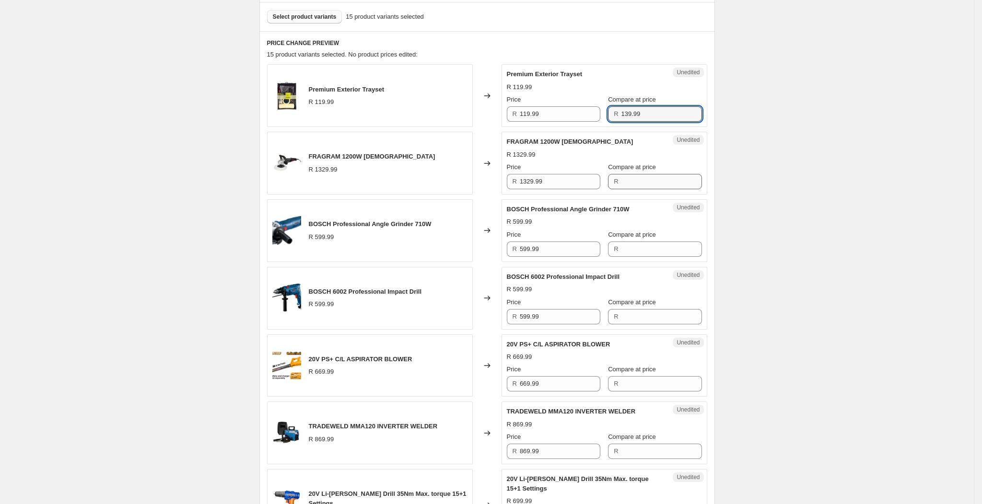
type input "139.99"
click at [632, 186] on input "Compare at price" at bounding box center [661, 181] width 81 height 15
type input "1149.99"
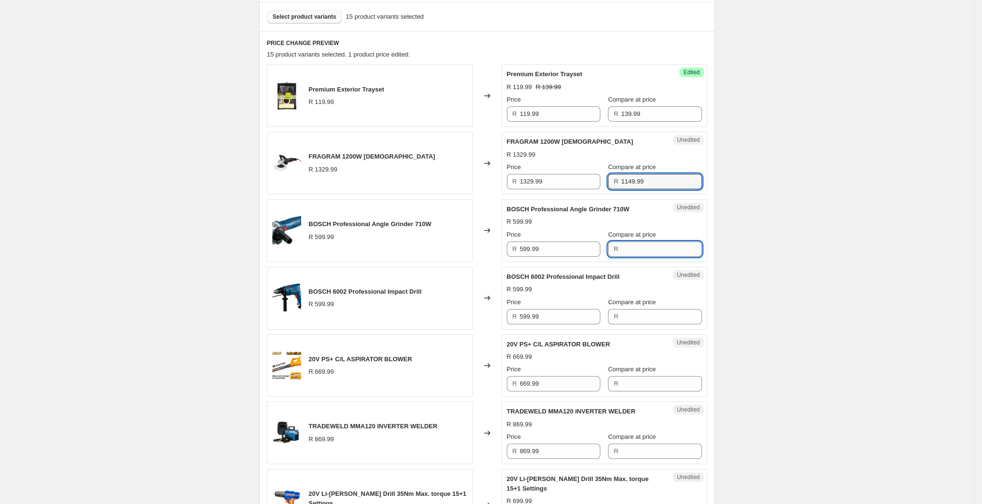
click at [615, 249] on div "BOSCH Professional Angle Grinder 710W R 599.99 Price R 599.99 Compare at price R" at bounding box center [604, 231] width 195 height 52
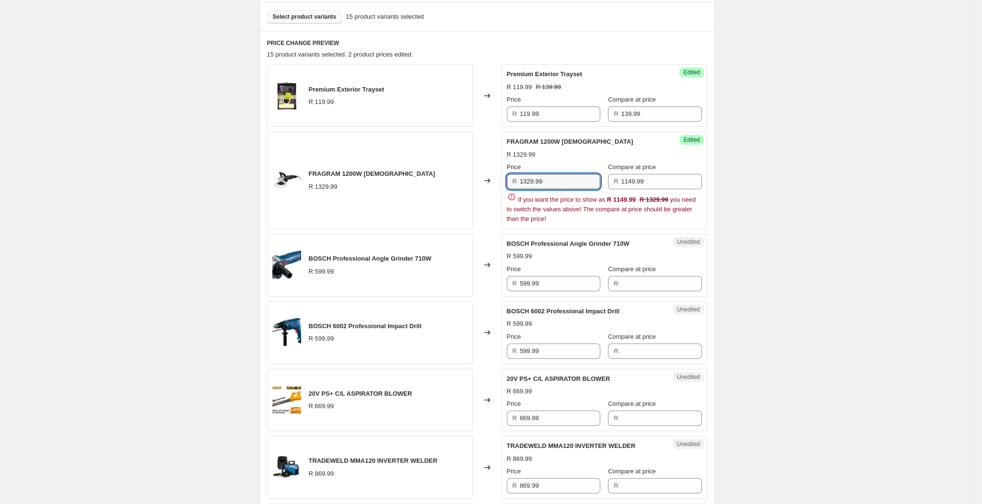
drag, startPoint x: 591, startPoint y: 179, endPoint x: 522, endPoint y: 177, distance: 69.5
click at [522, 177] on div "R 1329.99" at bounding box center [553, 181] width 93 height 15
type input "1149.99"
click at [654, 181] on input "1149.99" at bounding box center [661, 181] width 81 height 15
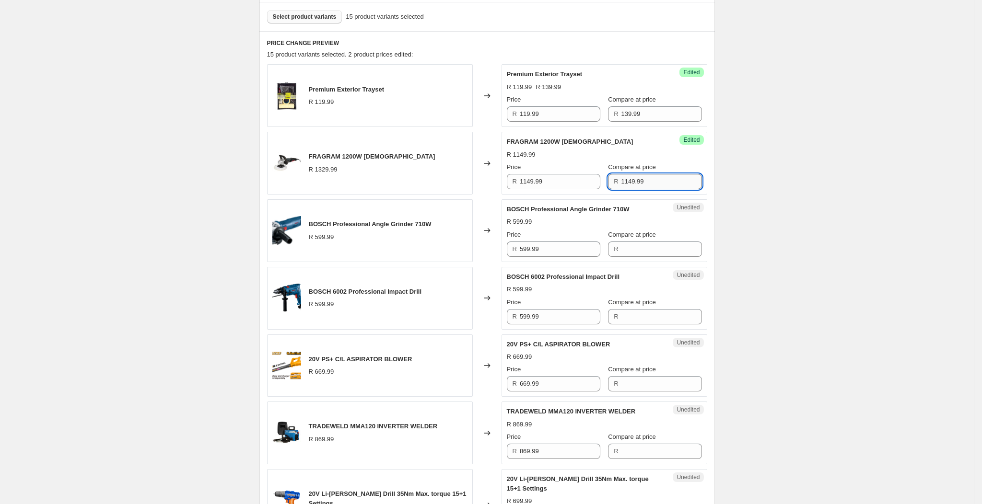
drag, startPoint x: 650, startPoint y: 183, endPoint x: 617, endPoint y: 186, distance: 33.8
click at [621, 186] on input "1149.99" at bounding box center [661, 181] width 81 height 15
type input "1329.99"
click at [560, 250] on input "599.99" at bounding box center [560, 249] width 81 height 15
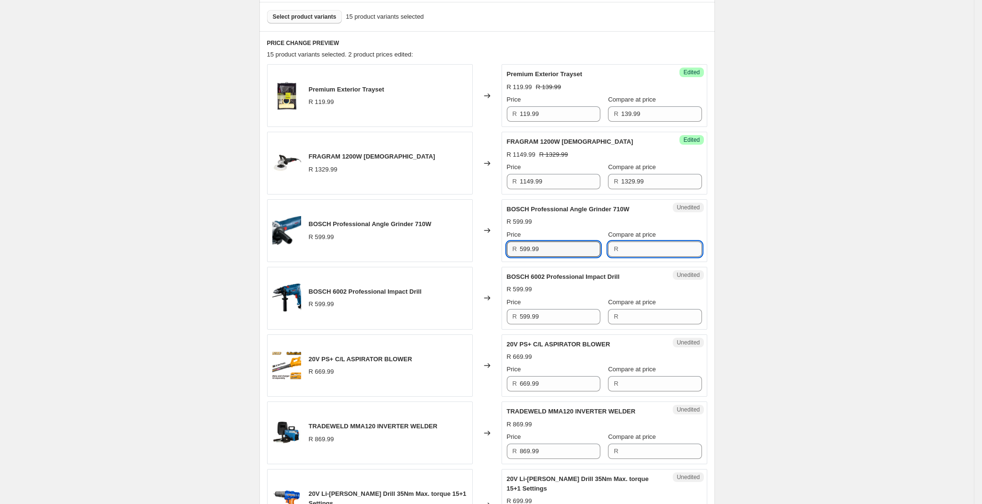
click at [625, 252] on input "Compare at price" at bounding box center [661, 249] width 81 height 15
click at [553, 248] on input "599.99" at bounding box center [560, 249] width 81 height 15
type input "549.99"
click at [614, 249] on span "R" at bounding box center [616, 248] width 4 height 7
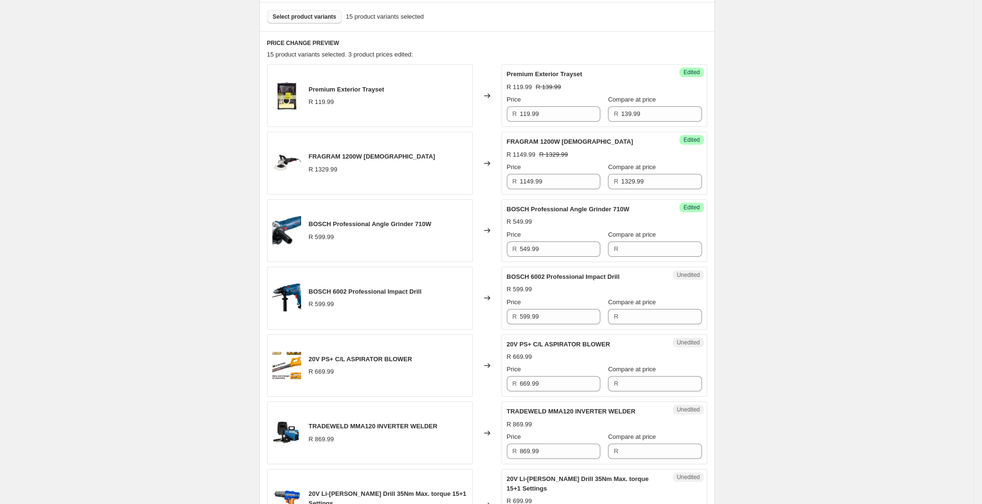
click at [614, 250] on span "R" at bounding box center [616, 248] width 4 height 7
click at [621, 249] on input "Compare at price" at bounding box center [661, 249] width 81 height 15
type input "599.99"
click at [556, 323] on input "599.99" at bounding box center [560, 316] width 81 height 15
click at [556, 322] on input "599.99" at bounding box center [560, 316] width 81 height 15
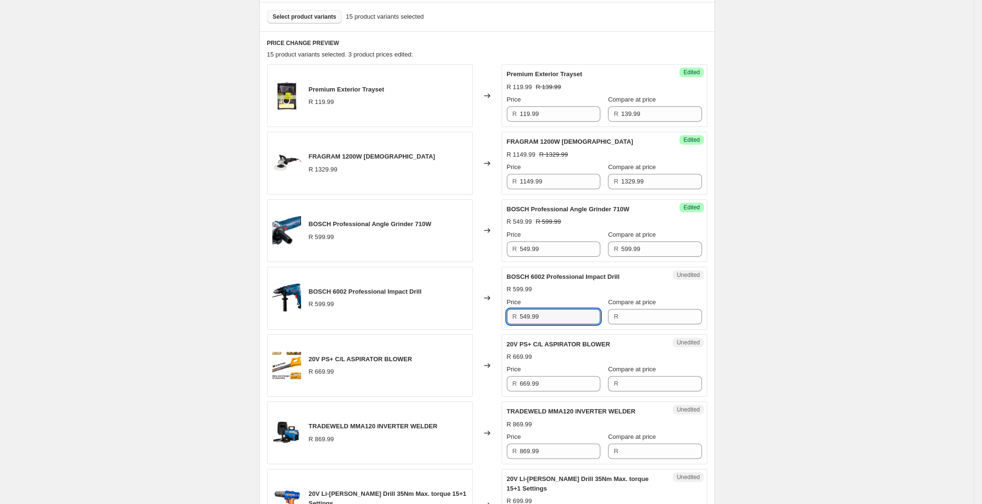
type input "549.99"
click at [611, 319] on div "R" at bounding box center [654, 316] width 93 height 15
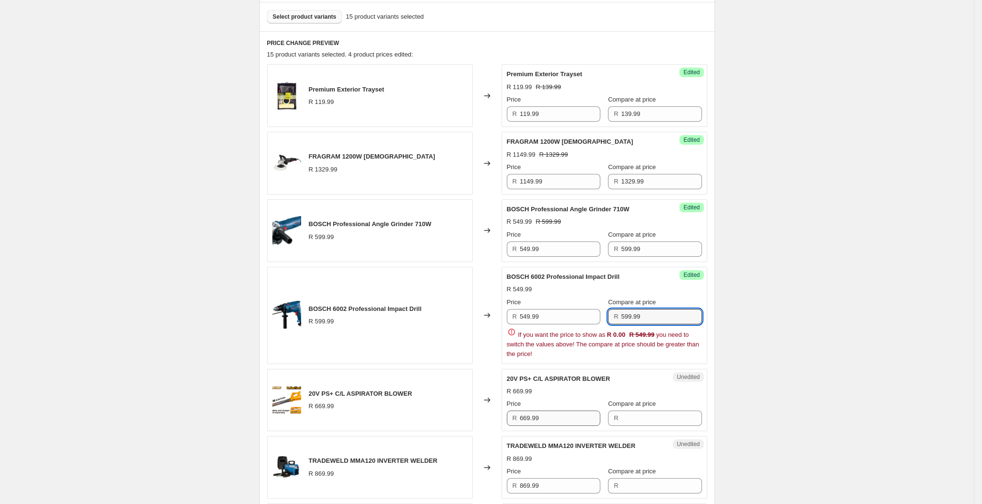
type input "599.99"
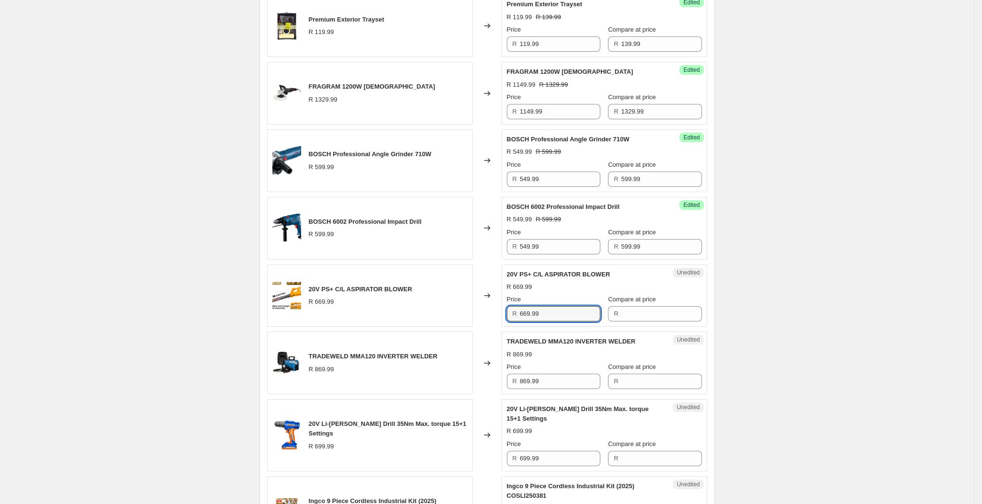
scroll to position [359, 0]
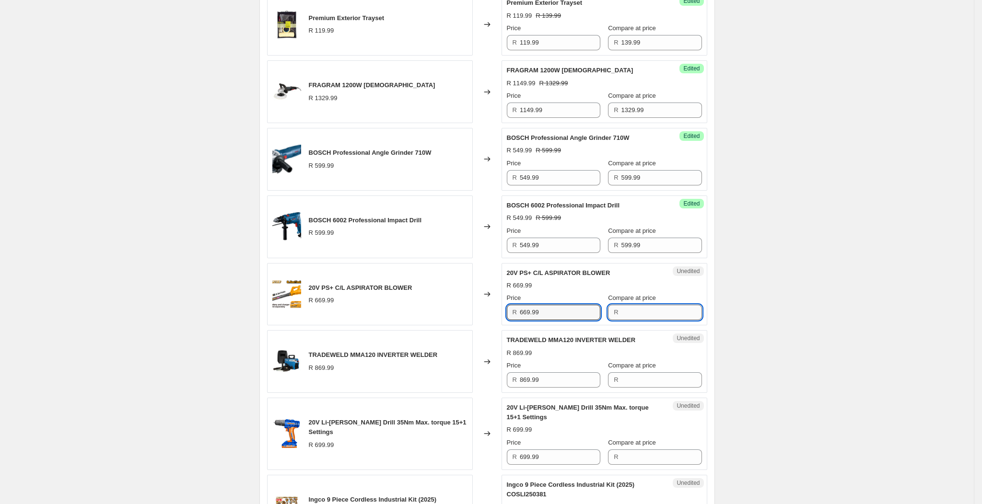
click at [632, 314] on input "Compare at price" at bounding box center [661, 312] width 81 height 15
click at [560, 314] on input "669.99" at bounding box center [560, 312] width 81 height 15
type input "549.99"
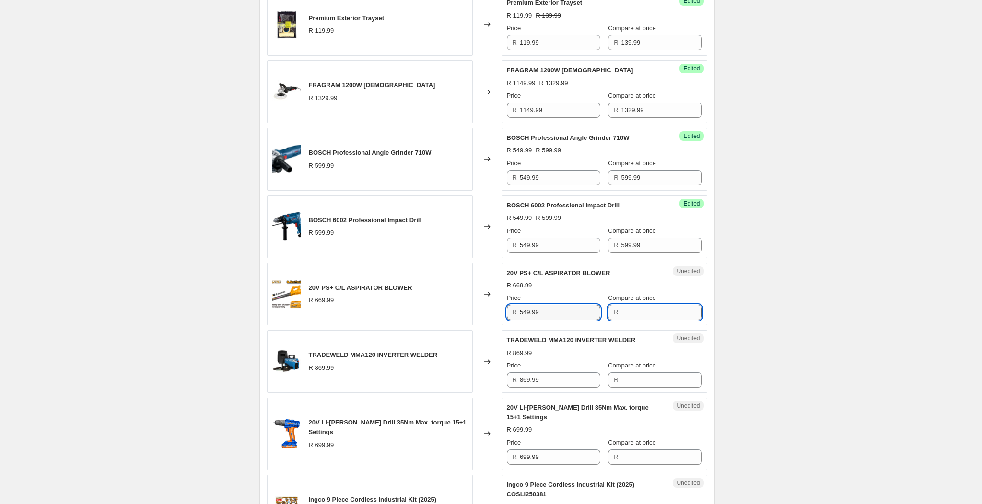
click at [622, 319] on input "Compare at price" at bounding box center [661, 312] width 81 height 15
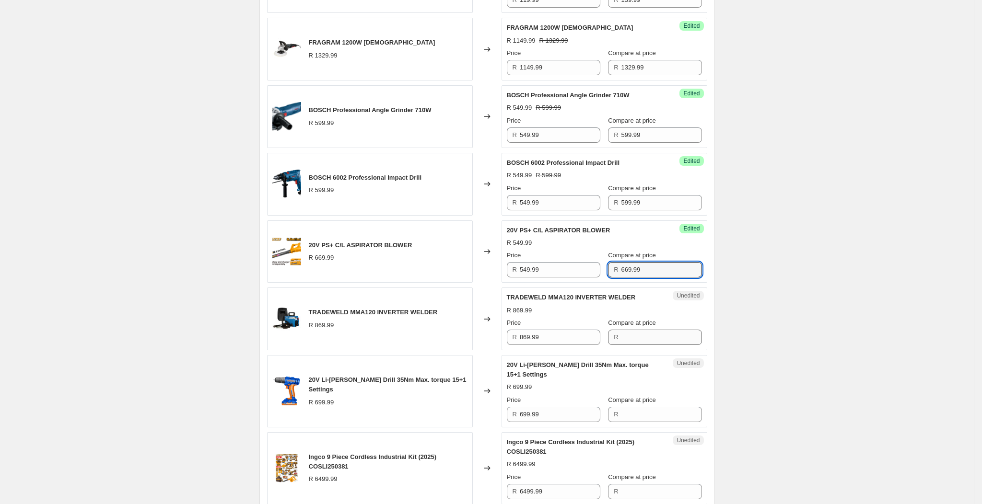
scroll to position [575, 0]
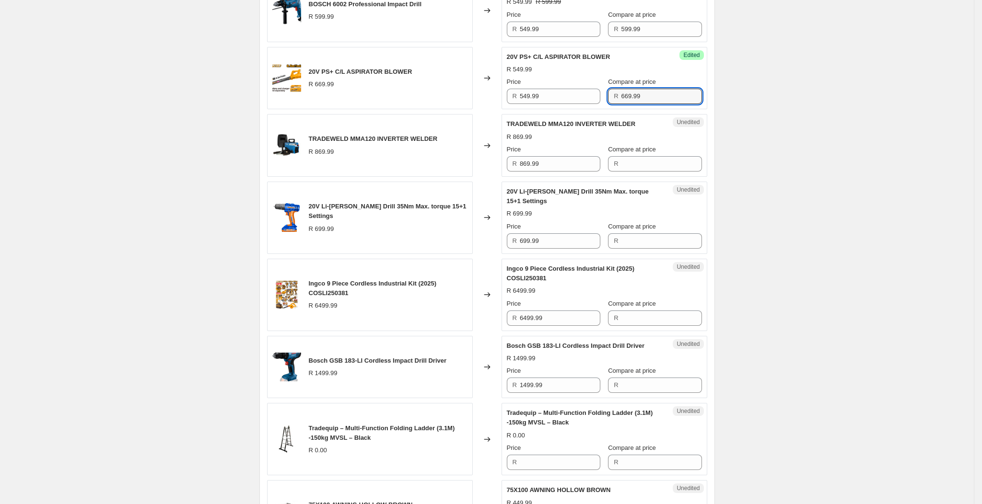
type input "669.99"
click at [546, 175] on div "Unedited TRADEWELD MMA120 INVERTER WELDER R 869.99 Price R 869.99 Compare at pr…" at bounding box center [604, 145] width 206 height 63
click at [546, 169] on input "869.99" at bounding box center [560, 163] width 81 height 15
click at [586, 166] on input "869.99" at bounding box center [560, 163] width 81 height 15
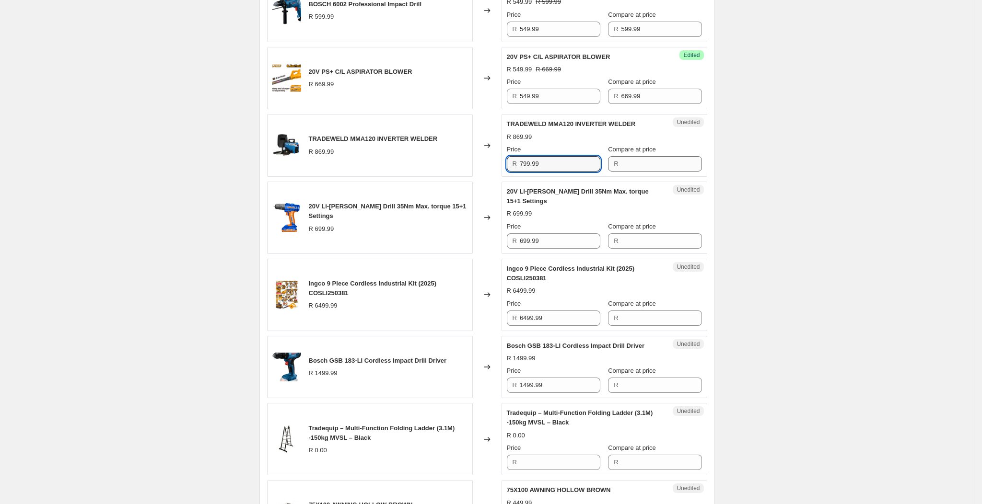
type input "799.99"
click at [639, 163] on input "Compare at price" at bounding box center [661, 163] width 81 height 15
type input "5"
type input "869.99"
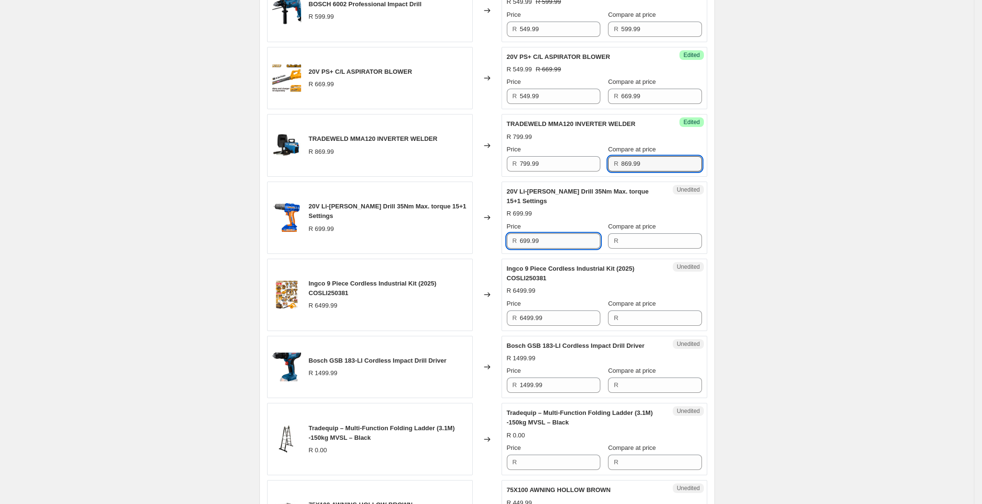
click at [553, 248] on input "699.99" at bounding box center [560, 240] width 81 height 15
type input "599.99"
click at [624, 243] on input "Compare at price" at bounding box center [661, 240] width 81 height 15
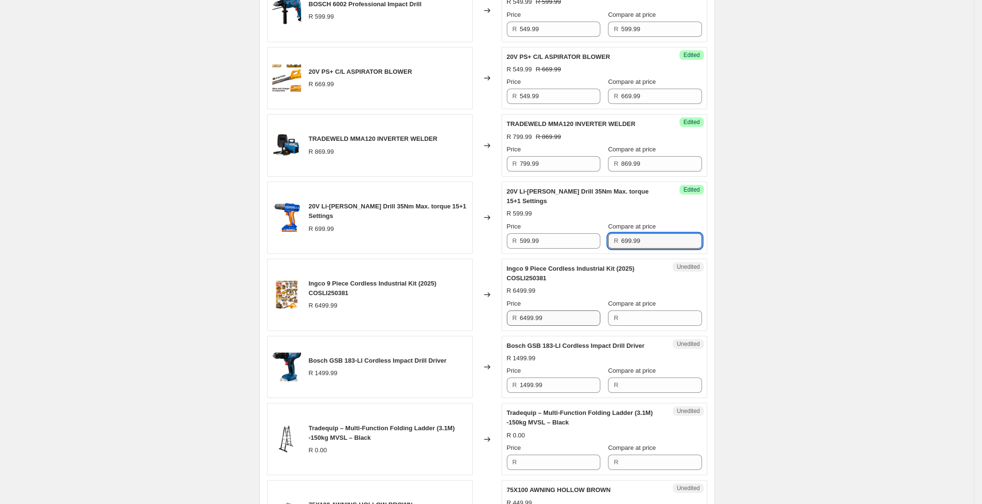
type input "699.99"
click at [551, 322] on input "6499.99" at bounding box center [560, 318] width 81 height 15
drag, startPoint x: 560, startPoint y: 322, endPoint x: 491, endPoint y: 323, distance: 68.6
click at [491, 323] on div "Ingco 9 Piece Cordless Industrial Kit (2025) COSLI250381 R 6499.99 Changed to U…" at bounding box center [487, 295] width 440 height 72
click at [531, 318] on input "589.99" at bounding box center [560, 318] width 81 height 15
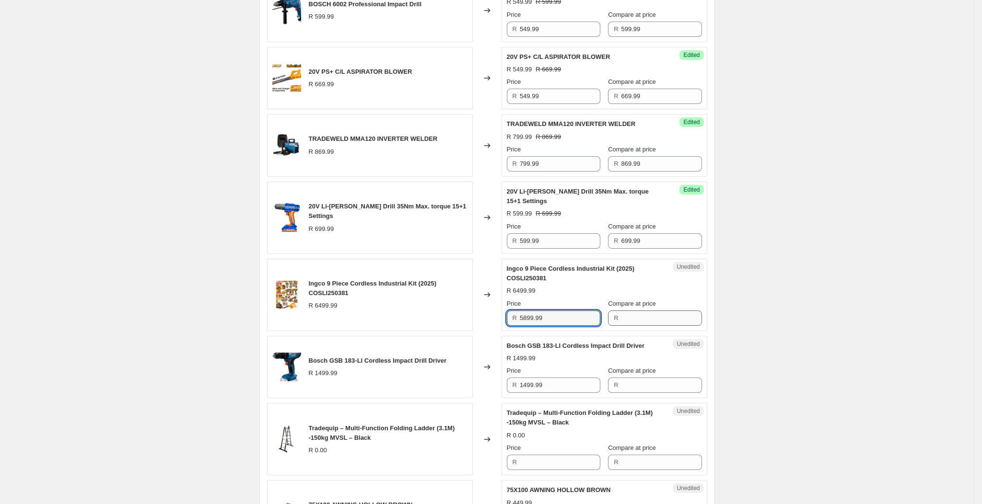
type input "5899.99"
click at [621, 318] on input "Compare at price" at bounding box center [661, 318] width 81 height 15
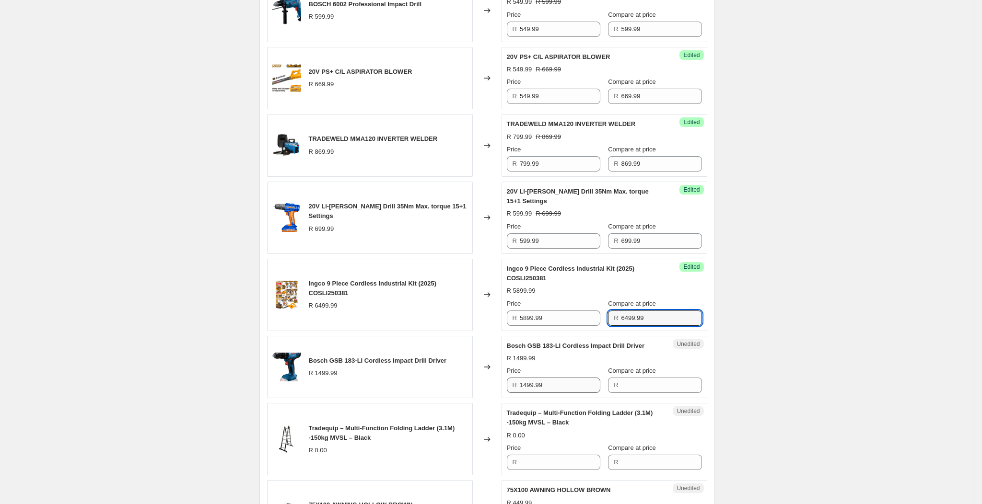
type input "6499.99"
click at [559, 386] on input "1499.99" at bounding box center [560, 385] width 81 height 15
drag, startPoint x: 564, startPoint y: 383, endPoint x: 511, endPoint y: 381, distance: 53.3
click at [511, 381] on div "R 1499.99" at bounding box center [553, 385] width 93 height 15
type input "1299.99"
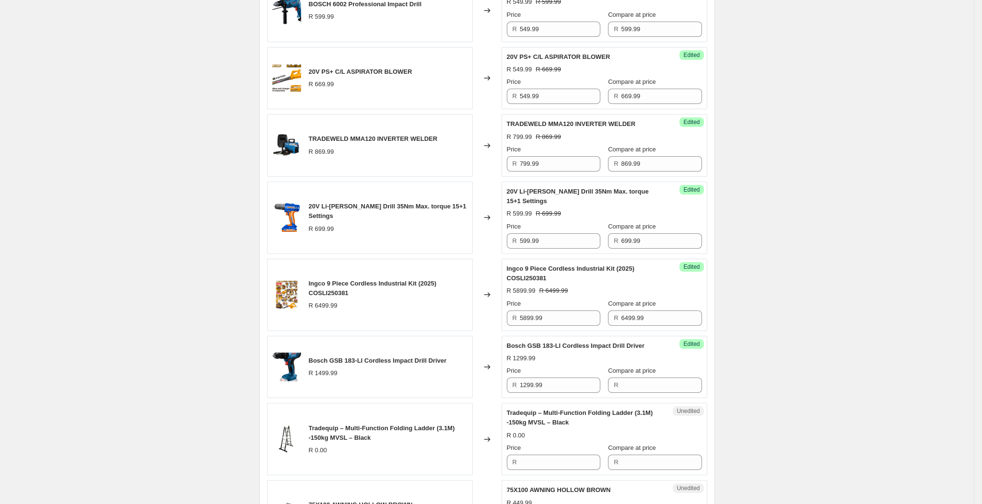
click at [637, 398] on div "Success Edited Bosch GSB 183-LI Cordless Impact Drill Driver R 1299.99 Price R …" at bounding box center [604, 367] width 206 height 63
click at [637, 390] on input "Compare at price" at bounding box center [661, 385] width 81 height 15
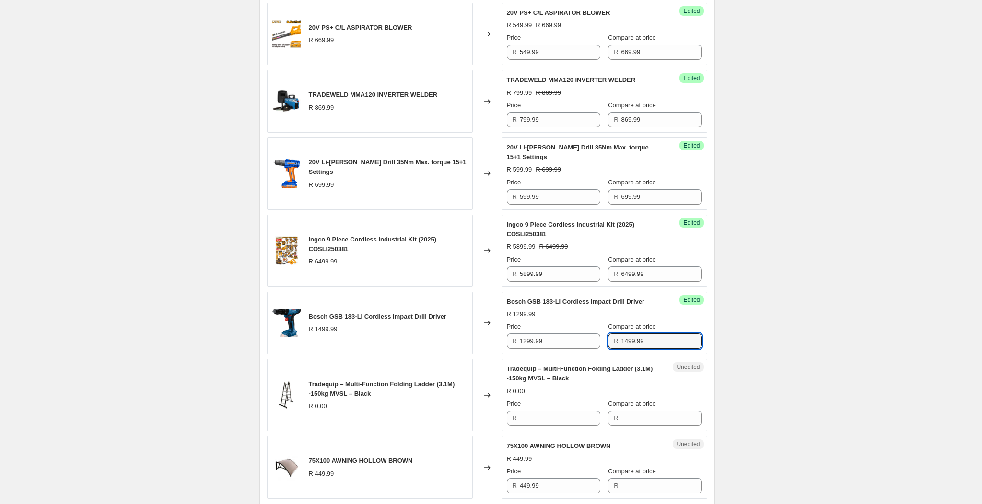
scroll to position [790, 0]
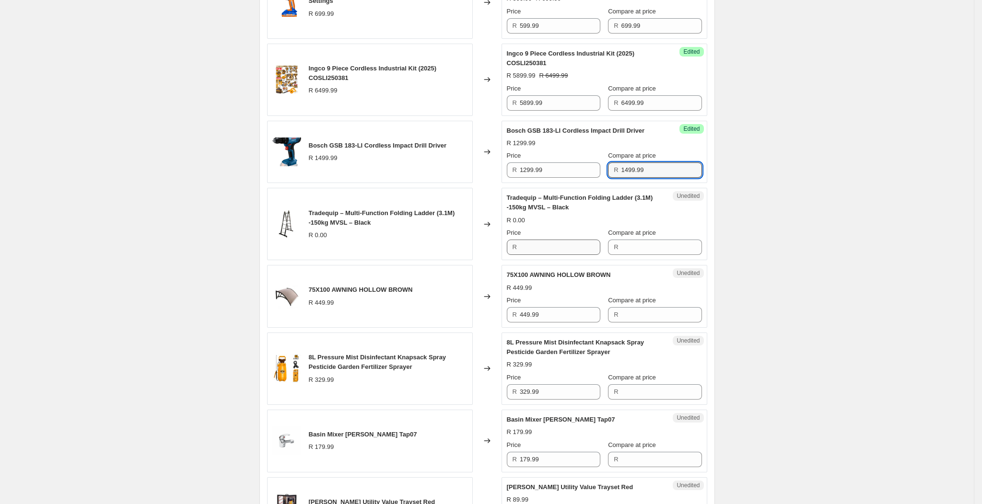
type input "1499.99"
click at [549, 251] on input "Price" at bounding box center [560, 247] width 81 height 15
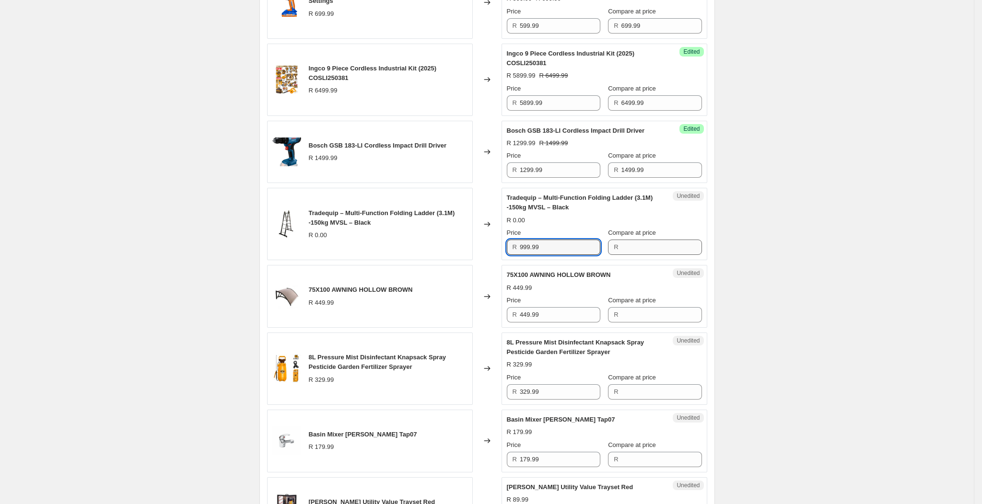
type input "999.99"
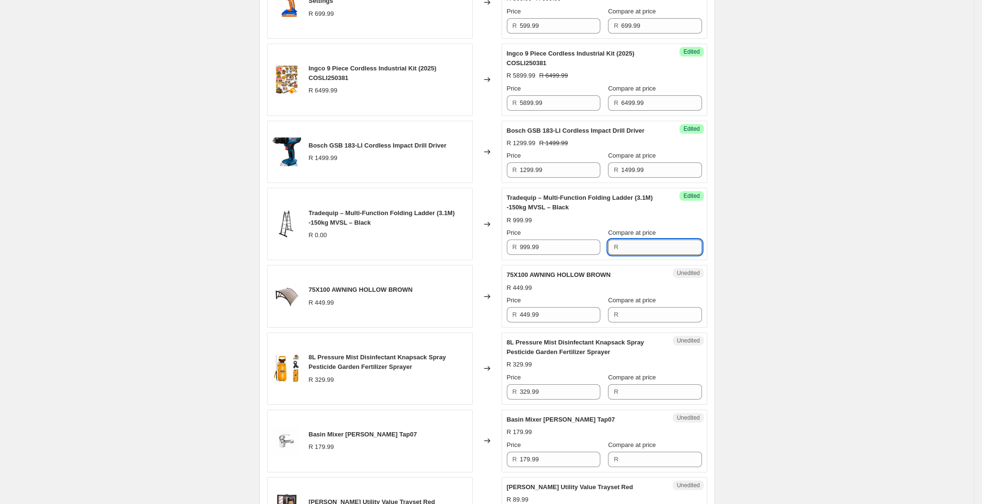
click at [626, 251] on input "Compare at price" at bounding box center [661, 247] width 81 height 15
type input "1199.99"
click at [564, 325] on div "Unedited 75X100 AWNING HOLLOW BROWN R 449.99 Price R 449.99 Compare at price R" at bounding box center [604, 296] width 206 height 63
click at [566, 318] on input "449.99" at bounding box center [560, 314] width 81 height 15
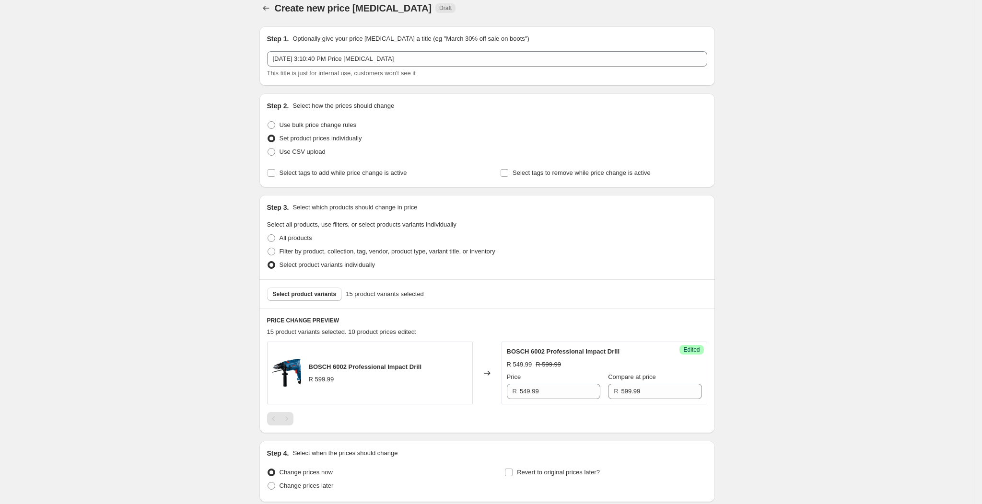
scroll to position [0, 0]
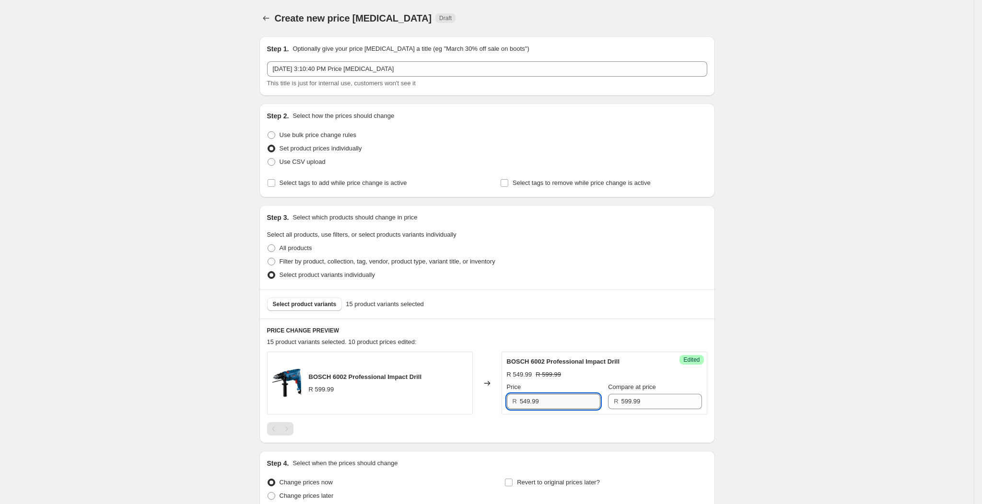
click at [539, 397] on input "549.99" at bounding box center [560, 401] width 81 height 15
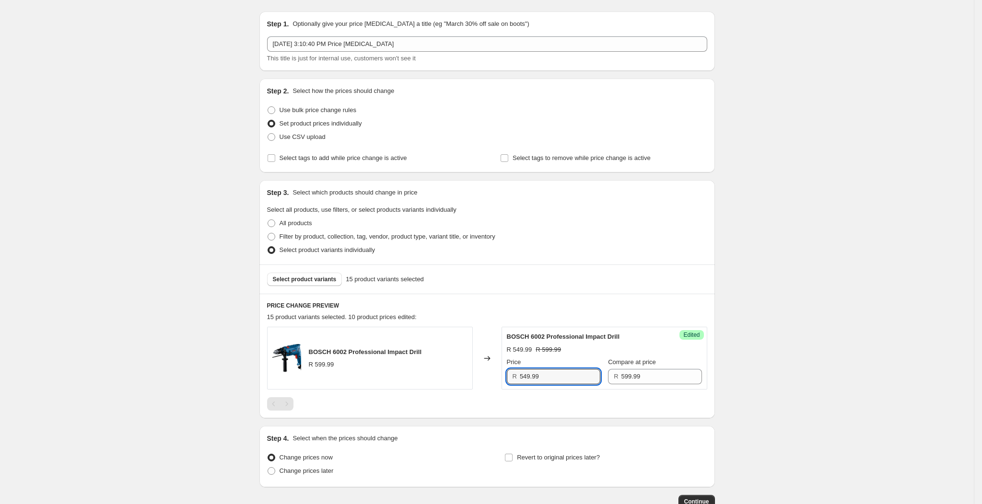
scroll to position [88, 0]
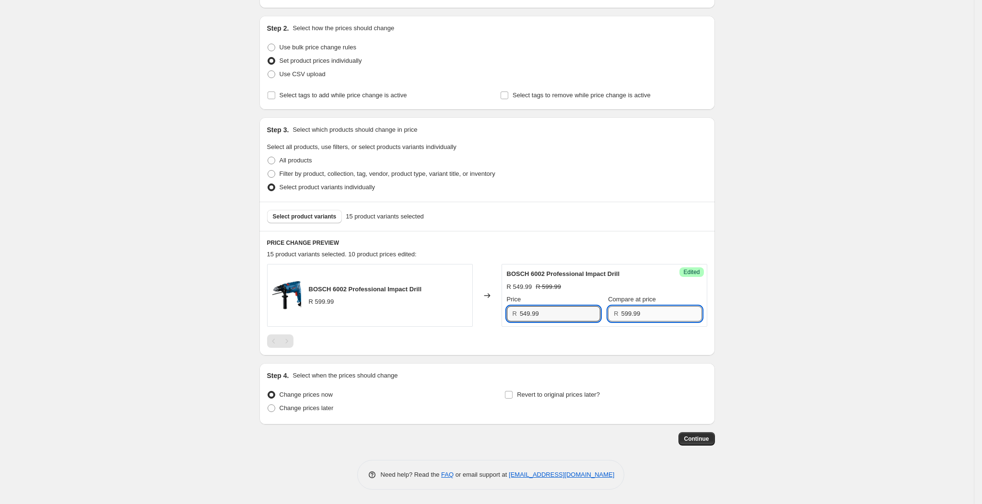
click at [623, 310] on input "599.99" at bounding box center [661, 313] width 81 height 15
click at [327, 215] on span "Select product variants" at bounding box center [305, 217] width 64 height 8
click at [323, 408] on span "Change prices later" at bounding box center [306, 408] width 54 height 7
click at [268, 405] on input "Change prices later" at bounding box center [267, 405] width 0 height 0
radio input "true"
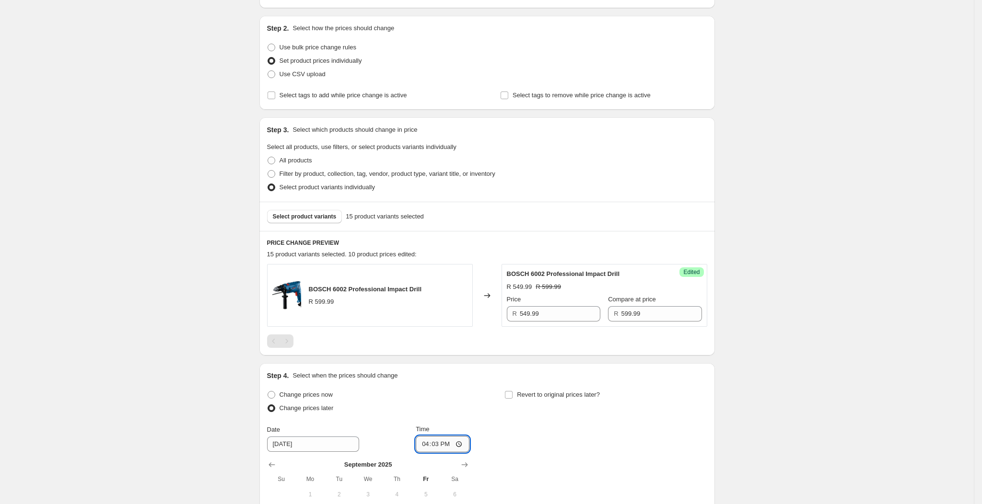
click at [455, 444] on input "16:03" at bounding box center [443, 444] width 54 height 16
click at [451, 444] on input "16:03" at bounding box center [443, 444] width 54 height 16
type input "16:20"
click at [523, 434] on div "Change prices now Change prices later Date 9/27/2025 Time 16:20 September 2025 …" at bounding box center [487, 475] width 440 height 175
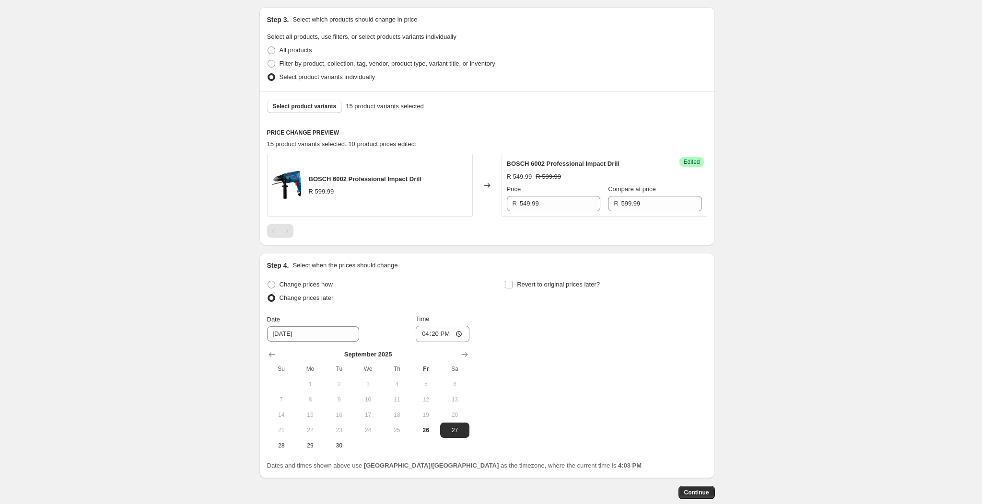
scroll to position [232, 0]
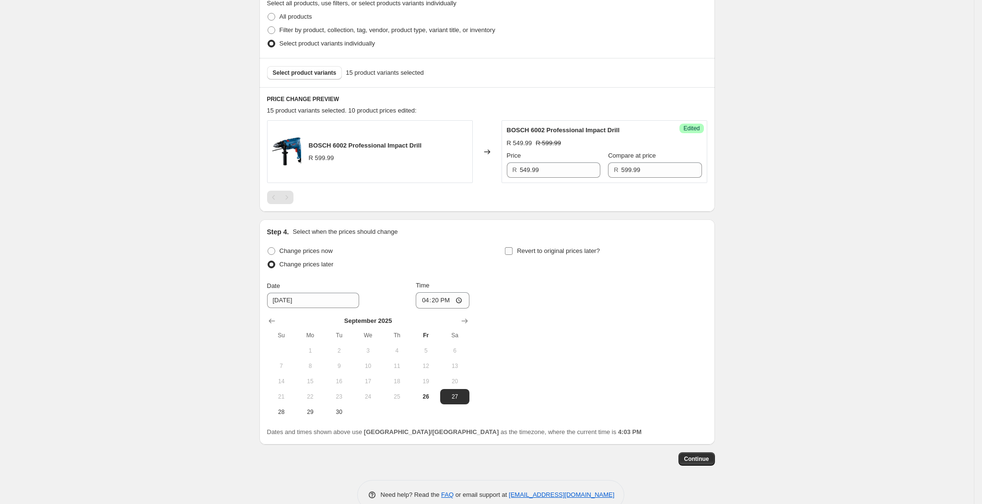
click at [520, 249] on label "Revert to original prices later?" at bounding box center [551, 250] width 95 height 13
click at [512, 249] on input "Revert to original prices later?" at bounding box center [509, 251] width 8 height 8
checkbox input "true"
click at [461, 263] on div "Change prices later" at bounding box center [368, 264] width 202 height 13
click at [424, 395] on span "26" at bounding box center [425, 397] width 21 height 8
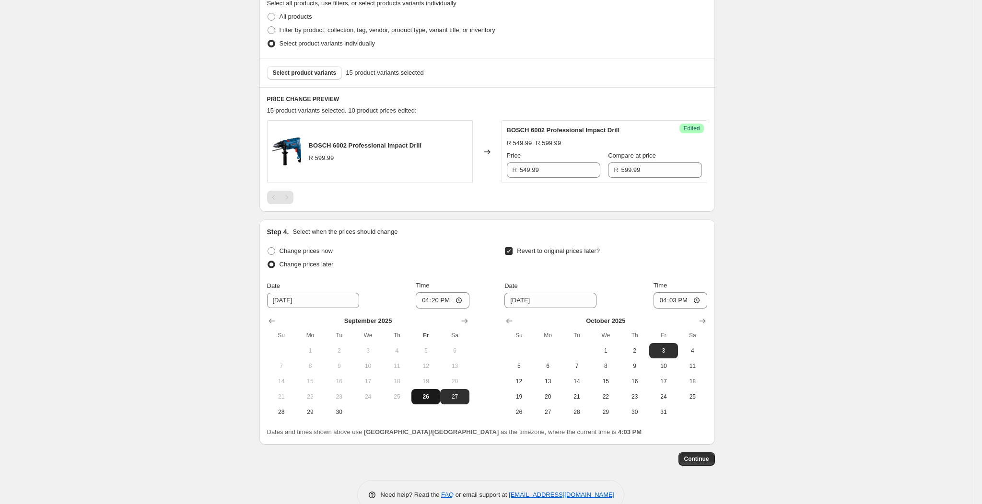
type input "9/26/2025"
click at [447, 268] on div "Change prices later" at bounding box center [368, 264] width 202 height 13
click at [697, 464] on button "Continue" at bounding box center [696, 459] width 36 height 13
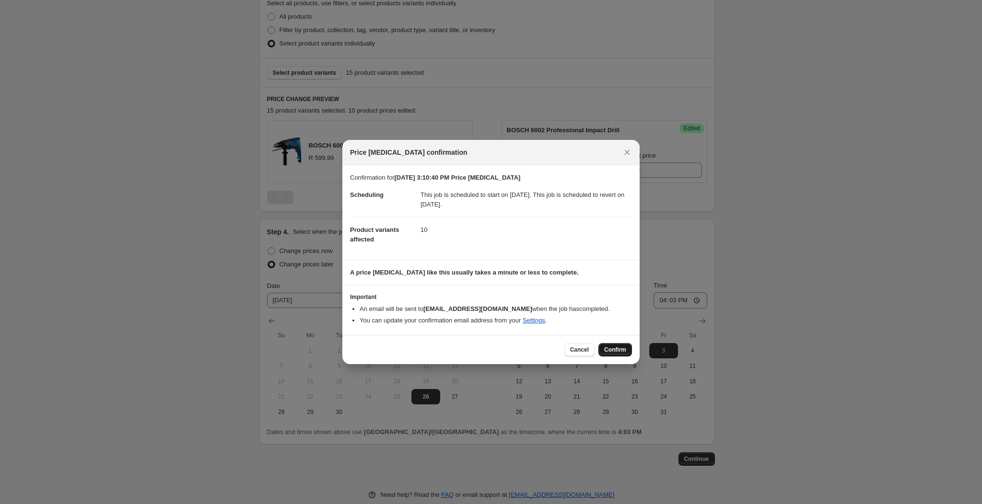
click at [613, 344] on button "Confirm" at bounding box center [615, 349] width 34 height 13
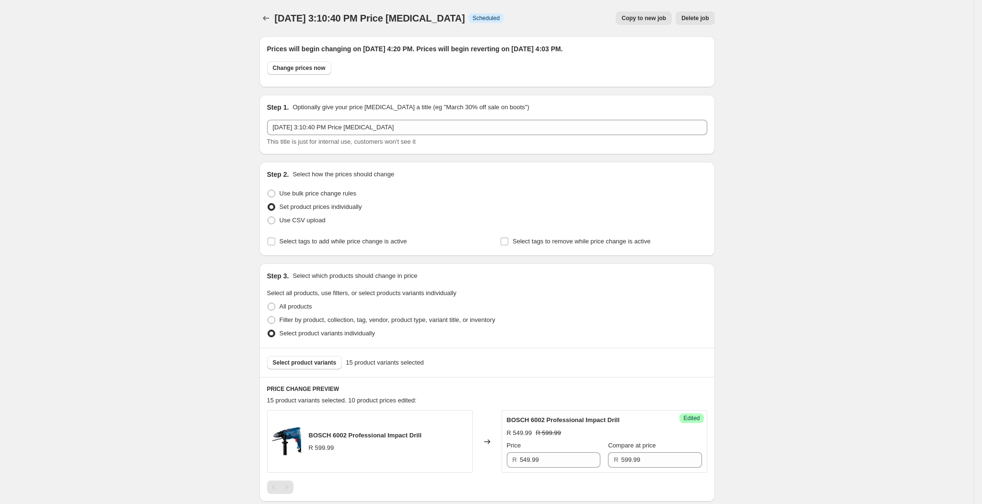
scroll to position [232, 0]
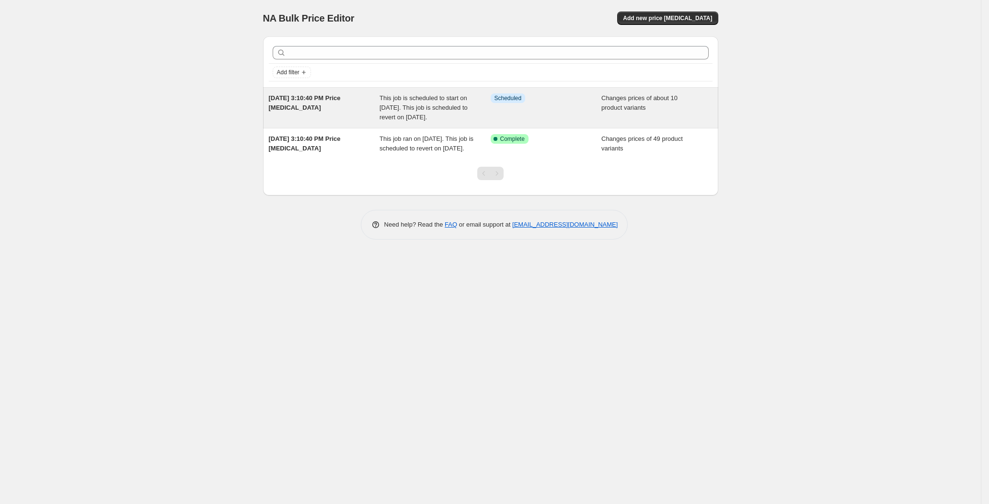
click at [497, 110] on div "Info Scheduled" at bounding box center [546, 107] width 111 height 29
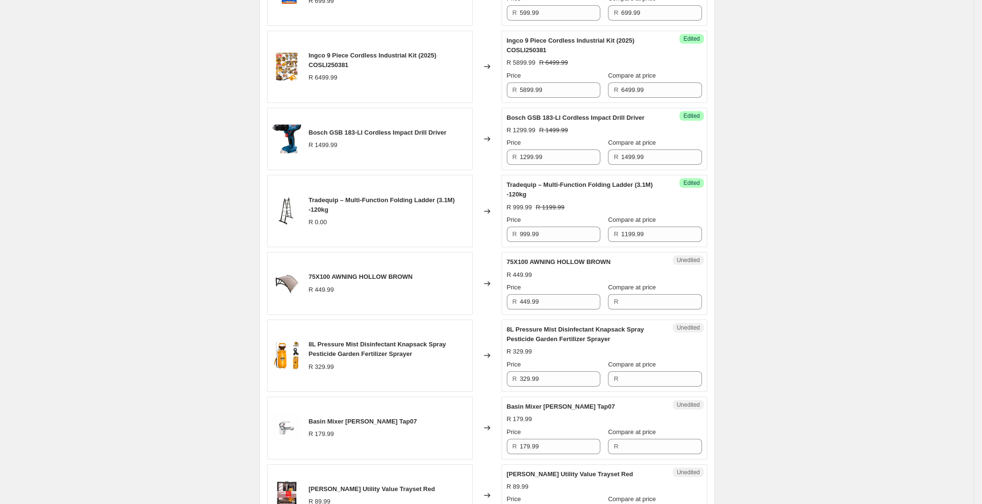
scroll to position [934, 0]
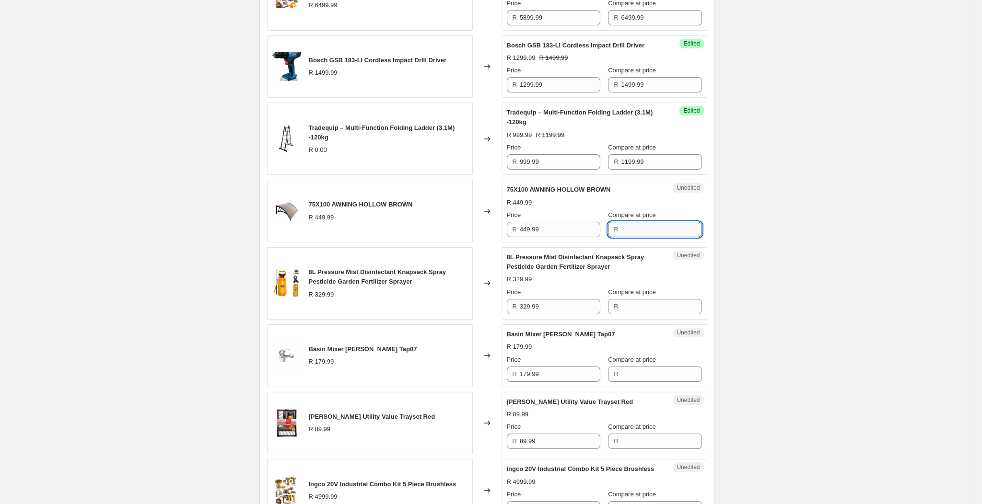
click at [629, 226] on input "Compare at price" at bounding box center [661, 229] width 81 height 15
drag, startPoint x: 548, startPoint y: 235, endPoint x: 518, endPoint y: 230, distance: 30.1
click at [518, 230] on div "R 449.99" at bounding box center [553, 229] width 93 height 15
type input "399.99"
click at [629, 234] on input "Compare at price" at bounding box center [661, 229] width 81 height 15
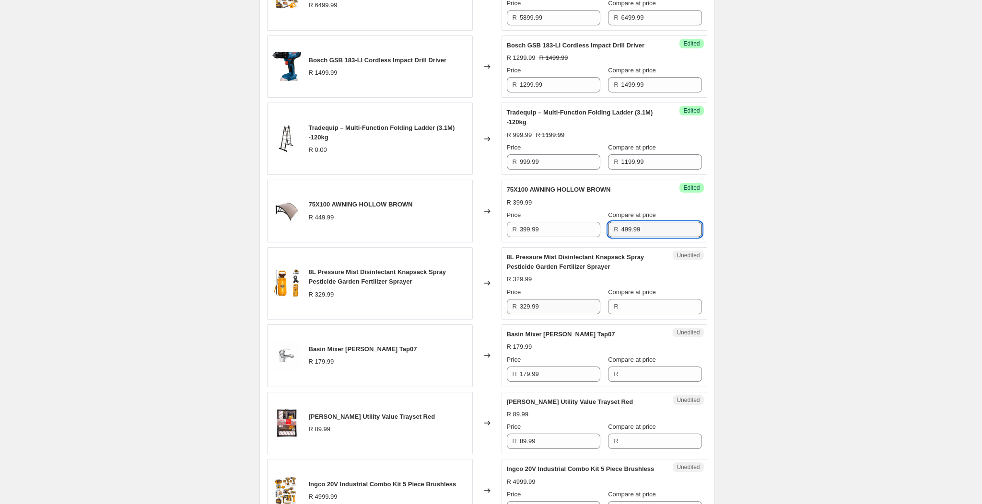
type input "499.99"
click at [579, 305] on input "329.99" at bounding box center [560, 306] width 81 height 15
type input "299.99"
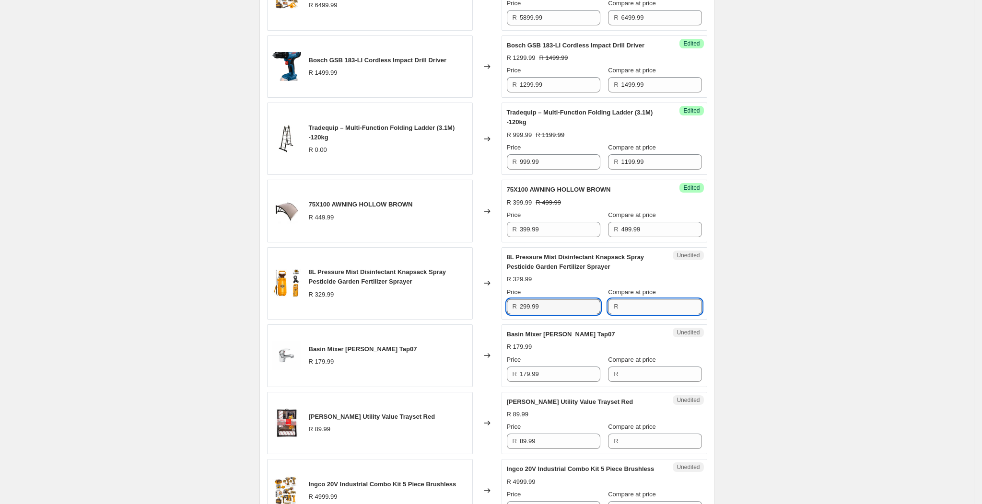
click at [635, 310] on input "Compare at price" at bounding box center [661, 306] width 81 height 15
type input "329.99"
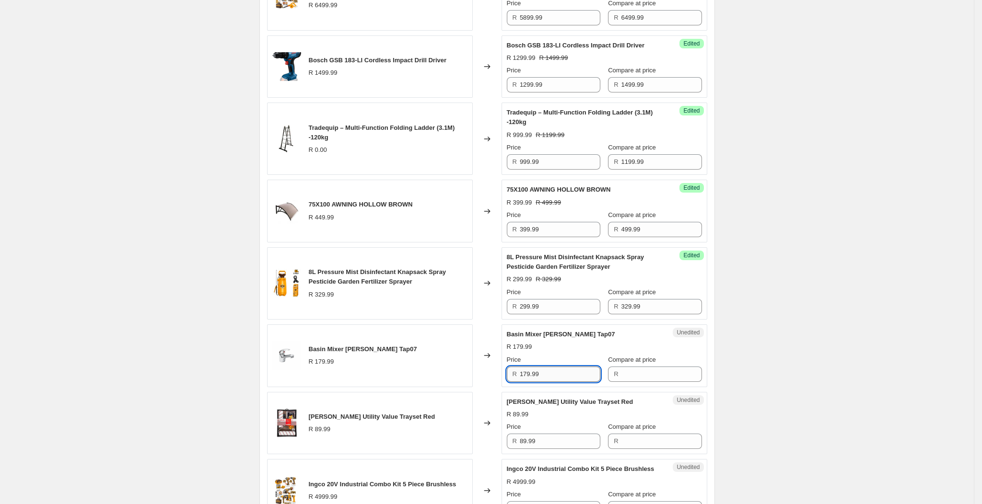
click at [570, 378] on input "179.99" at bounding box center [560, 374] width 81 height 15
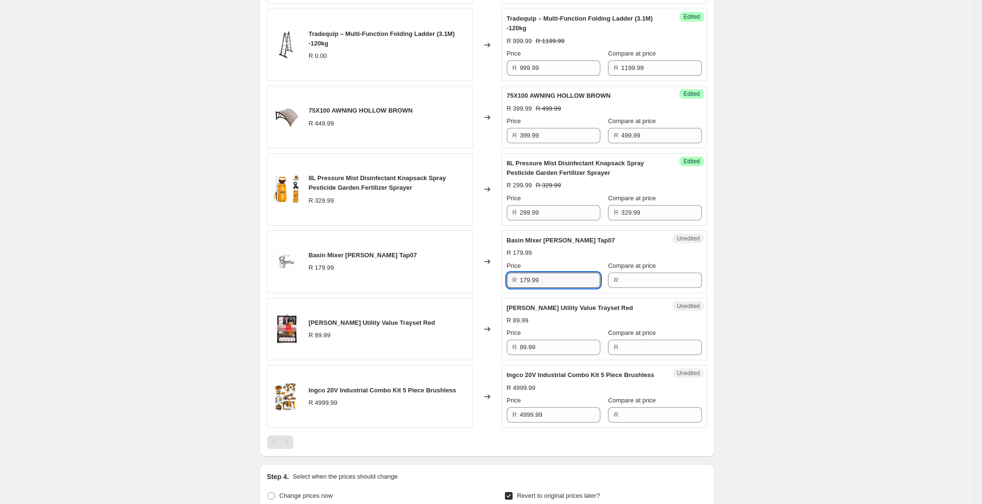
scroll to position [1079, 0]
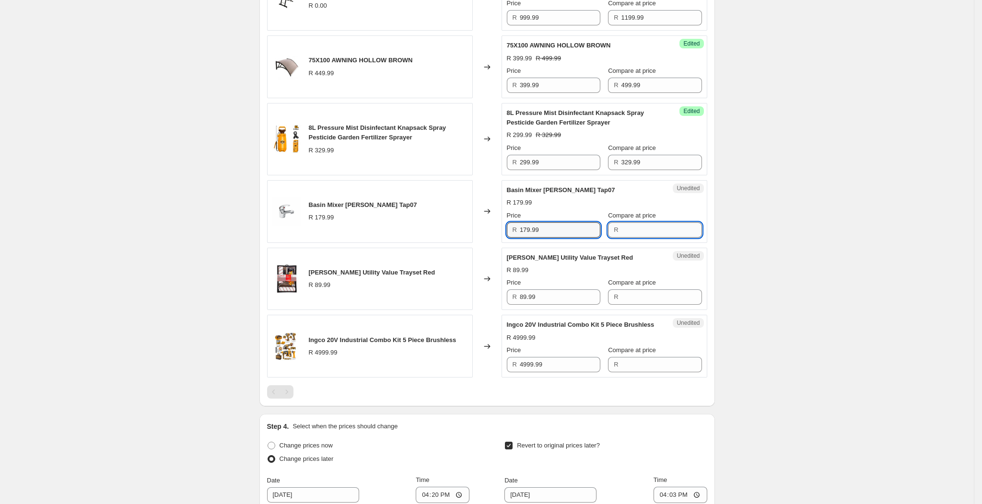
click at [621, 236] on input "Compare at price" at bounding box center [661, 229] width 81 height 15
type input "199.99"
click at [565, 298] on input "89.99" at bounding box center [560, 297] width 81 height 15
drag, startPoint x: 546, startPoint y: 232, endPoint x: 522, endPoint y: 239, distance: 25.2
click at [522, 238] on div "R 179.99" at bounding box center [553, 229] width 93 height 15
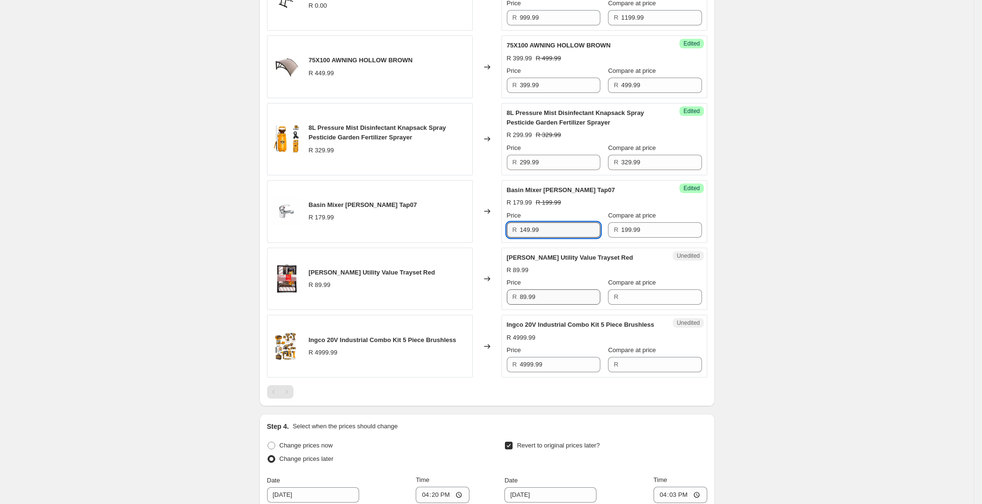
type input "149.99"
click at [538, 298] on input "89.99" at bounding box center [560, 297] width 81 height 15
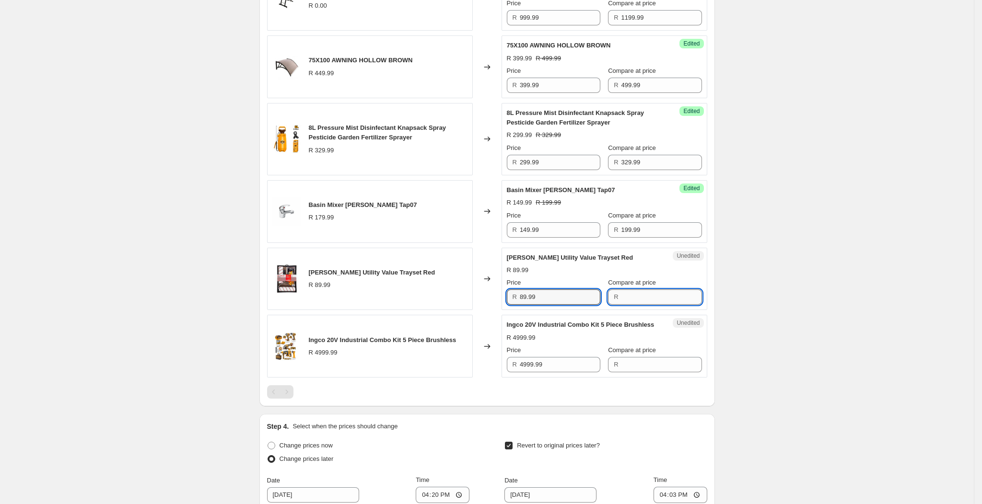
click at [648, 298] on input "Compare at price" at bounding box center [661, 297] width 81 height 15
type input "99.99"
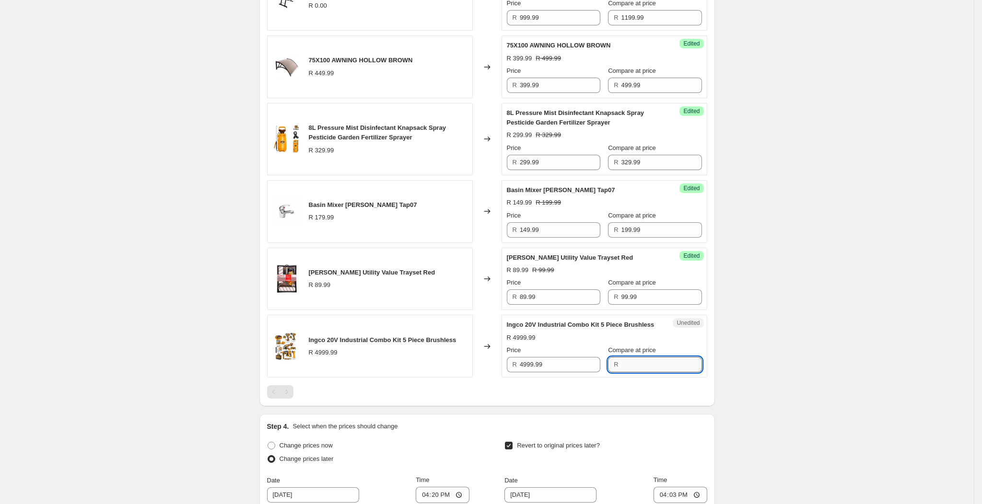
click at [631, 372] on input "Compare at price" at bounding box center [661, 364] width 81 height 15
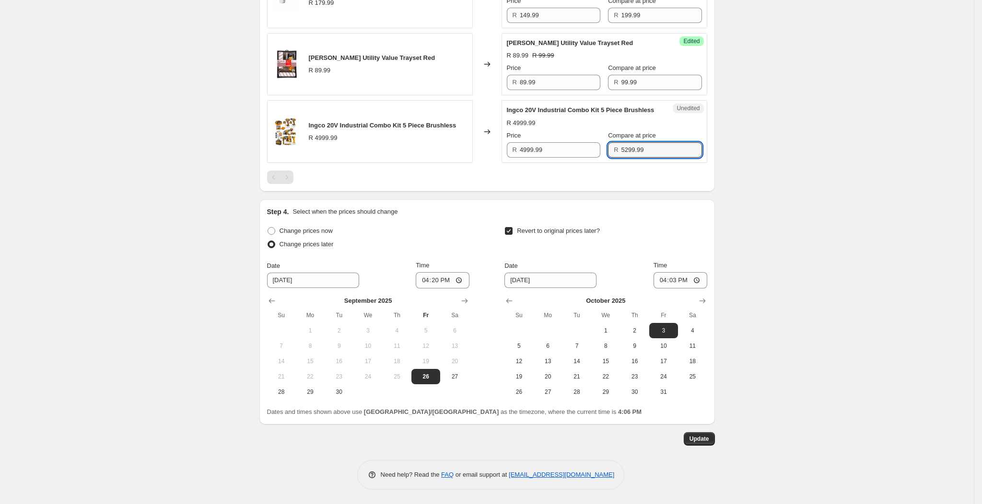
scroll to position [1305, 0]
type input "5299.99"
click at [712, 437] on button "Update" at bounding box center [699, 438] width 31 height 13
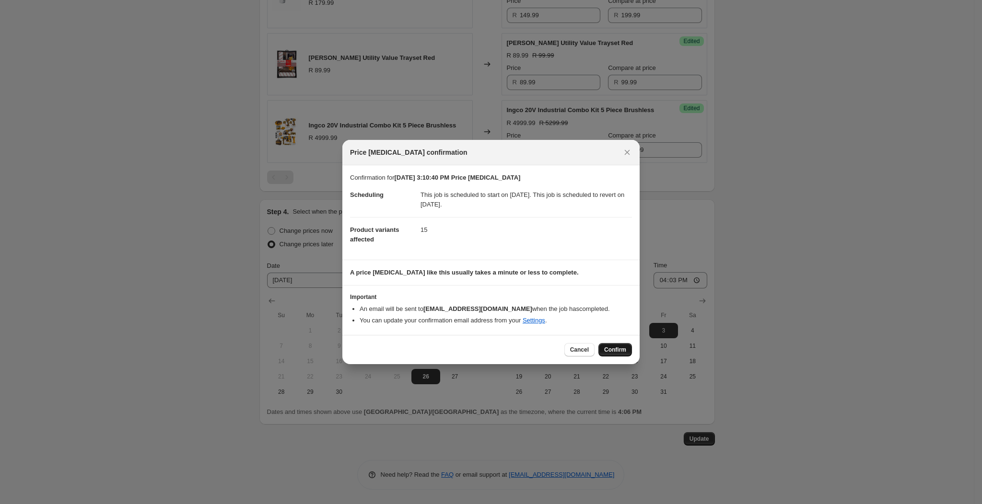
click at [616, 355] on button "Confirm" at bounding box center [615, 349] width 34 height 13
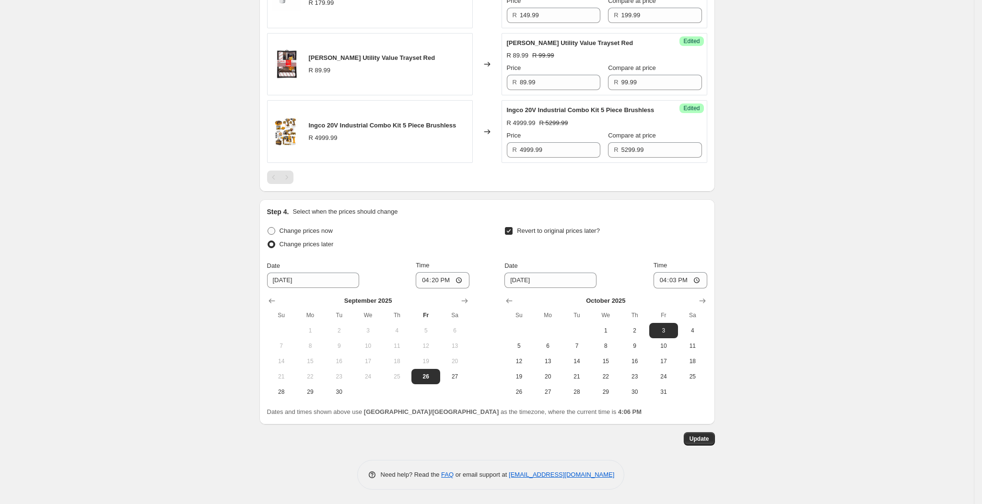
click at [302, 235] on span "Change prices now" at bounding box center [305, 231] width 53 height 10
click at [268, 228] on input "Change prices now" at bounding box center [267, 227] width 0 height 0
radio input "true"
click at [512, 301] on icon "Show previous month, September 2025" at bounding box center [509, 301] width 6 height 5
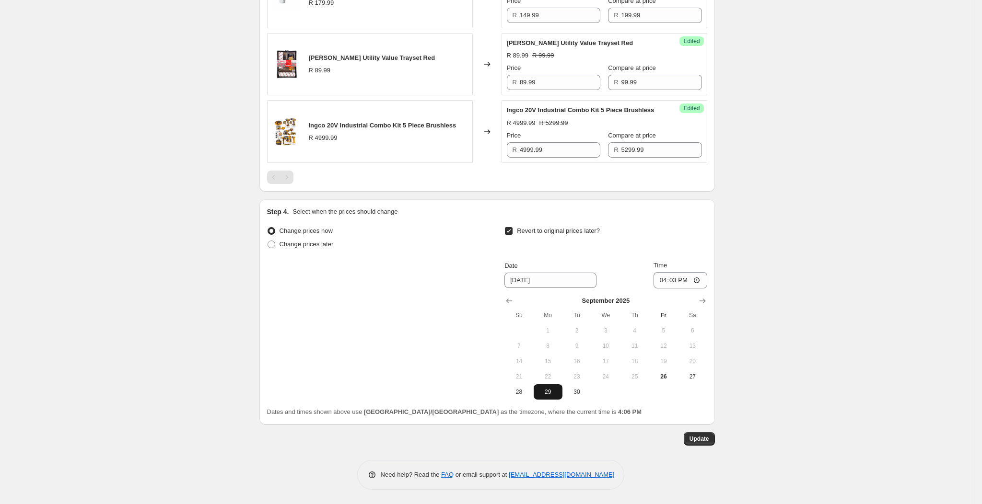
click at [557, 387] on button "29" at bounding box center [548, 391] width 29 height 15
type input "[DATE]"
click at [689, 280] on input "16:03" at bounding box center [680, 280] width 54 height 16
click at [684, 282] on input "16:03" at bounding box center [680, 280] width 54 height 16
click at [677, 281] on input "16:03" at bounding box center [680, 280] width 54 height 16
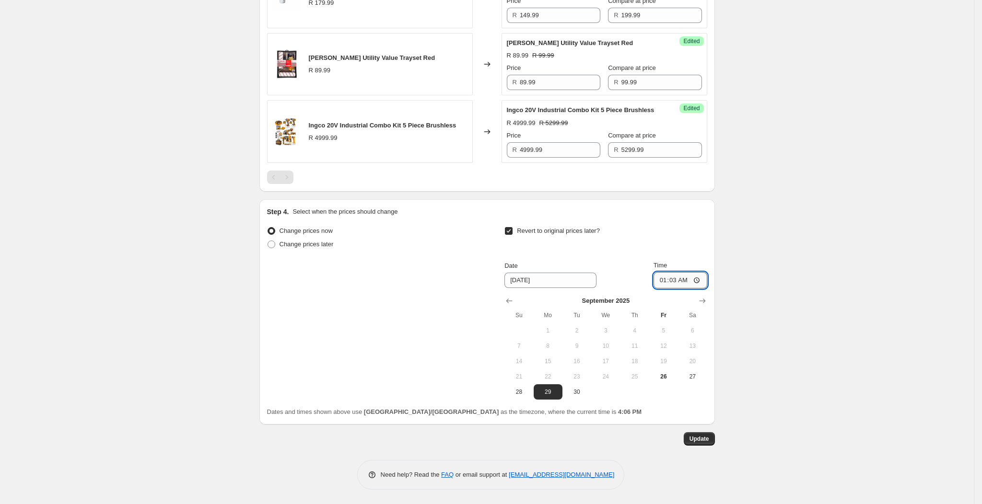
type input "17:03"
click at [708, 440] on span "Update" at bounding box center [699, 439] width 20 height 8
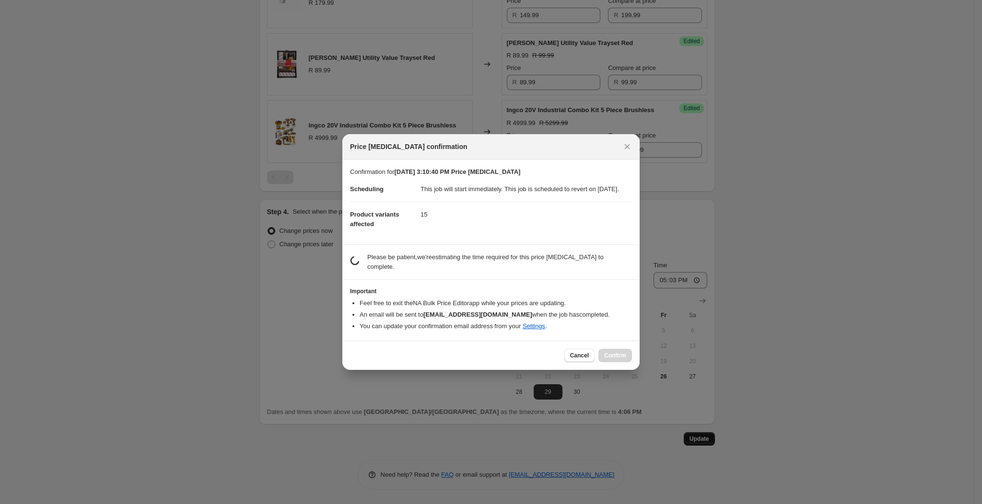
scroll to position [0, 0]
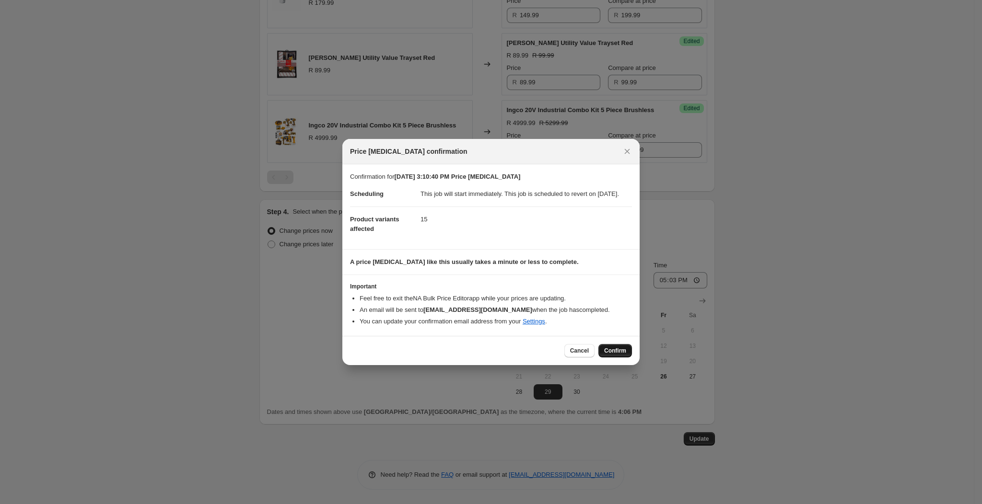
click at [611, 355] on span "Confirm" at bounding box center [615, 351] width 22 height 8
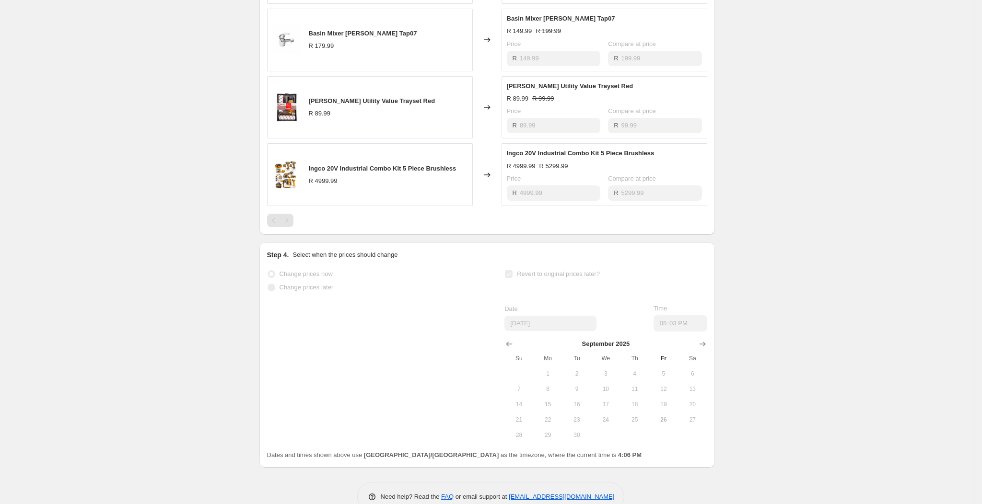
scroll to position [1256, 0]
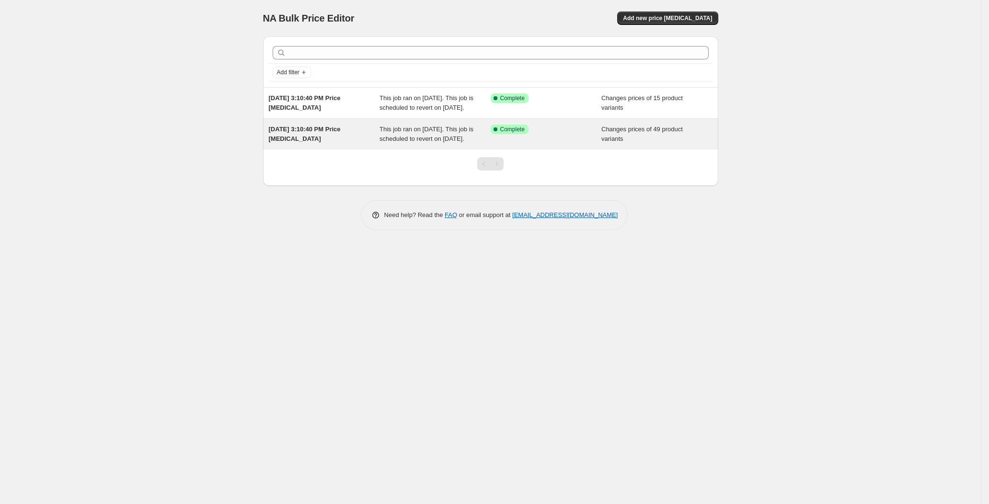
click at [553, 144] on div "Success Complete Complete" at bounding box center [546, 134] width 111 height 19
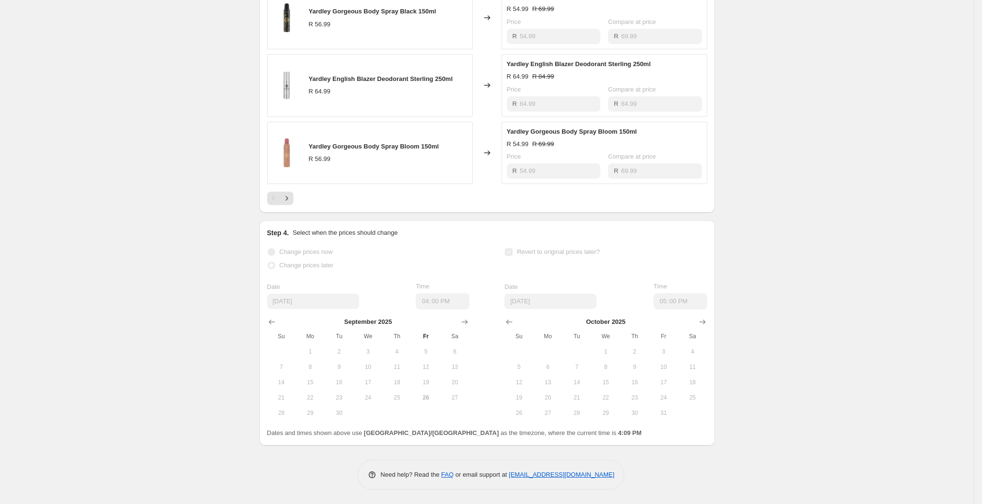
scroll to position [602, 0]
click at [290, 203] on button "Next" at bounding box center [286, 198] width 13 height 13
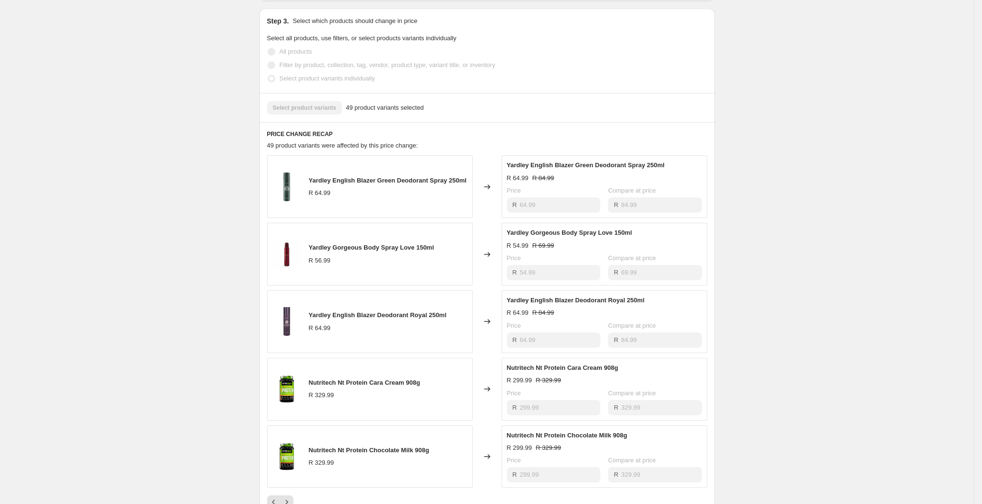
scroll to position [0, 0]
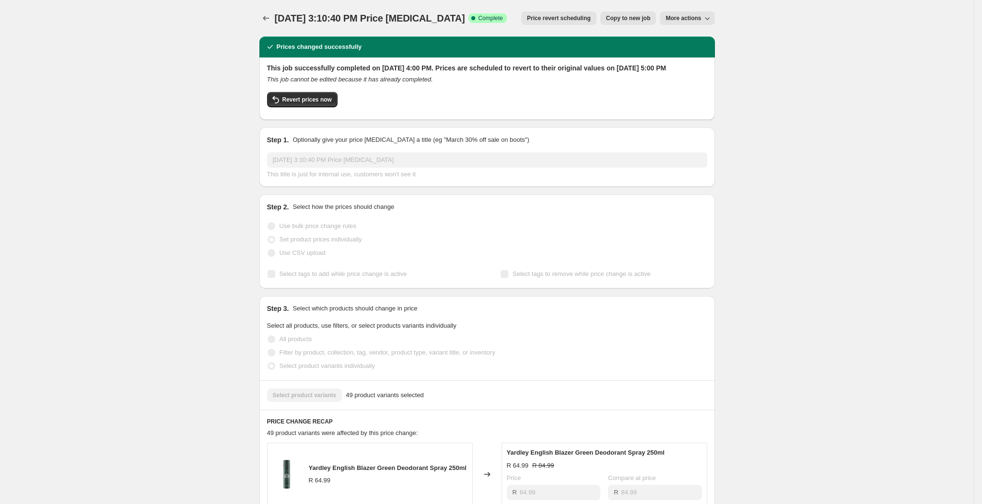
click at [685, 18] on span "More actions" at bounding box center [682, 18] width 35 height 8
click at [266, 19] on icon "Price change jobs" at bounding box center [266, 18] width 10 height 10
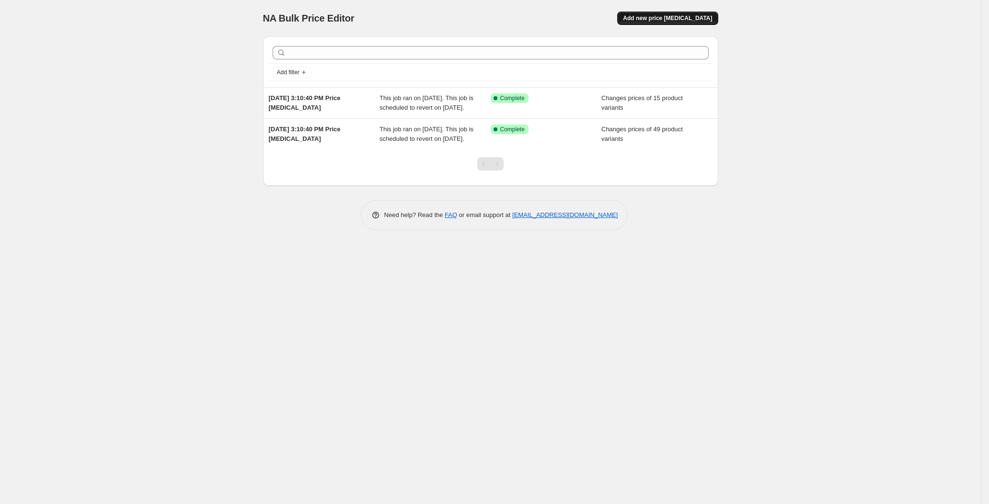
click at [676, 14] on span "Add new price [MEDICAL_DATA]" at bounding box center [667, 18] width 89 height 8
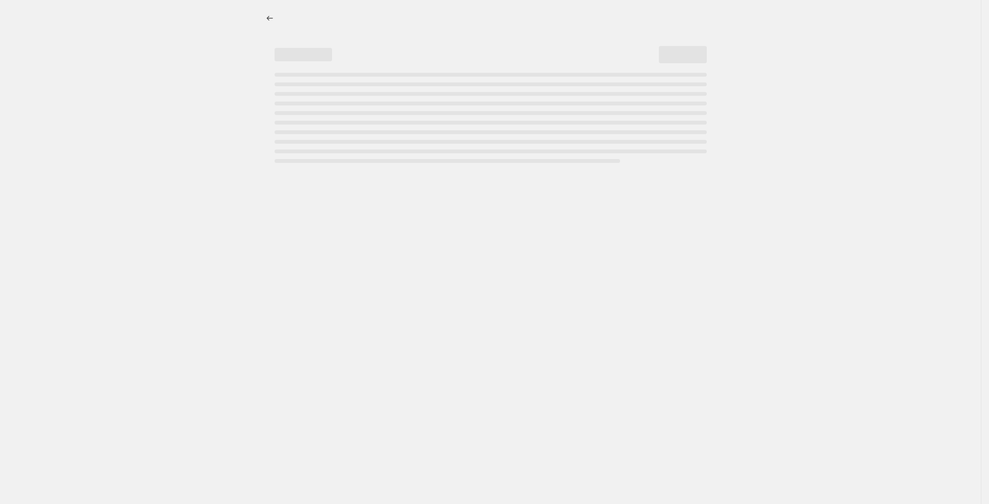
select select "percentage"
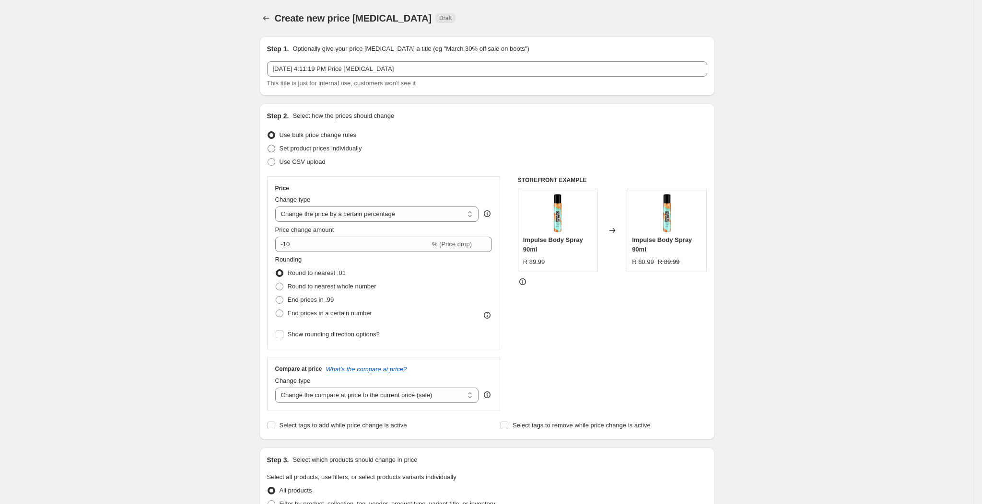
click at [320, 150] on span "Set product prices individually" at bounding box center [320, 148] width 82 height 7
click at [268, 145] on input "Set product prices individually" at bounding box center [267, 145] width 0 height 0
radio input "true"
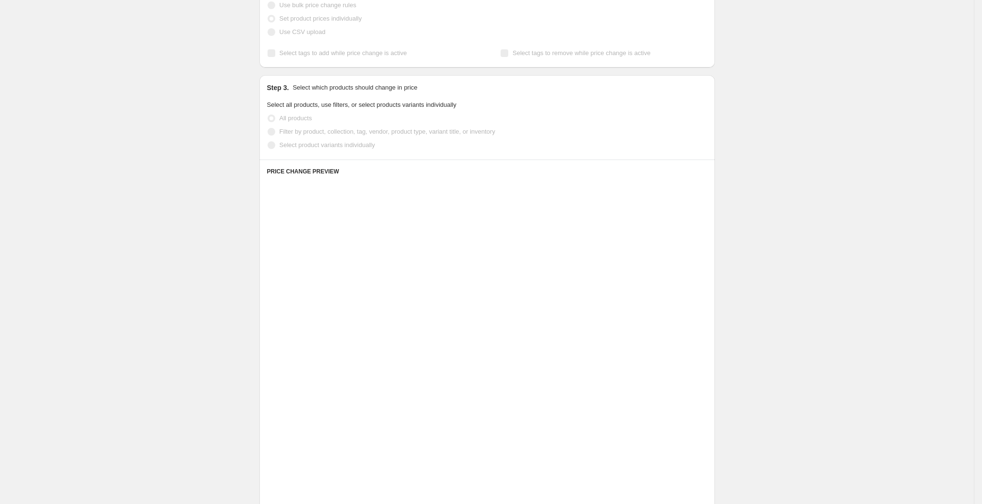
scroll to position [144, 0]
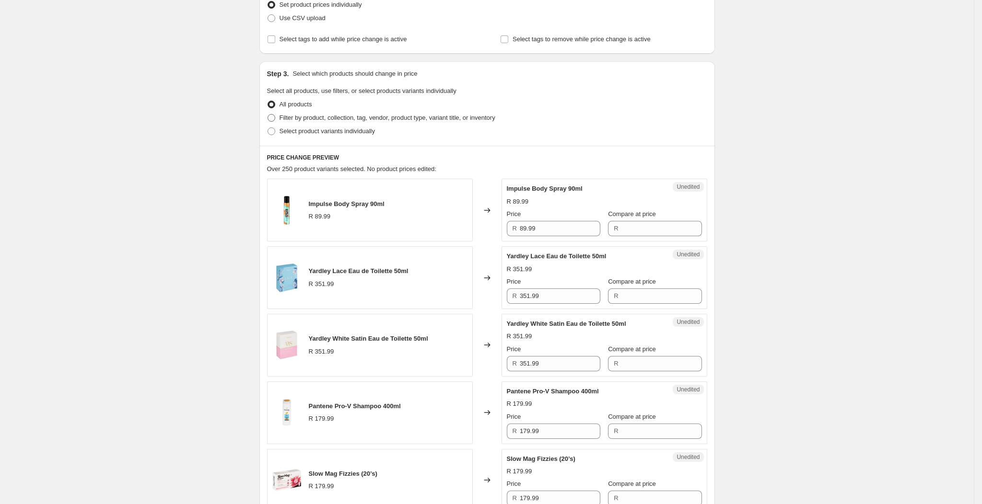
click at [350, 119] on span "Filter by product, collection, tag, vendor, product type, variant title, or inv…" at bounding box center [387, 117] width 216 height 7
click at [268, 115] on input "Filter by product, collection, tag, vendor, product type, variant title, or inv…" at bounding box center [267, 114] width 0 height 0
radio input "true"
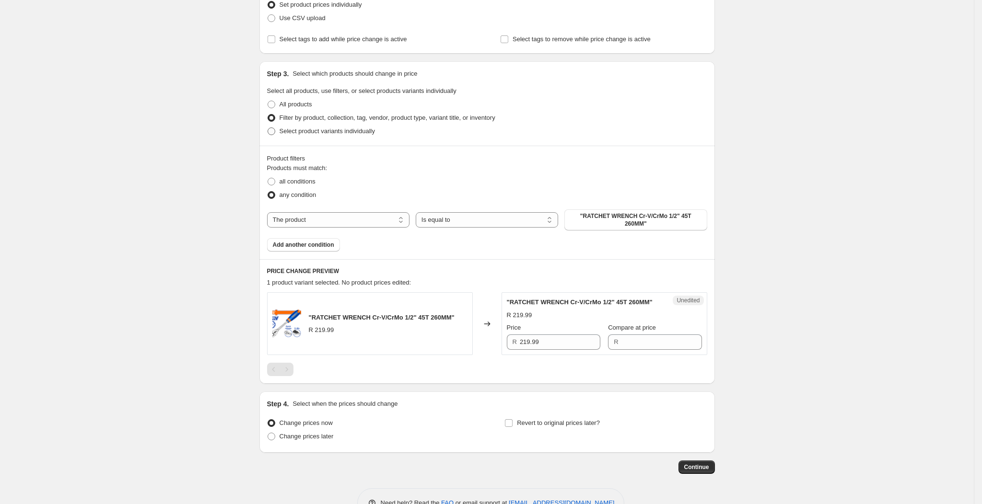
click at [349, 128] on span "Select product variants individually" at bounding box center [326, 131] width 95 height 7
click at [268, 128] on input "Select product variants individually" at bounding box center [267, 128] width 0 height 0
radio input "true"
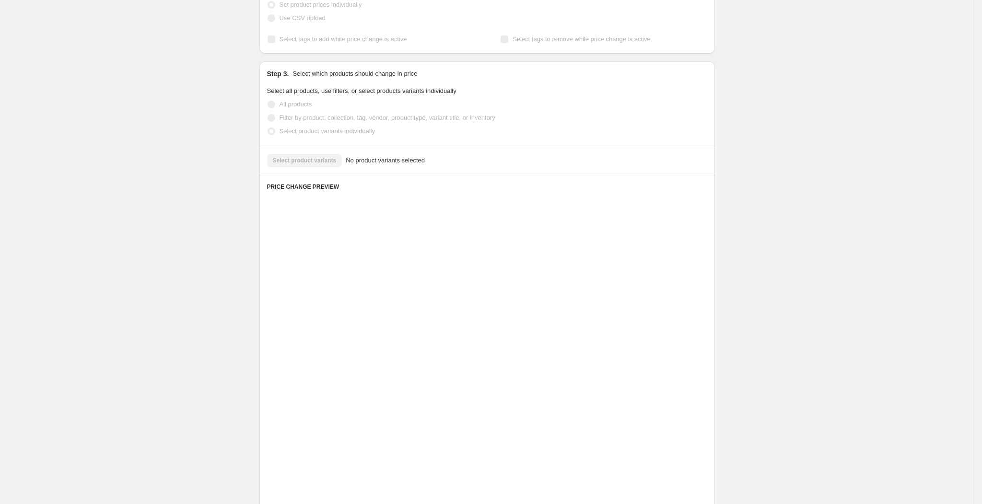
scroll to position [0, 0]
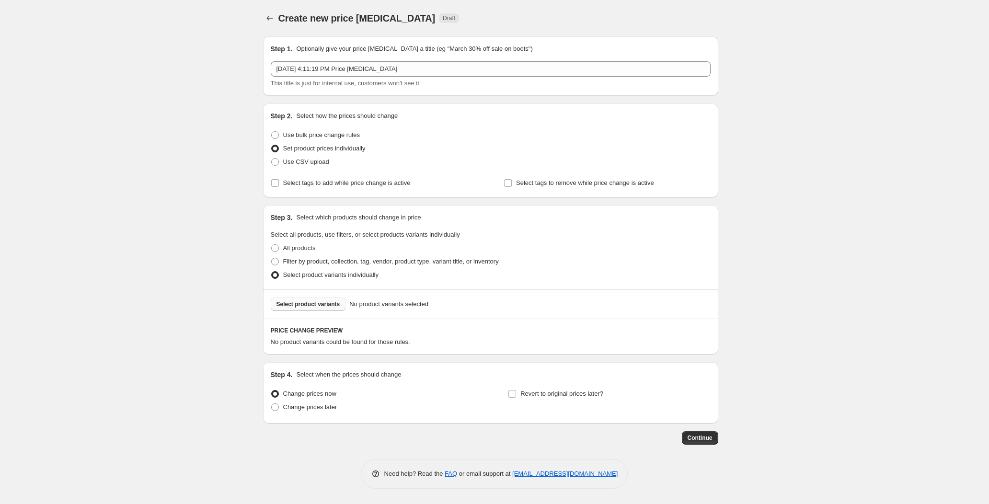
click at [323, 298] on button "Select product variants" at bounding box center [308, 304] width 75 height 13
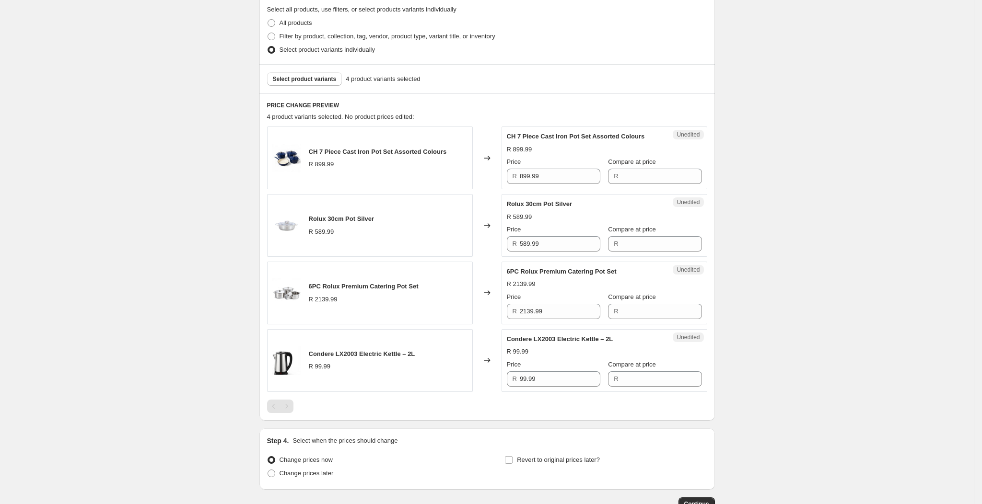
scroll to position [291, 0]
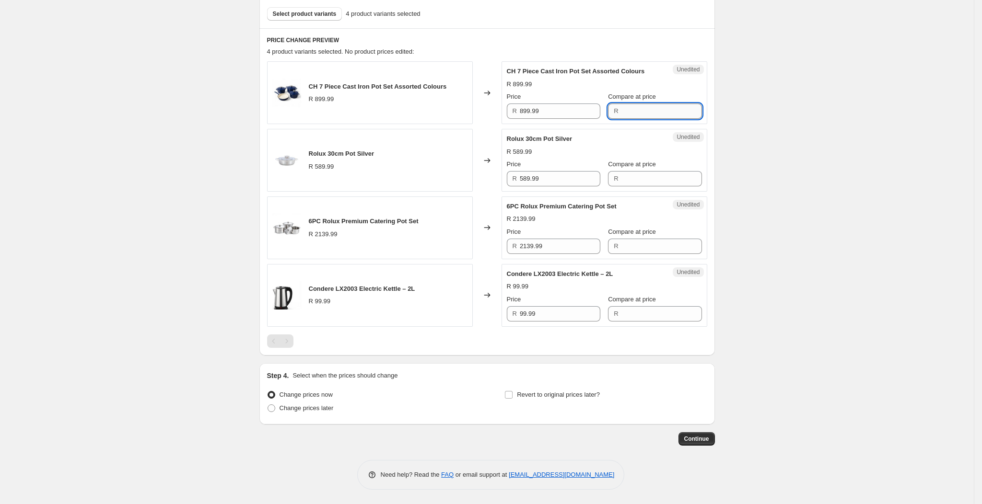
click at [623, 108] on input "Compare at price" at bounding box center [661, 111] width 81 height 15
click at [624, 110] on input "119.99" at bounding box center [661, 111] width 81 height 15
type input "1199.99"
click at [637, 176] on input "Compare at price" at bounding box center [661, 178] width 81 height 15
type input "699.99"
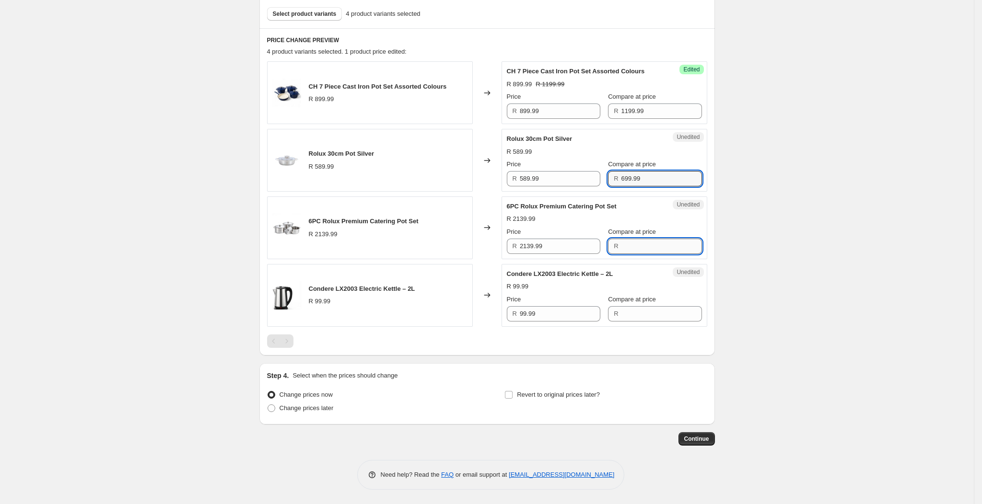
click at [656, 243] on input "Compare at price" at bounding box center [661, 246] width 81 height 15
type input "2699.99"
click at [663, 315] on input "Compare at price" at bounding box center [661, 313] width 81 height 15
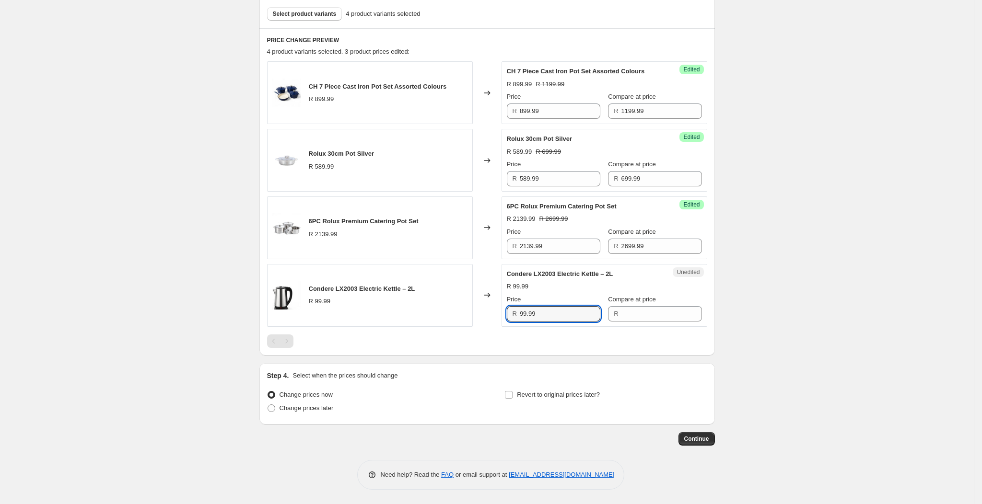
drag, startPoint x: 513, startPoint y: 323, endPoint x: 473, endPoint y: 329, distance: 41.2
click at [473, 329] on div "CH 7 Piece Cast Iron Pot Set Assorted Colours R 899.99 Changed to Success Edite…" at bounding box center [487, 204] width 440 height 286
type input "89.99"
click at [661, 315] on input "Compare at price" at bounding box center [661, 313] width 81 height 15
type input "119.99"
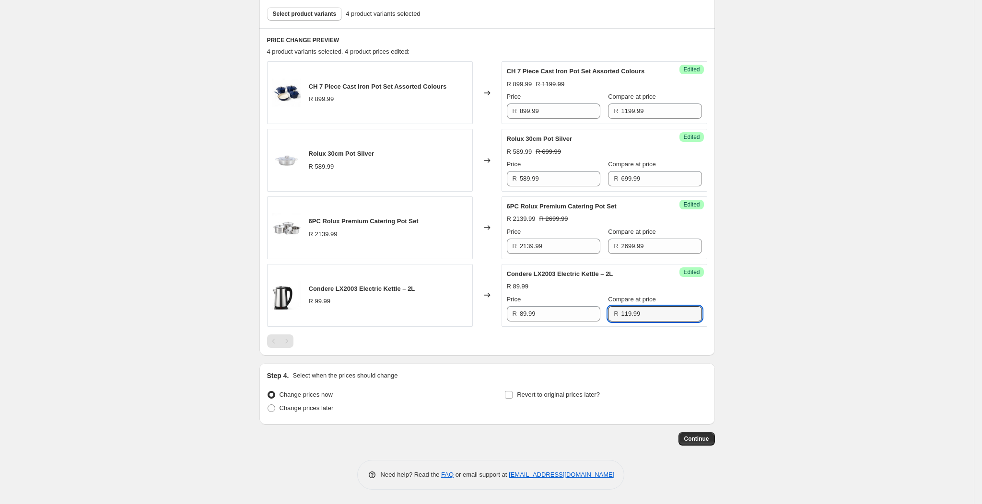
click at [651, 350] on div "PRICE CHANGE PREVIEW 4 product variants selected. 4 product prices edited: CH 7…" at bounding box center [486, 191] width 455 height 327
click at [512, 392] on input "Revert to original prices later?" at bounding box center [509, 395] width 8 height 8
checkbox input "true"
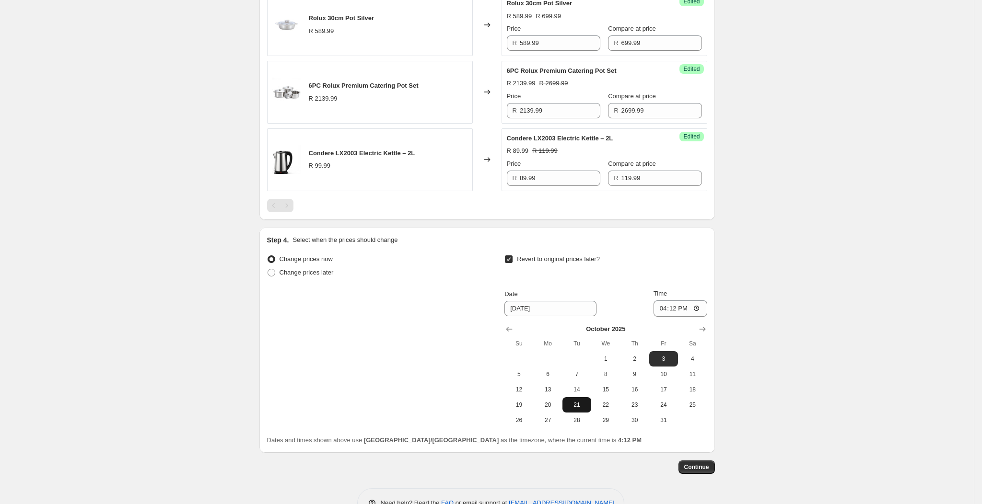
scroll to position [455, 0]
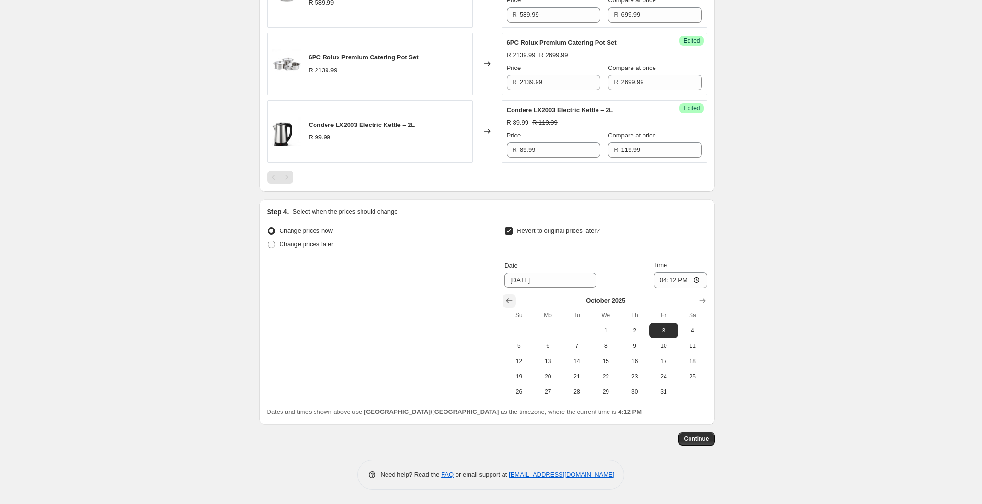
click at [514, 298] on icon "Show previous month, September 2025" at bounding box center [509, 301] width 10 height 10
click at [554, 388] on span "29" at bounding box center [547, 392] width 21 height 8
type input "[DATE]"
click at [680, 281] on input "16:12" at bounding box center [680, 280] width 54 height 16
type input "17:00"
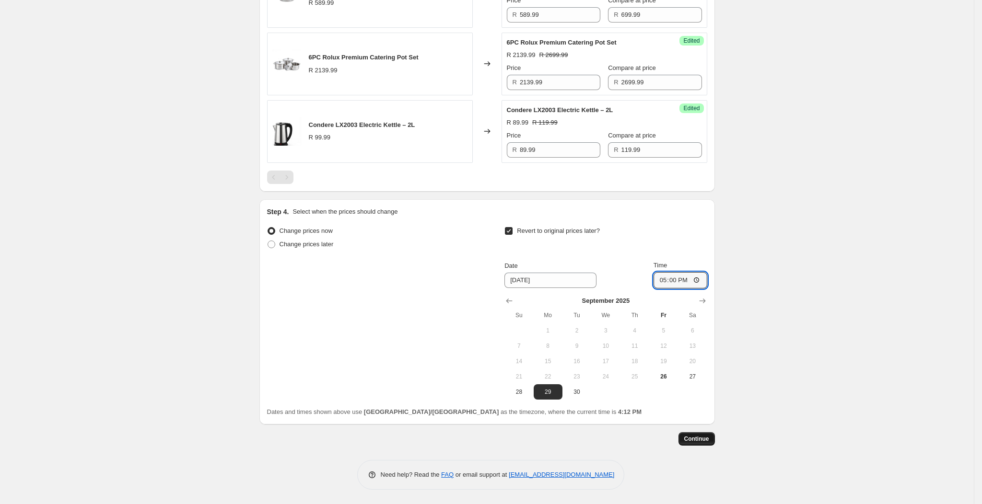
click at [699, 443] on button "Continue" at bounding box center [696, 438] width 36 height 13
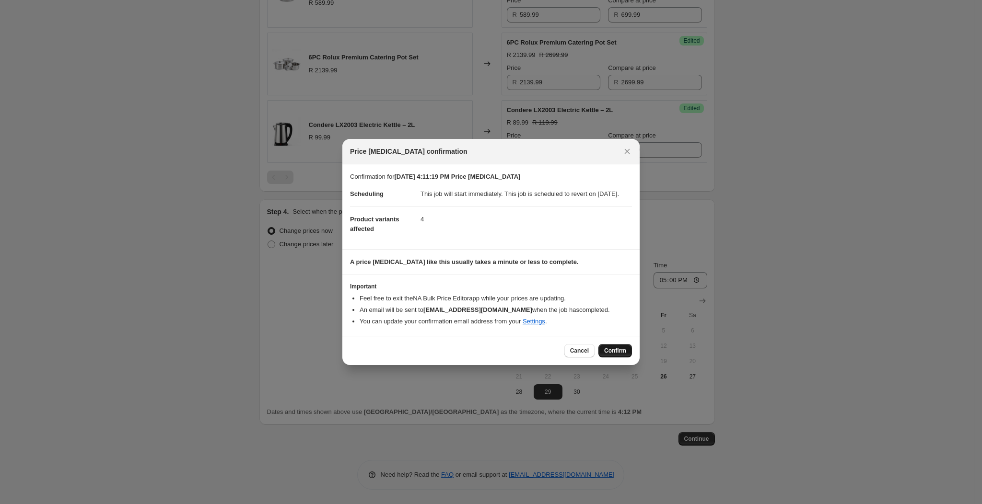
click at [622, 355] on span "Confirm" at bounding box center [615, 351] width 22 height 8
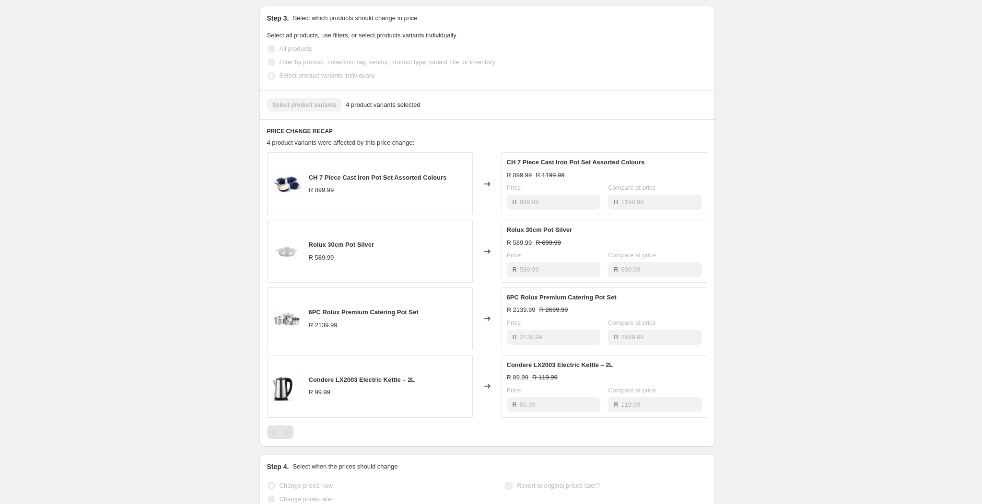
scroll to position [288, 0]
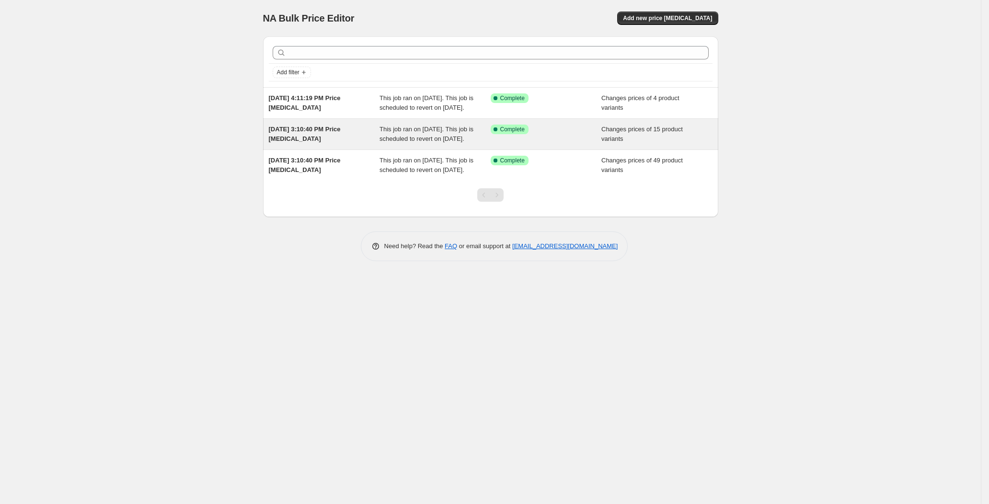
click at [577, 144] on div "Success Complete Complete" at bounding box center [546, 134] width 111 height 19
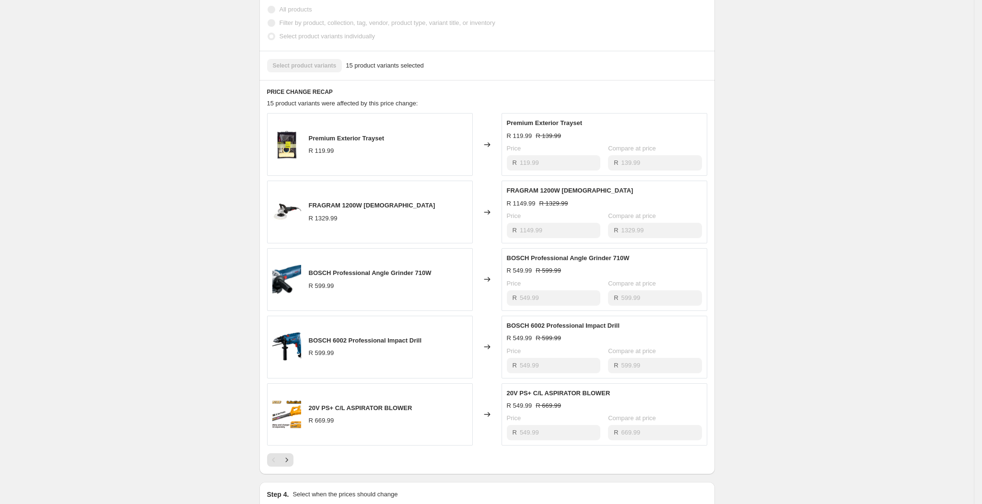
scroll to position [431, 0]
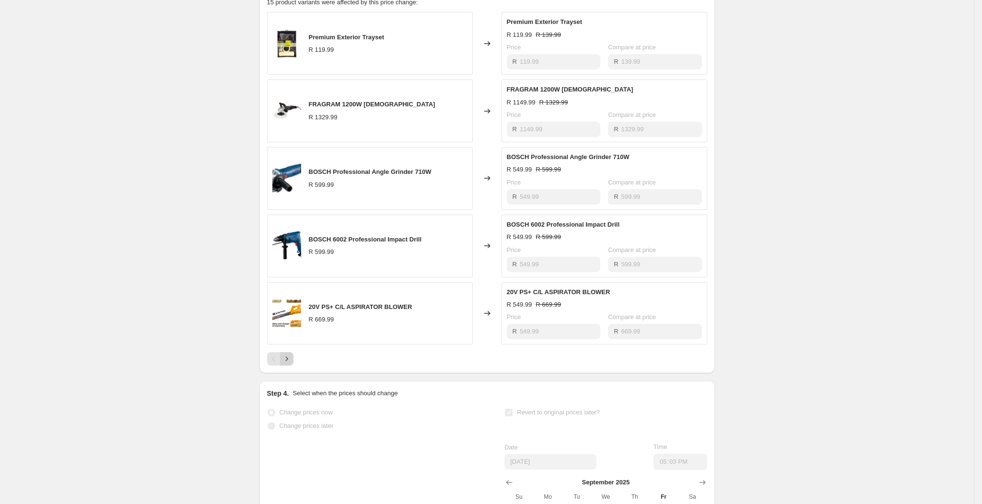
click at [293, 366] on button "Next" at bounding box center [286, 358] width 13 height 13
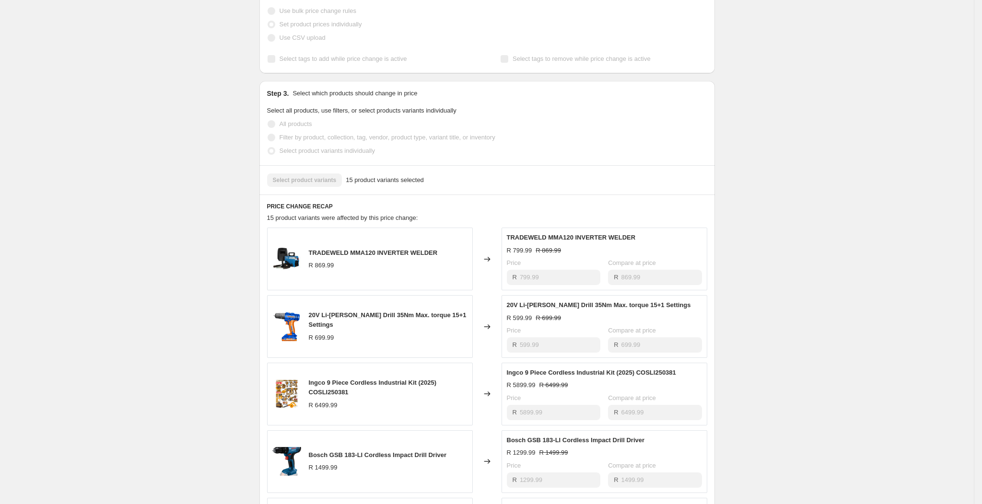
scroll to position [0, 0]
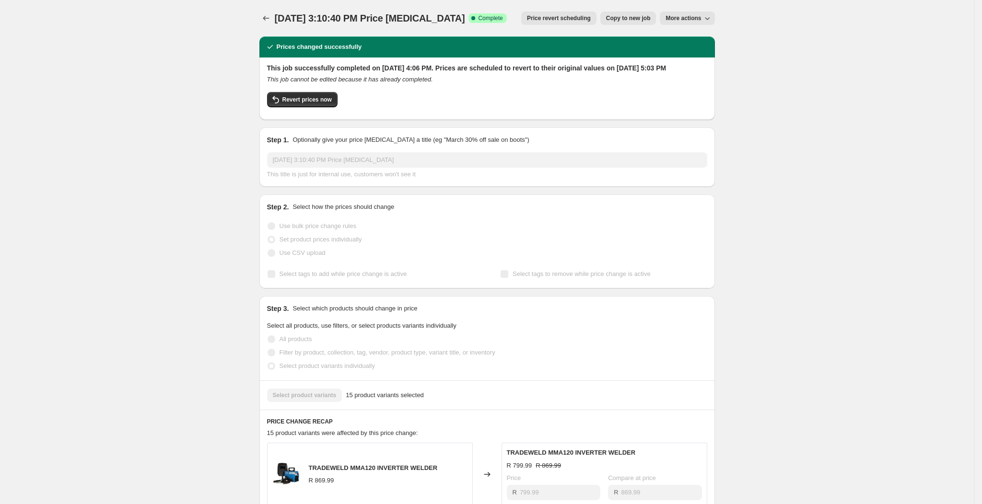
click at [275, 21] on div at bounding box center [266, 18] width 15 height 13
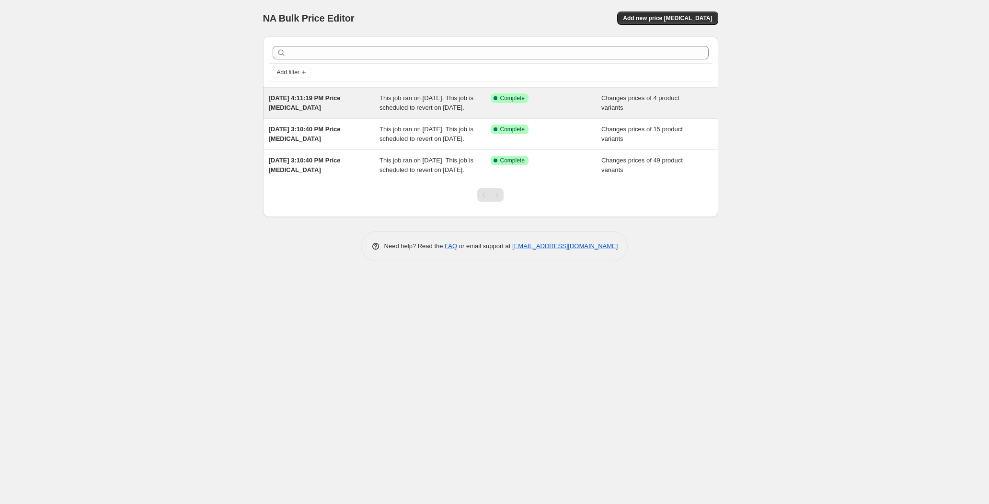
click at [574, 113] on div "Success Complete Complete" at bounding box center [546, 102] width 111 height 19
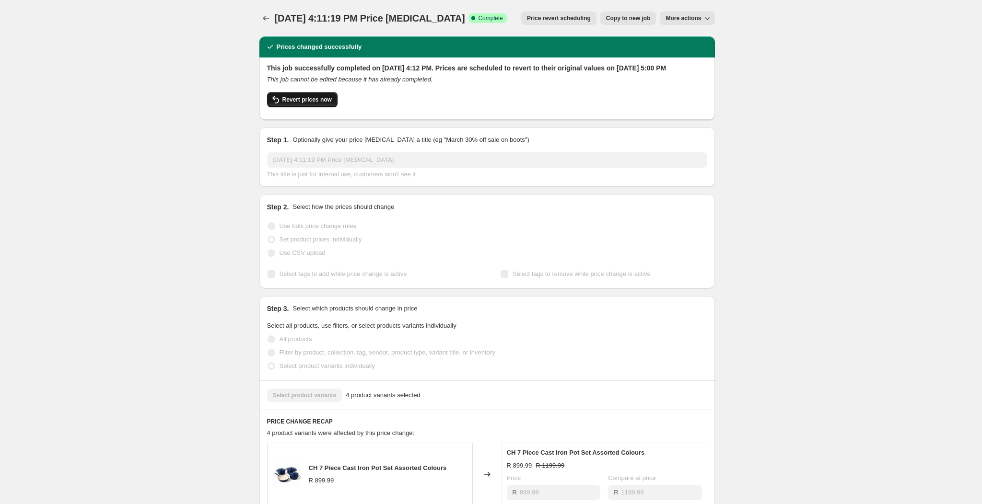
click at [300, 104] on span "Revert prices now" at bounding box center [306, 100] width 49 height 8
checkbox input "false"
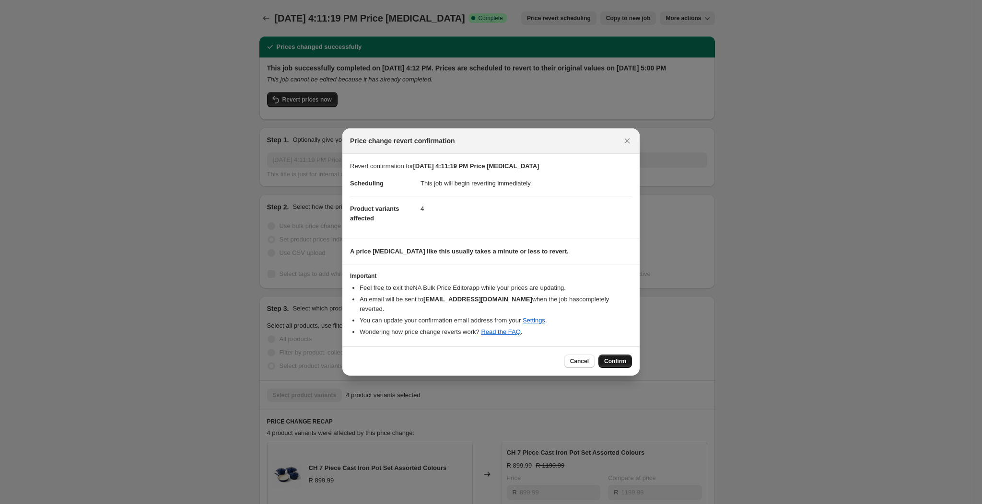
click at [616, 358] on span "Confirm" at bounding box center [615, 362] width 22 height 8
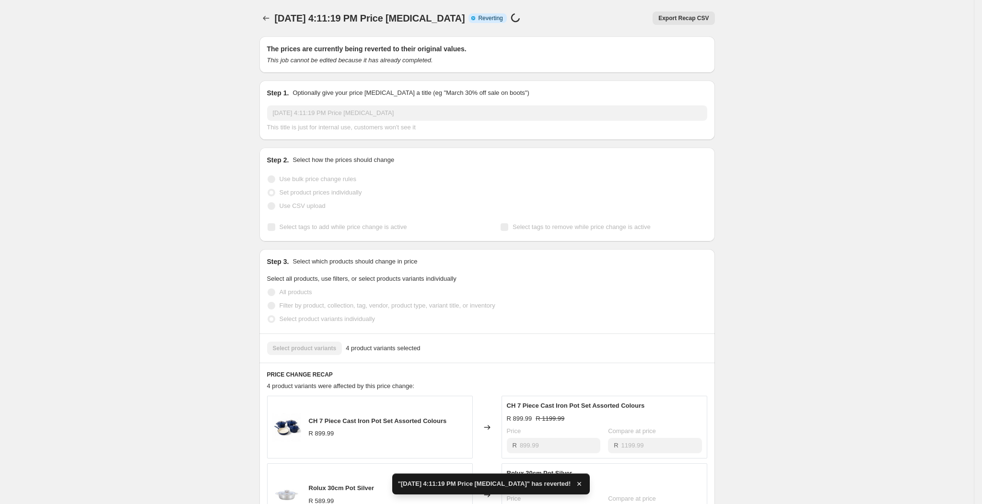
checkbox input "true"
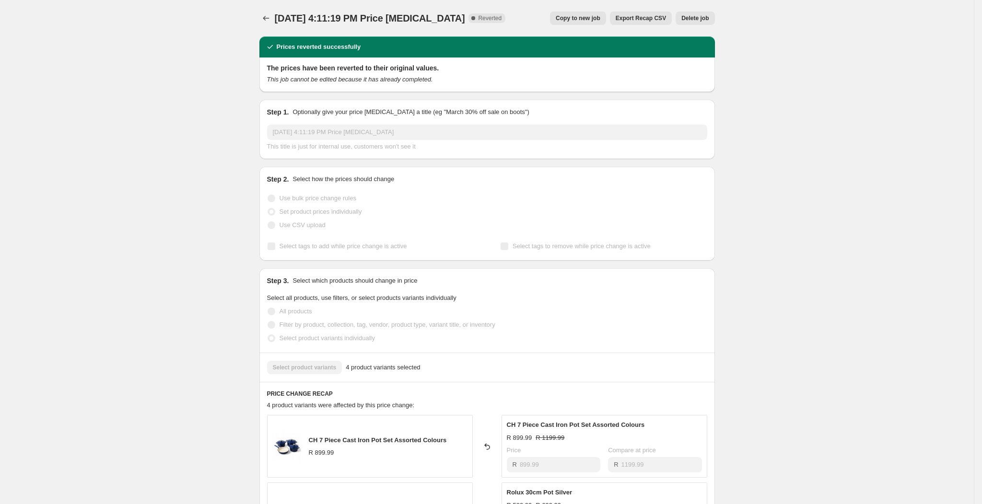
click at [573, 20] on span "Copy to new job" at bounding box center [578, 18] width 45 height 8
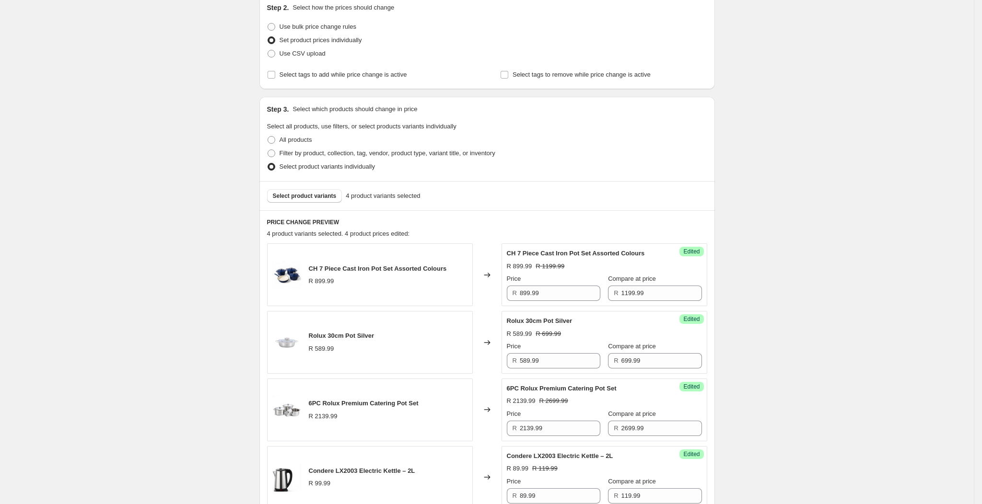
scroll to position [288, 0]
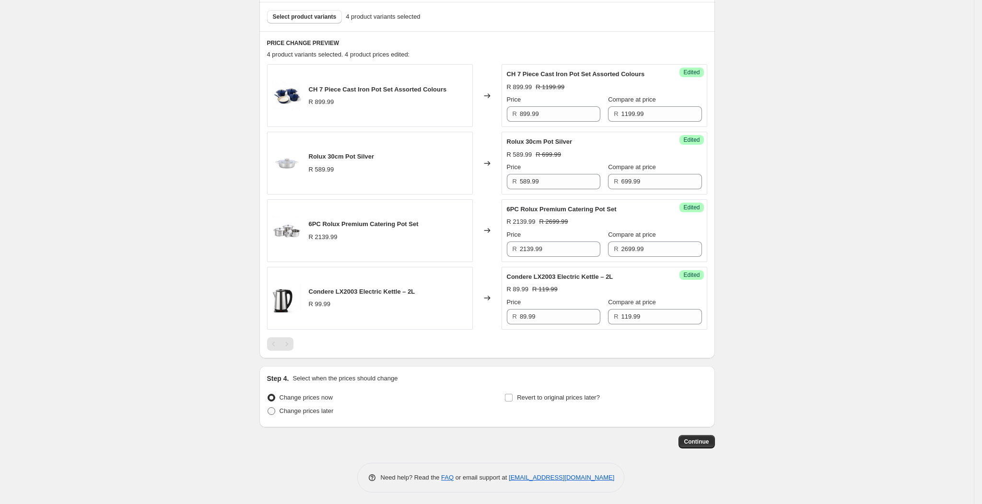
click at [326, 409] on span "Change prices later" at bounding box center [306, 410] width 54 height 7
click at [268, 408] on input "Change prices later" at bounding box center [267, 407] width 0 height 0
radio input "true"
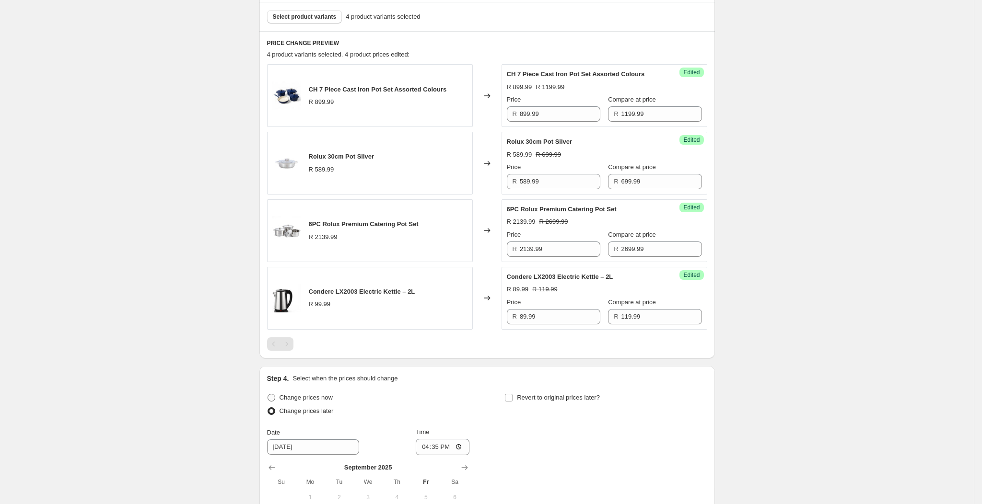
click at [307, 395] on span "Change prices now" at bounding box center [305, 397] width 53 height 7
click at [268, 395] on input "Change prices now" at bounding box center [267, 394] width 0 height 0
radio input "true"
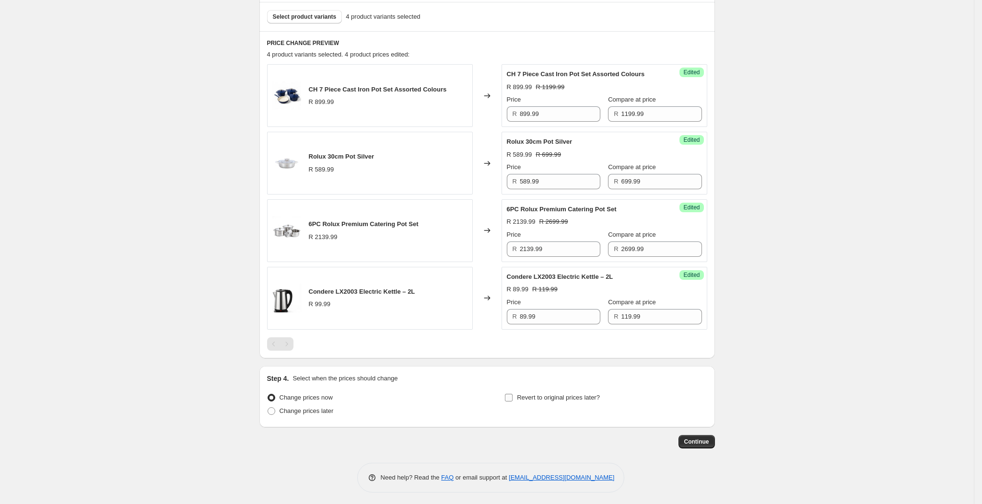
click at [508, 393] on label "Revert to original prices later?" at bounding box center [551, 397] width 95 height 13
click at [508, 394] on input "Revert to original prices later?" at bounding box center [509, 398] width 8 height 8
checkbox input "true"
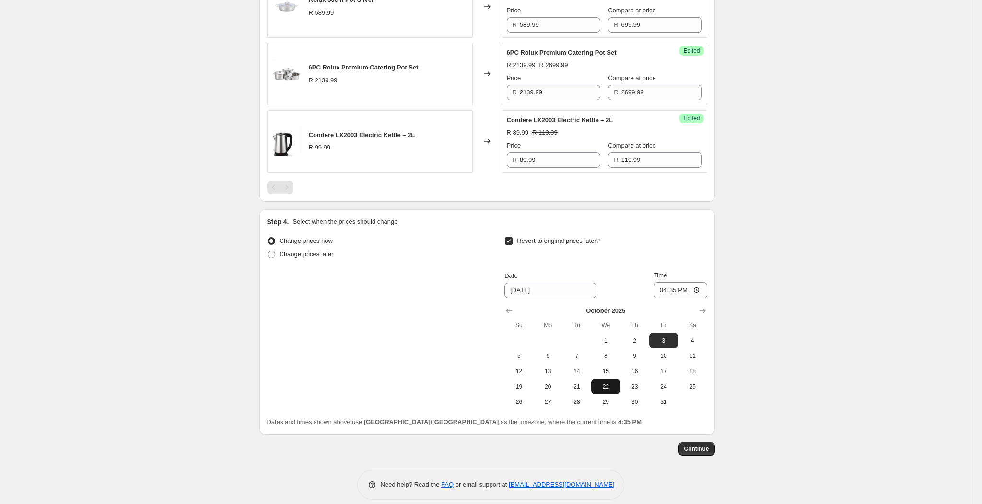
scroll to position [455, 0]
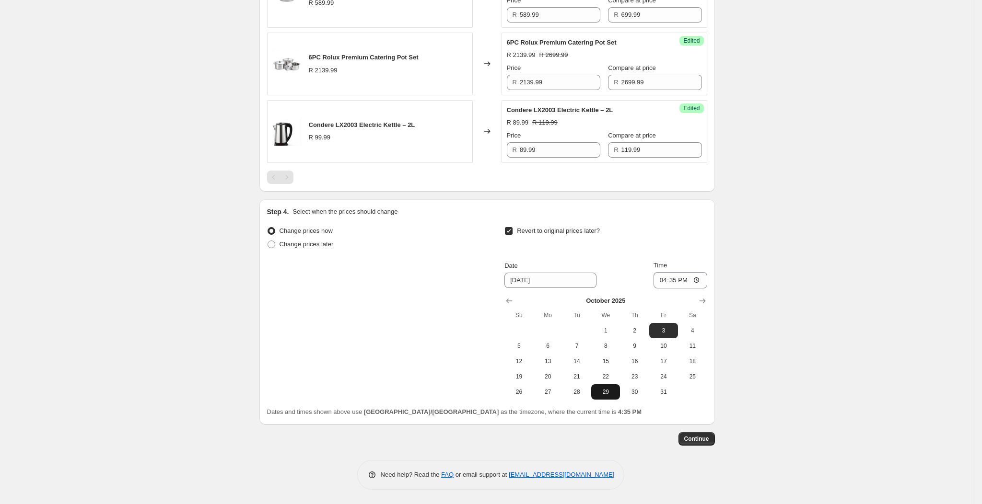
click at [605, 393] on span "29" at bounding box center [605, 392] width 21 height 8
type input "[DATE]"
click at [680, 278] on input "16:35" at bounding box center [680, 280] width 54 height 16
click at [675, 280] on input "19:00" at bounding box center [680, 280] width 54 height 16
type input "17:00"
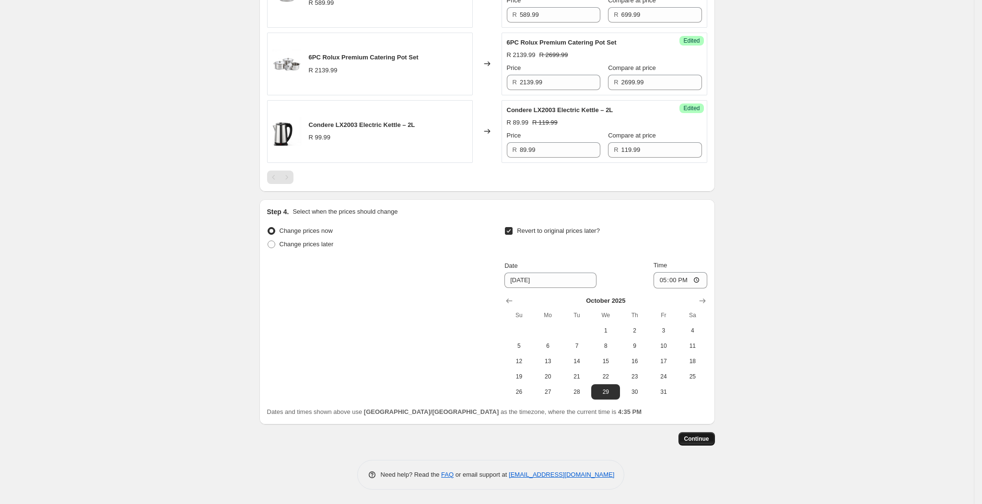
click at [698, 439] on span "Continue" at bounding box center [696, 439] width 25 height 8
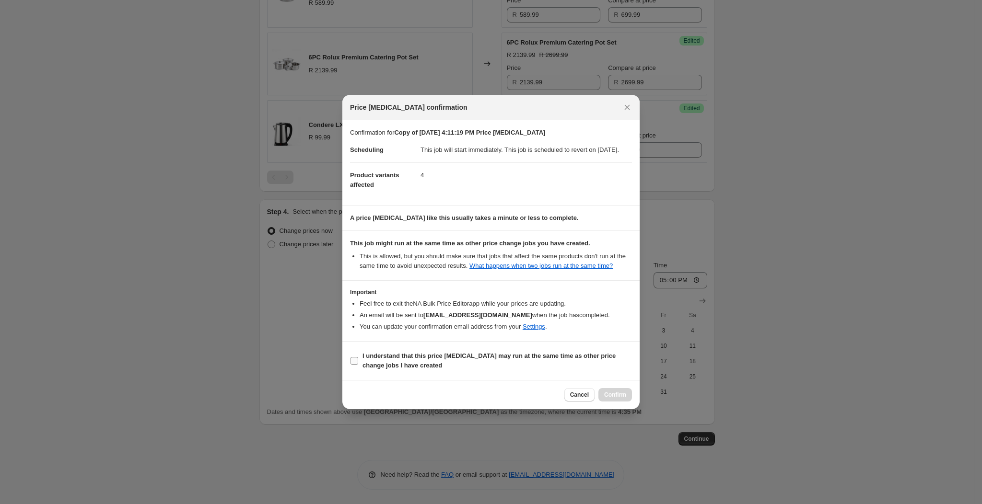
click at [356, 365] on input "I understand that this price [MEDICAL_DATA] may run at the same time as other p…" at bounding box center [354, 361] width 8 height 8
checkbox input "true"
click at [620, 399] on span "Confirm" at bounding box center [615, 395] width 22 height 8
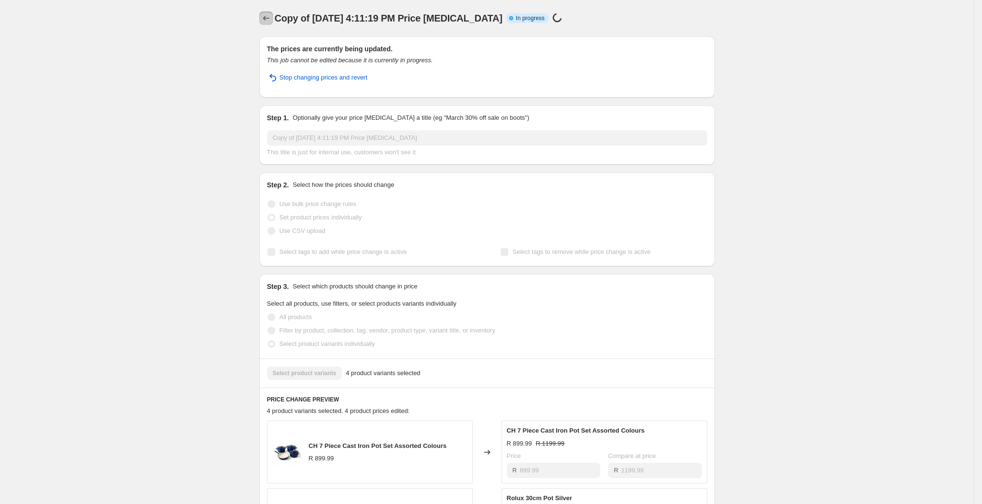
click at [269, 15] on icon "Price change jobs" at bounding box center [266, 18] width 10 height 10
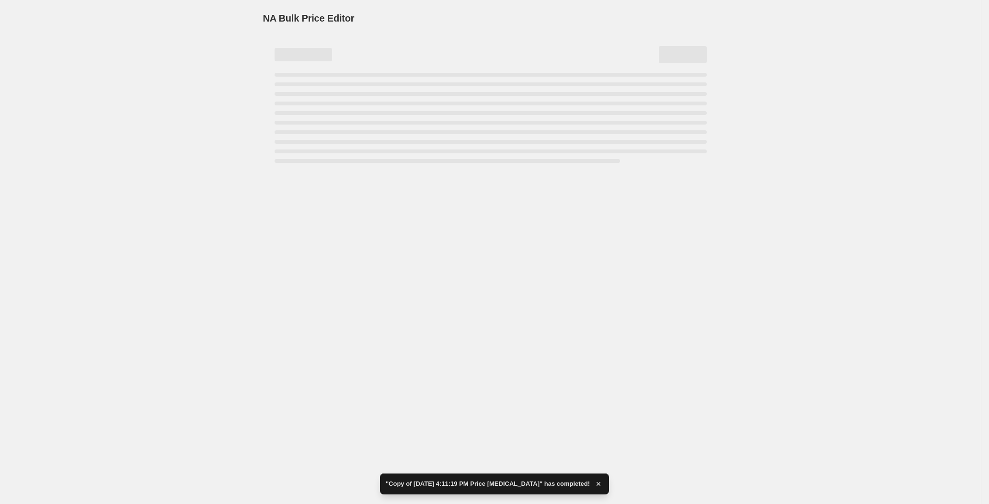
click at [537, 184] on div "NA Bulk Price Editor. This page is ready NA Bulk Price Editor" at bounding box center [490, 252] width 981 height 504
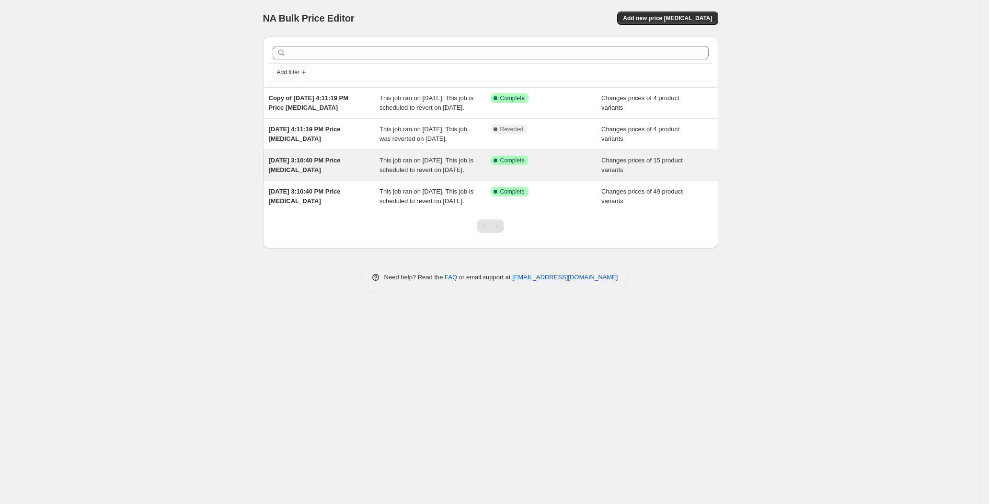
click at [566, 165] on div "Success Complete Complete" at bounding box center [539, 161] width 97 height 10
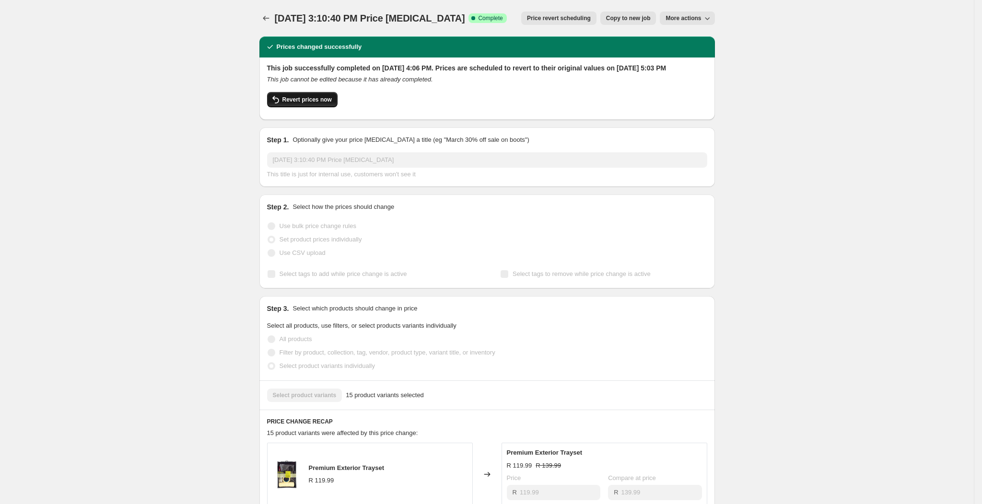
click at [302, 107] on button "Revert prices now" at bounding box center [302, 99] width 70 height 15
checkbox input "false"
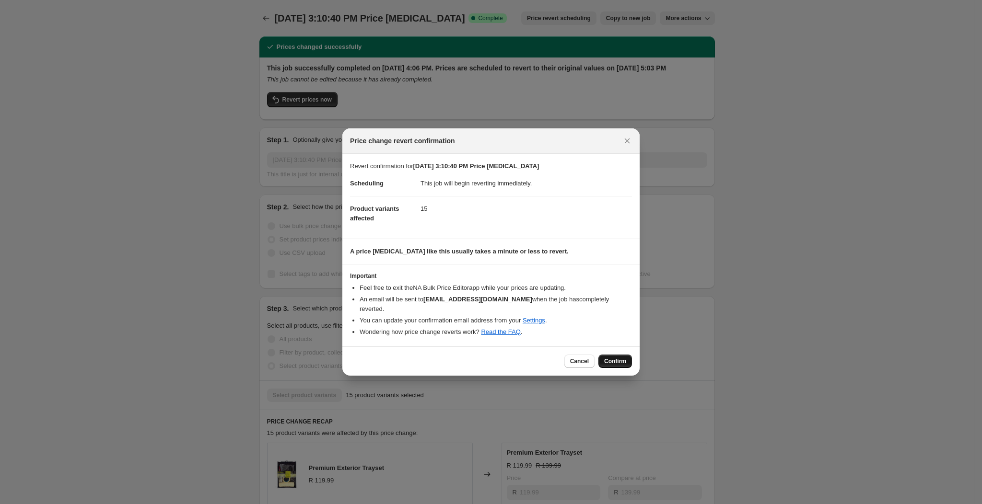
click at [616, 360] on span "Confirm" at bounding box center [615, 362] width 22 height 8
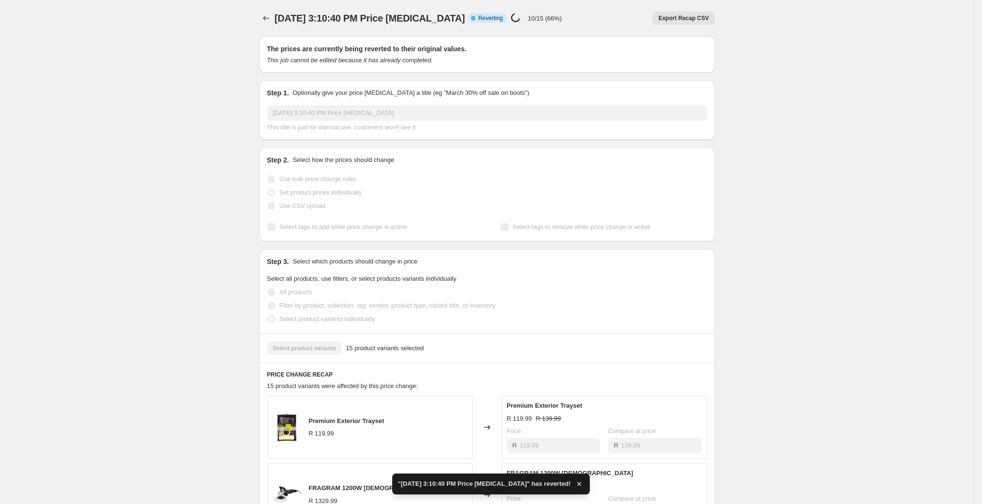
checkbox input "true"
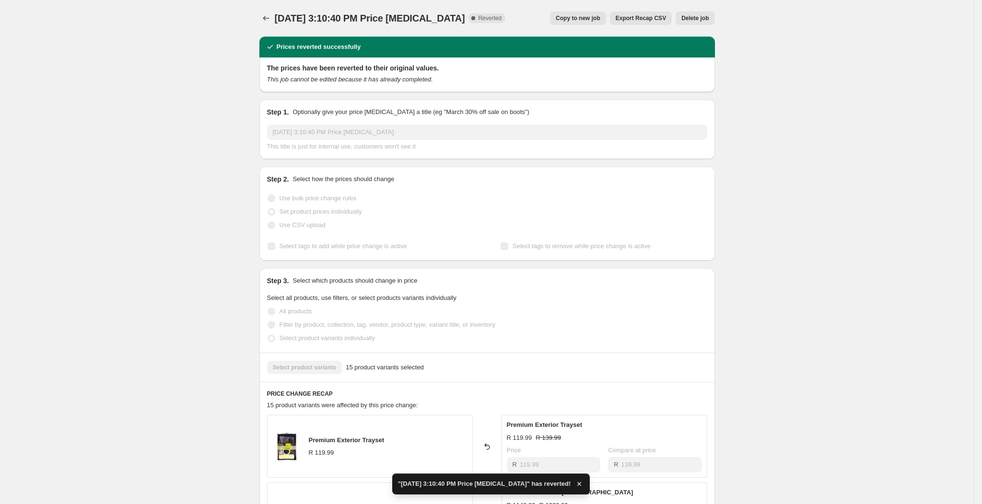
click at [599, 25] on div "[DATE] 3:10:40 PM Price [MEDICAL_DATA]. This page is ready [DATE] 3:10:40 PM Pr…" at bounding box center [486, 18] width 455 height 36
click at [594, 19] on span "Copy to new job" at bounding box center [578, 18] width 45 height 8
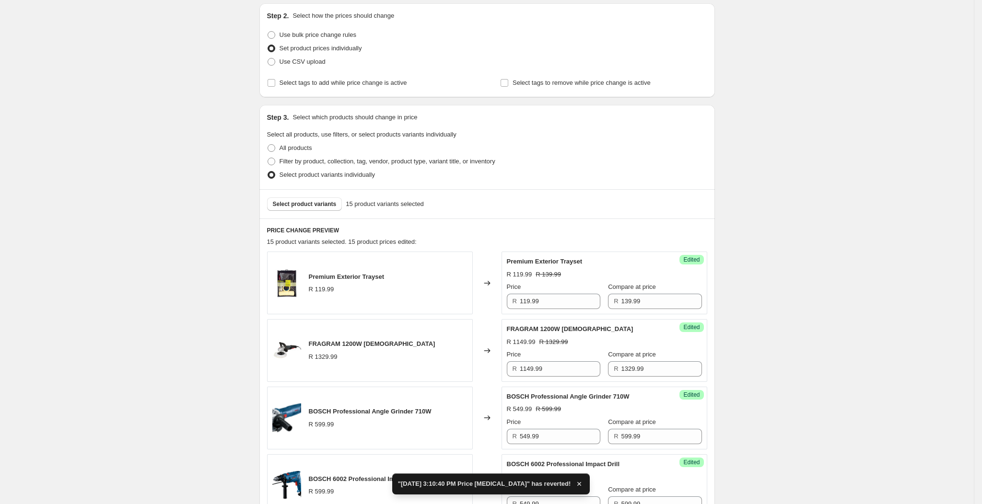
scroll to position [144, 0]
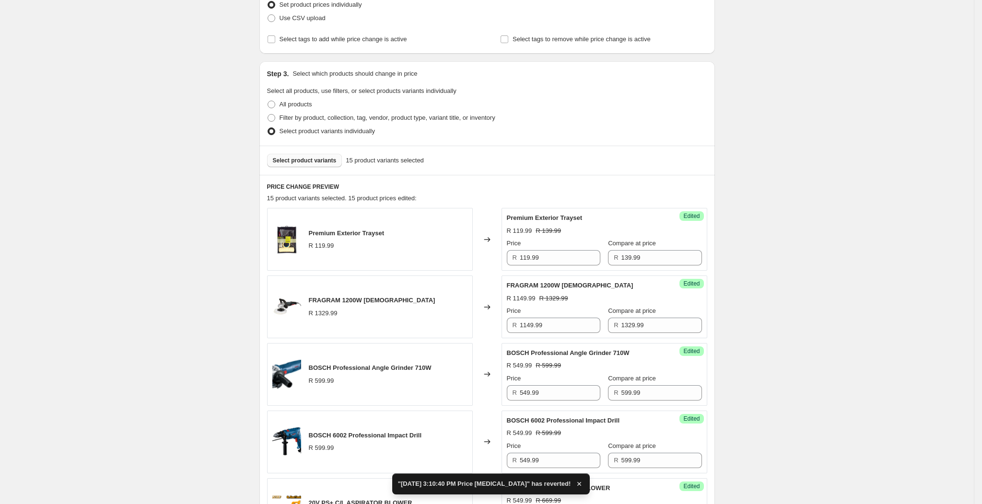
click at [304, 162] on span "Select product variants" at bounding box center [305, 161] width 64 height 8
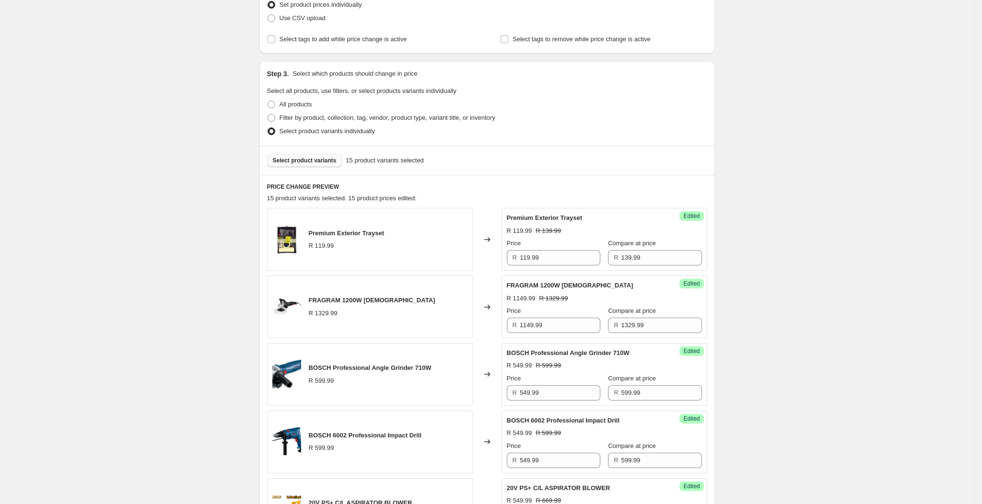
click at [323, 154] on button "Select product variants" at bounding box center [304, 160] width 75 height 13
click at [336, 161] on button "Select product variants" at bounding box center [304, 160] width 75 height 13
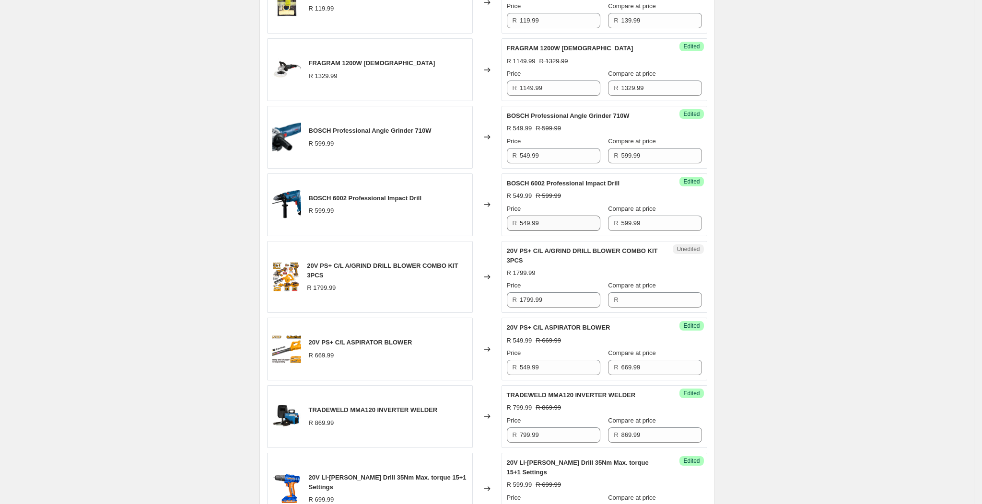
scroll to position [431, 0]
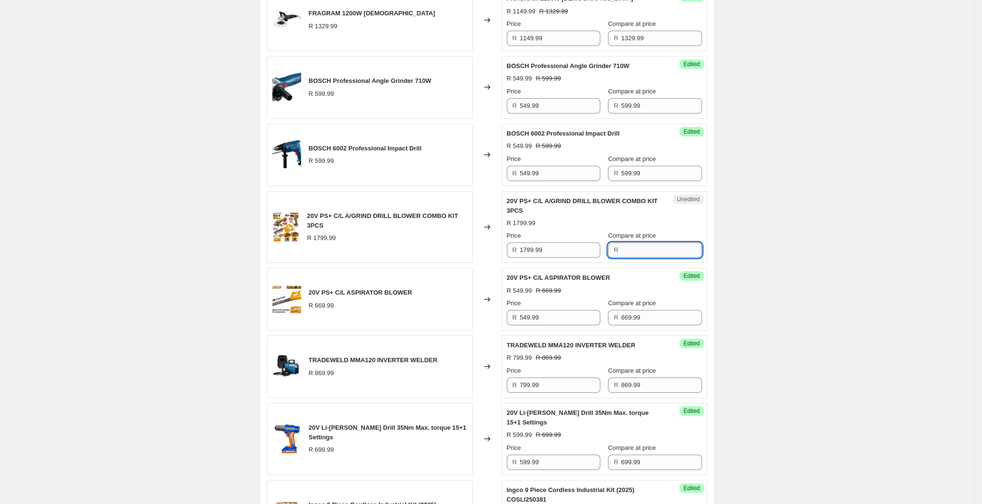
click at [630, 255] on input "Compare at price" at bounding box center [661, 250] width 81 height 15
type input "1999.99"
click at [690, 215] on div "Unedited 20V PS+ C/L A/GRIND DRILL BLOWER COMBO KIT 3PCS R 1799.99 Price R 1799…" at bounding box center [604, 227] width 206 height 72
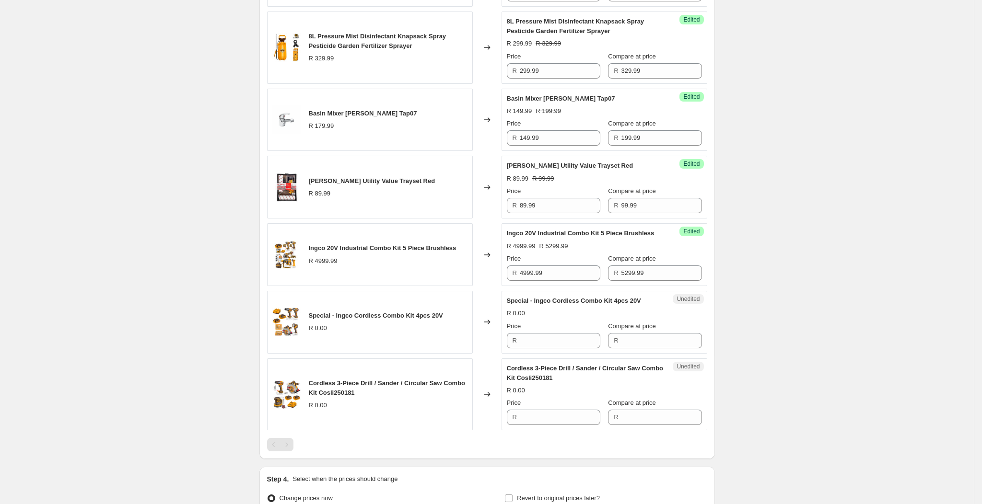
scroll to position [1305, 0]
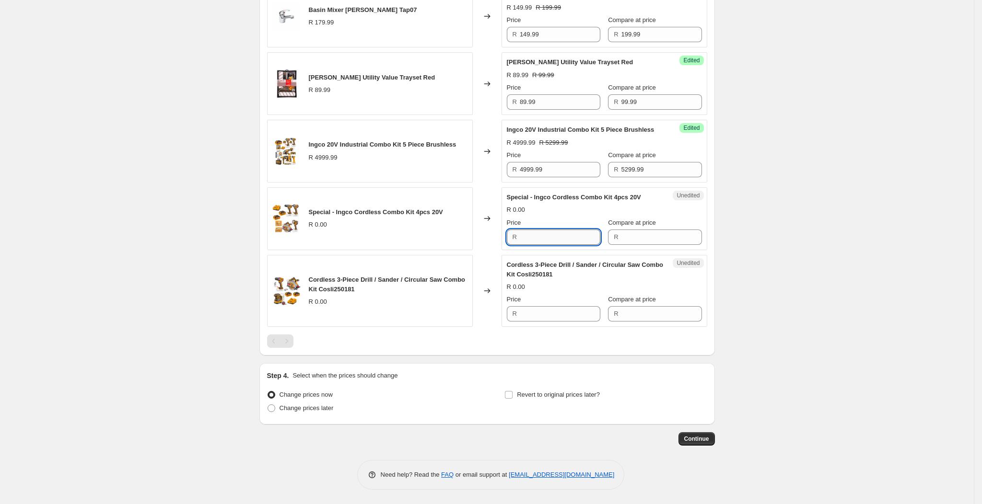
click at [569, 241] on input "Price" at bounding box center [560, 237] width 81 height 15
click at [575, 312] on input "Price" at bounding box center [560, 313] width 81 height 15
type input "3299.99"
click at [646, 317] on input "Compare at price" at bounding box center [661, 313] width 81 height 15
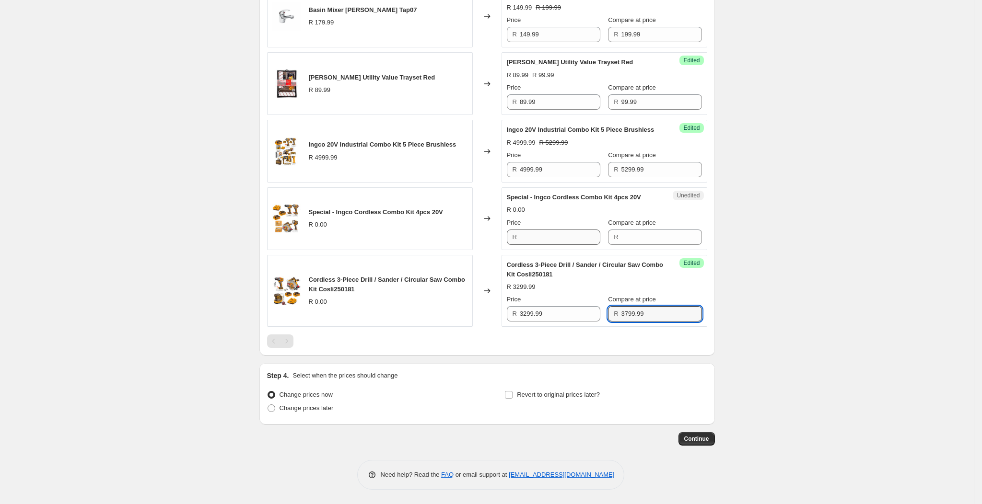
type input "3799.99"
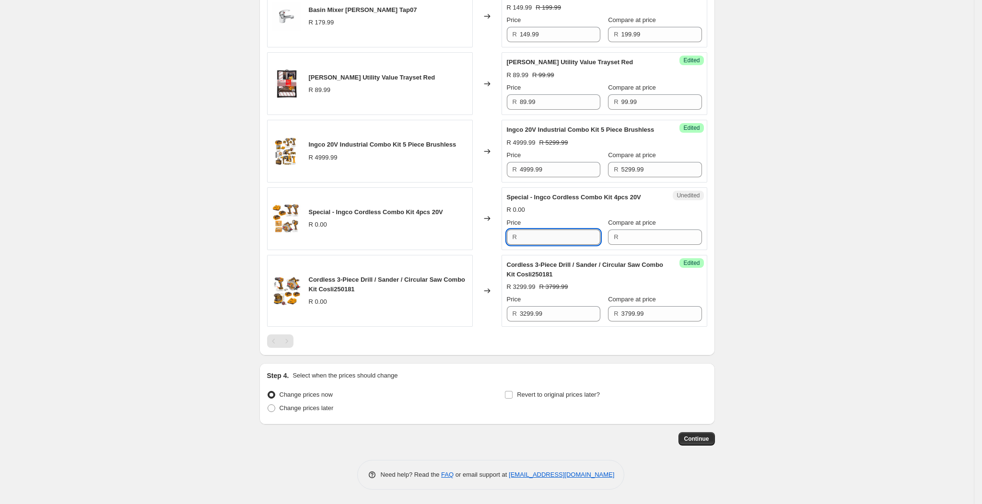
click at [556, 232] on input "Price" at bounding box center [560, 237] width 81 height 15
type input "3499.99"
click at [627, 228] on div "Compare at price R" at bounding box center [654, 231] width 93 height 27
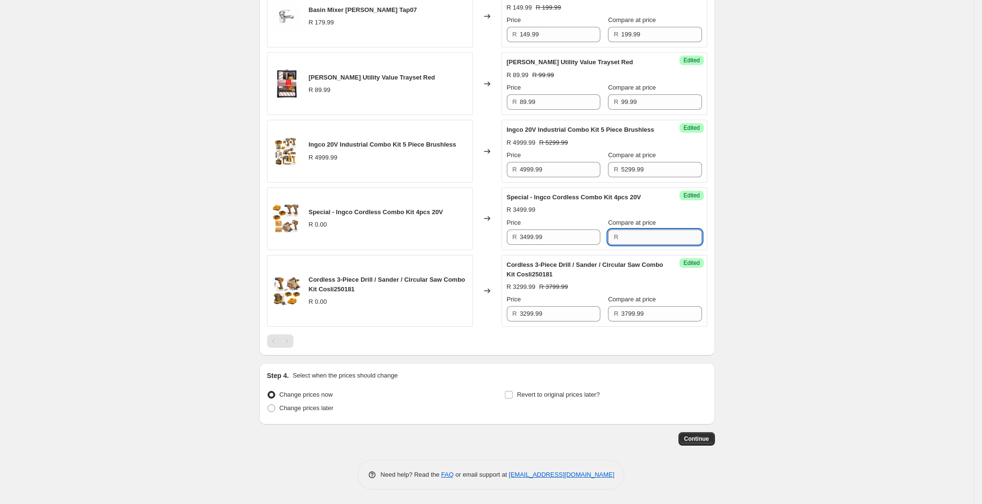
click at [634, 240] on input "Compare at price" at bounding box center [661, 237] width 81 height 15
type input "3799.999"
click at [511, 391] on span at bounding box center [508, 395] width 9 height 9
click at [511, 391] on input "Revert to original prices later?" at bounding box center [509, 395] width 8 height 8
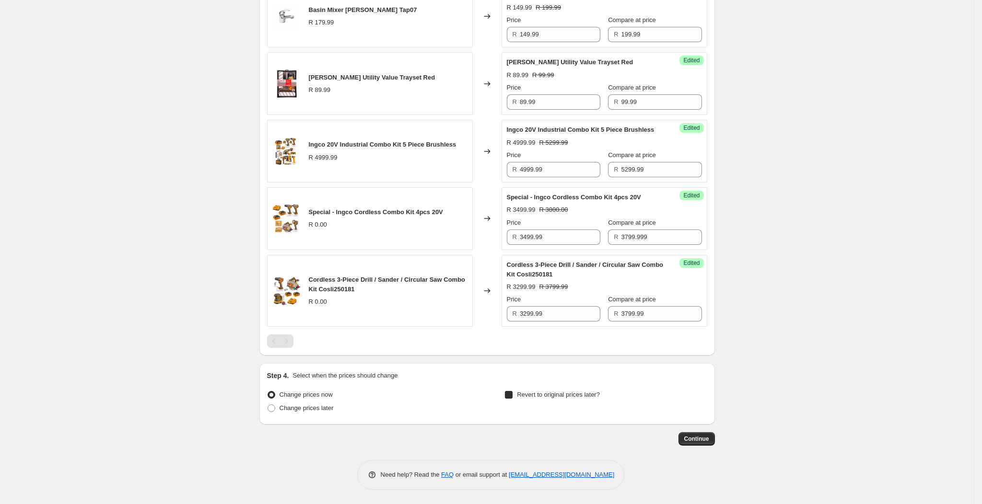
checkbox input "true"
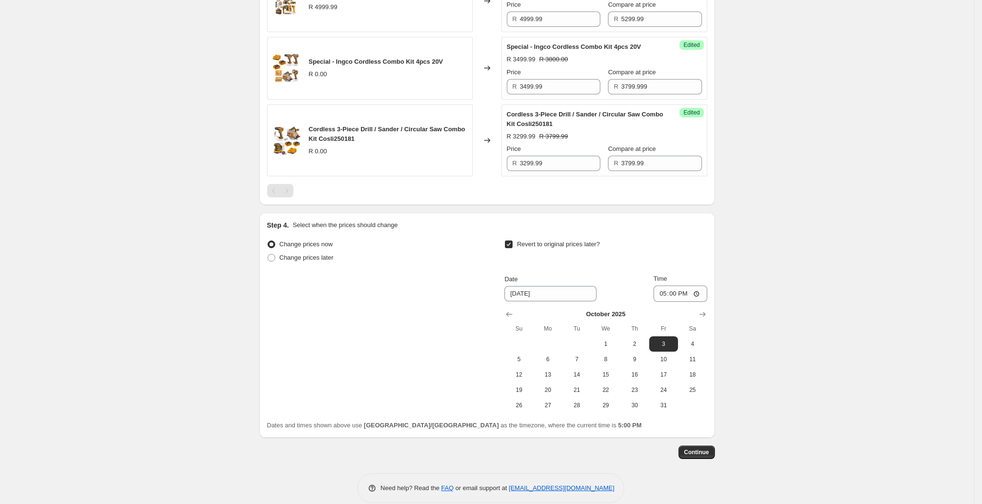
scroll to position [1469, 0]
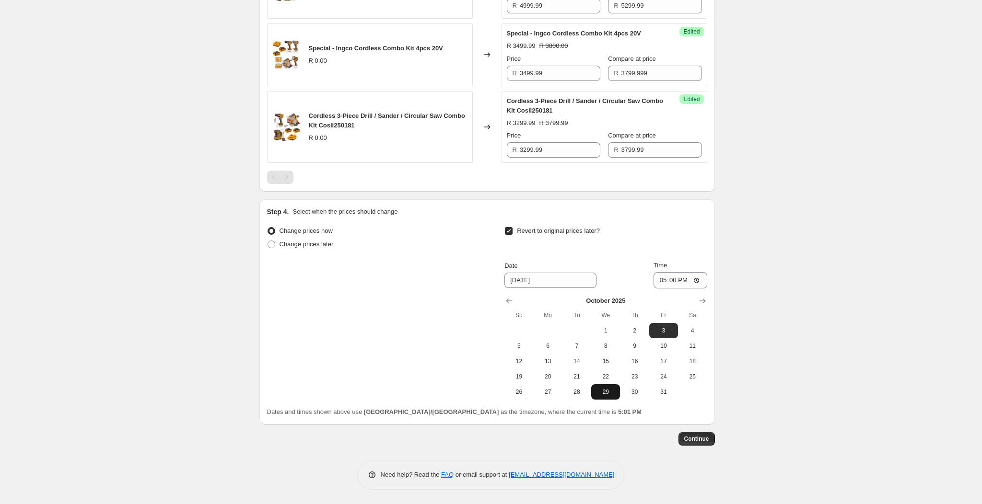
click at [615, 393] on span "29" at bounding box center [605, 392] width 21 height 8
type input "[DATE]"
click at [702, 438] on span "Continue" at bounding box center [696, 439] width 25 height 8
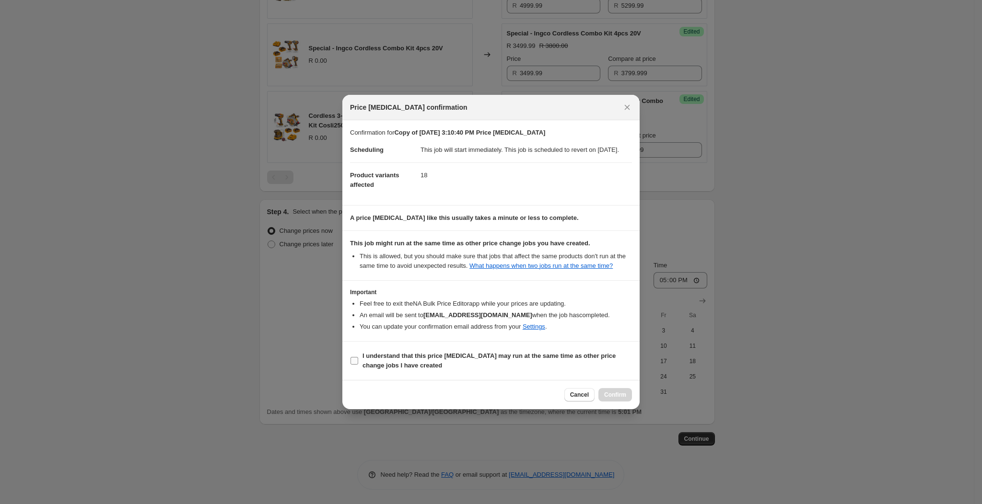
click at [353, 364] on input "I understand that this price [MEDICAL_DATA] may run at the same time as other p…" at bounding box center [354, 361] width 8 height 8
checkbox input "true"
click at [610, 399] on span "Confirm" at bounding box center [615, 395] width 22 height 8
